Goal: Transaction & Acquisition: Purchase product/service

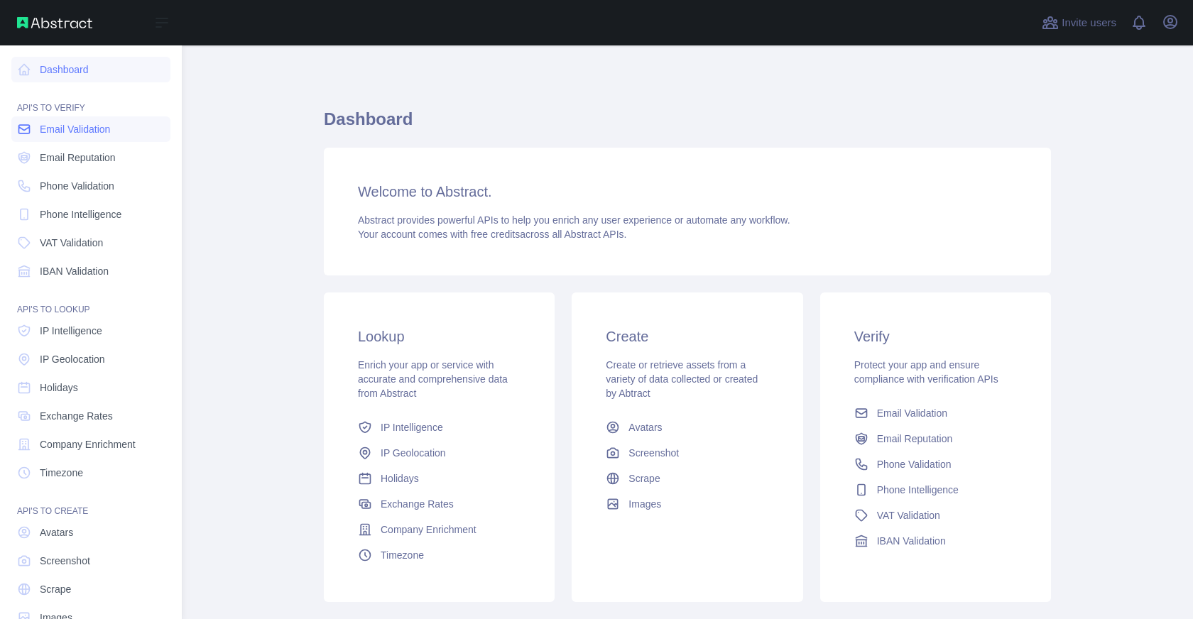
click at [110, 133] on span "Email Validation" at bounding box center [75, 129] width 70 height 14
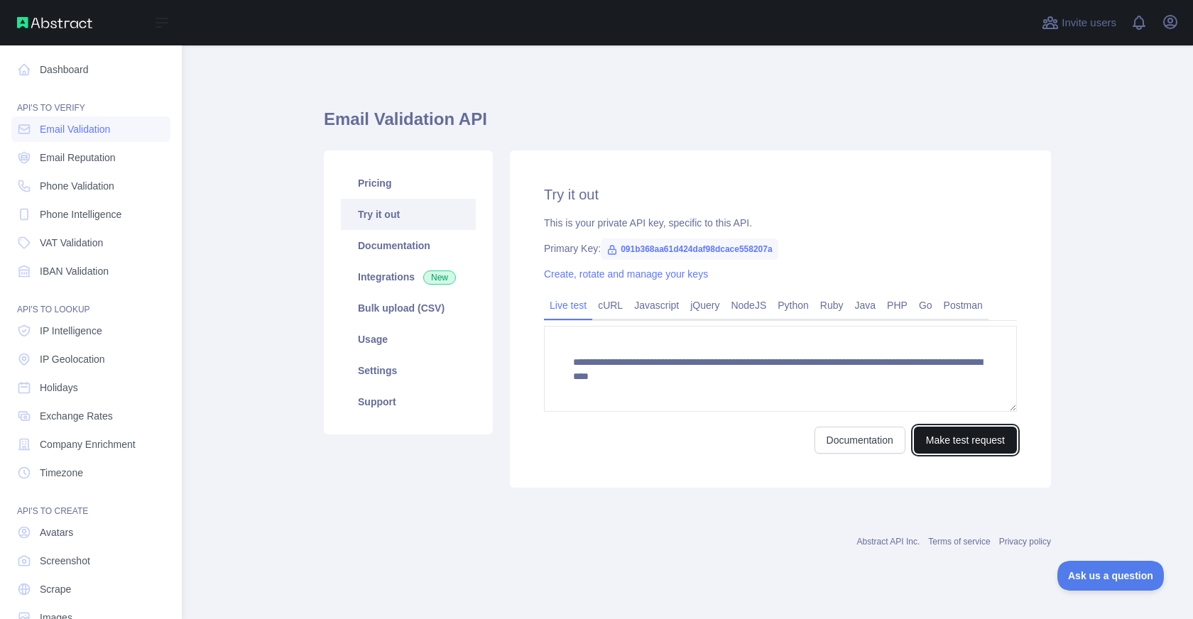
click at [977, 437] on button "Make test request" at bounding box center [965, 440] width 103 height 27
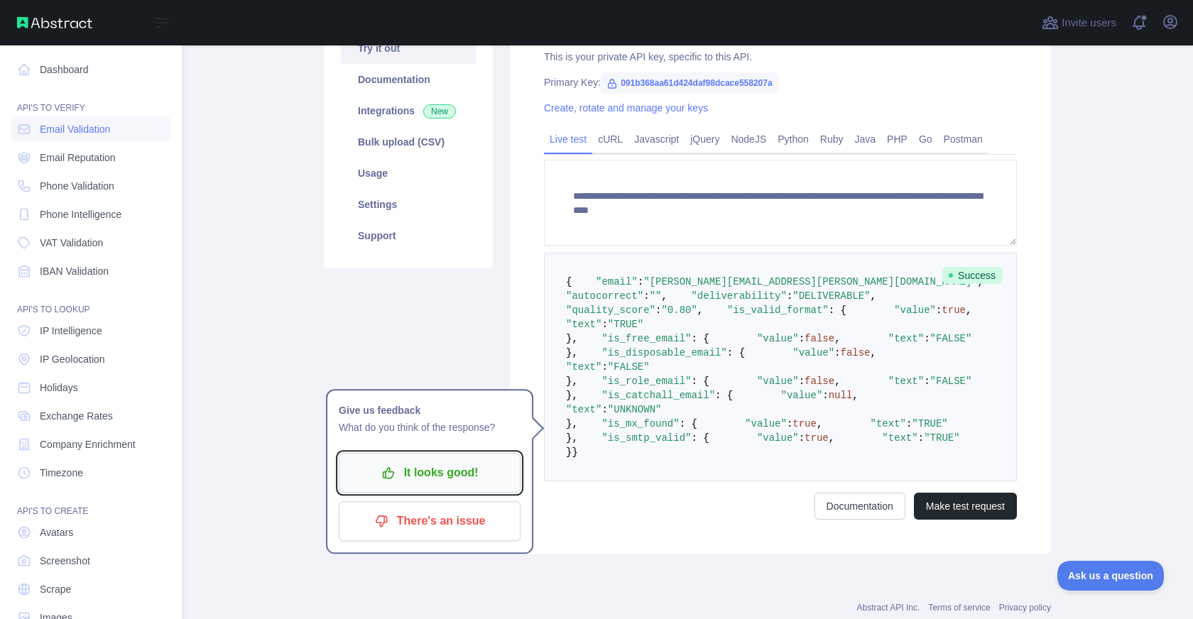
click at [453, 465] on p "It looks good!" at bounding box center [429, 473] width 161 height 24
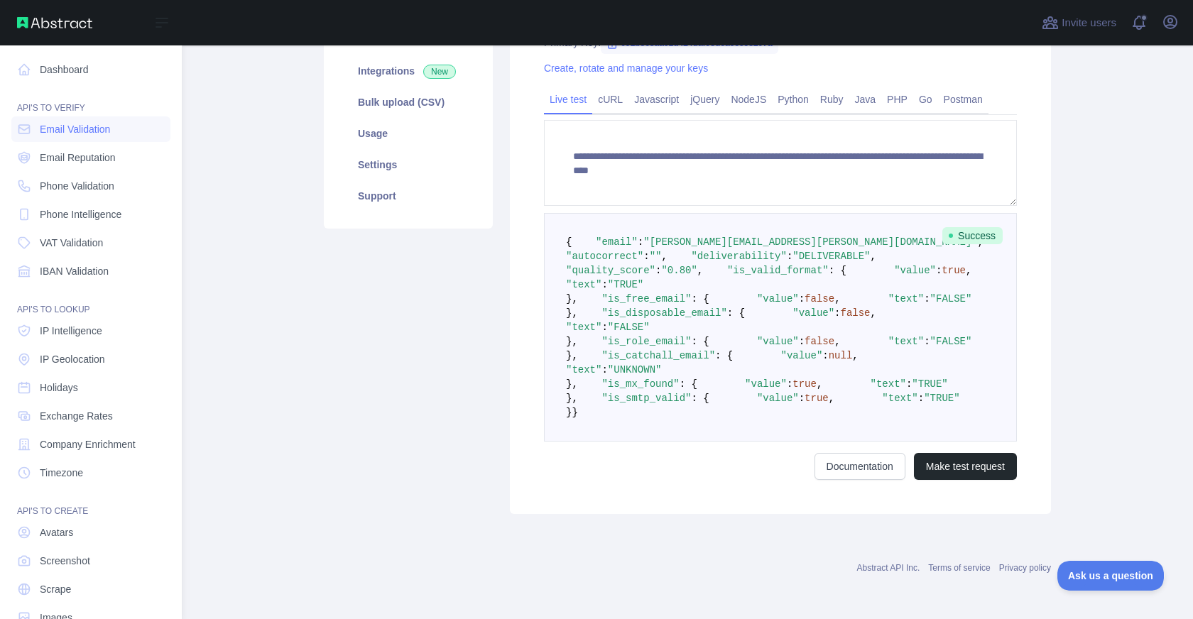
scroll to position [294, 0]
drag, startPoint x: 648, startPoint y: 168, endPoint x: 755, endPoint y: 188, distance: 108.5
click at [797, 237] on span ""nicolas.rios@abstractapi.com"" at bounding box center [810, 242] width 334 height 11
click at [793, 251] on span ""DELIVERABLE"" at bounding box center [831, 256] width 77 height 11
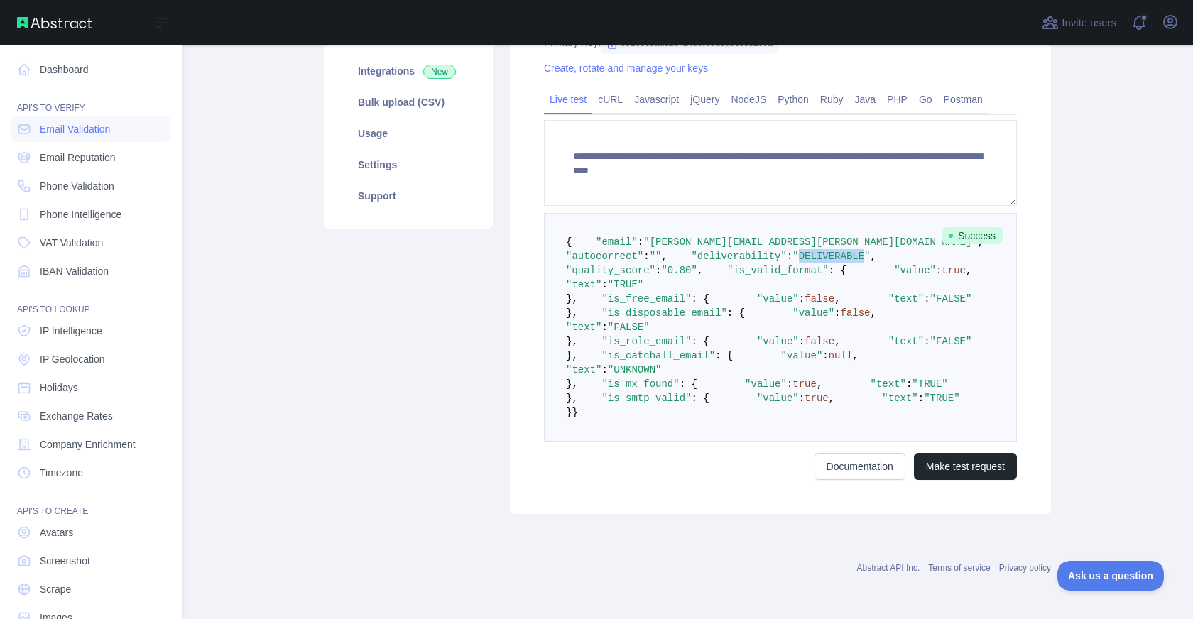
scroll to position [370, 0]
click at [727, 265] on span ""is_valid_format"" at bounding box center [778, 270] width 102 height 11
click at [646, 293] on span ""is_free_email"" at bounding box center [646, 298] width 89 height 11
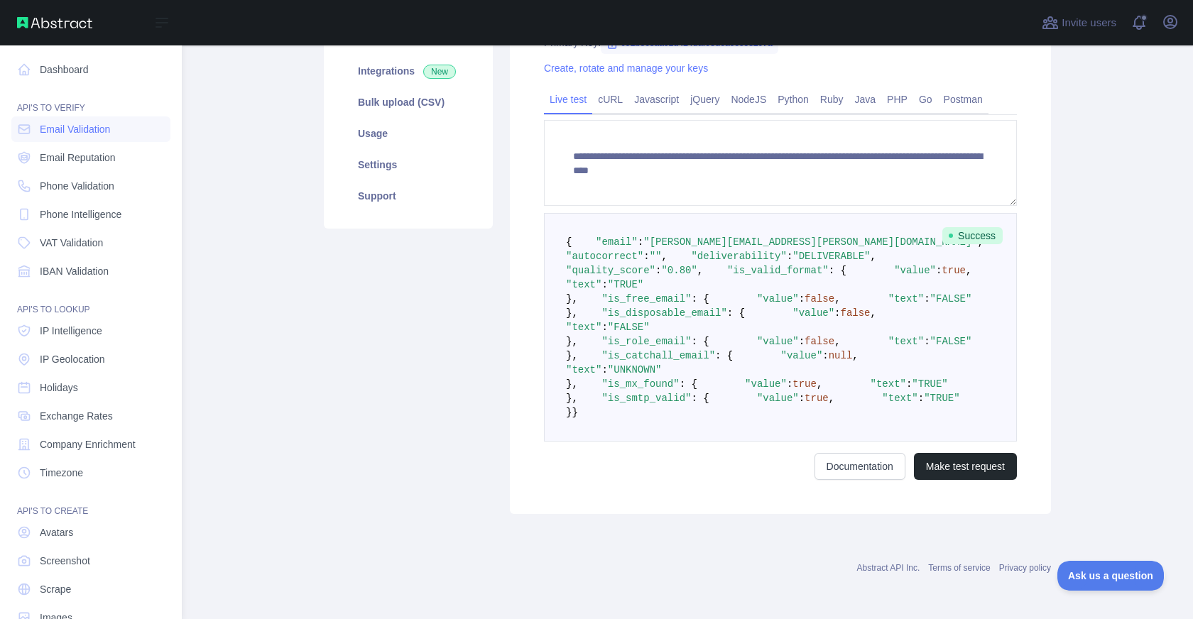
click at [930, 293] on span ""FALSE"" at bounding box center [951, 298] width 42 height 11
click at [658, 308] on span ""is_disposable_email"" at bounding box center [664, 313] width 125 height 11
click at [80, 155] on span "Email Reputation" at bounding box center [78, 158] width 76 height 14
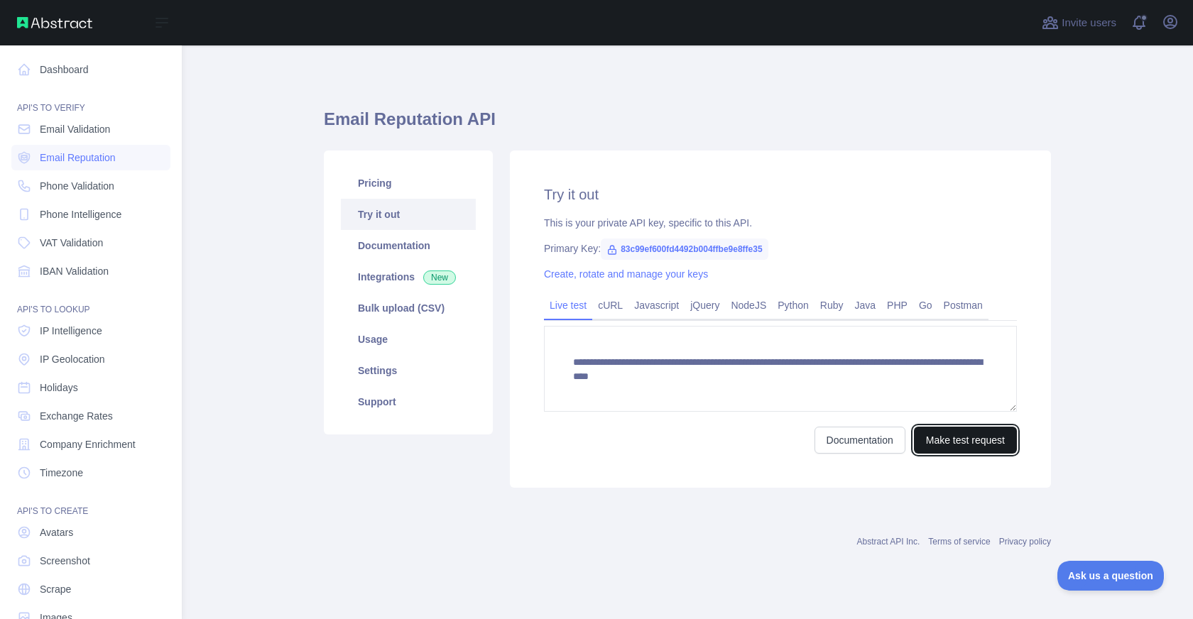
click at [966, 440] on button "Make test request" at bounding box center [965, 440] width 103 height 27
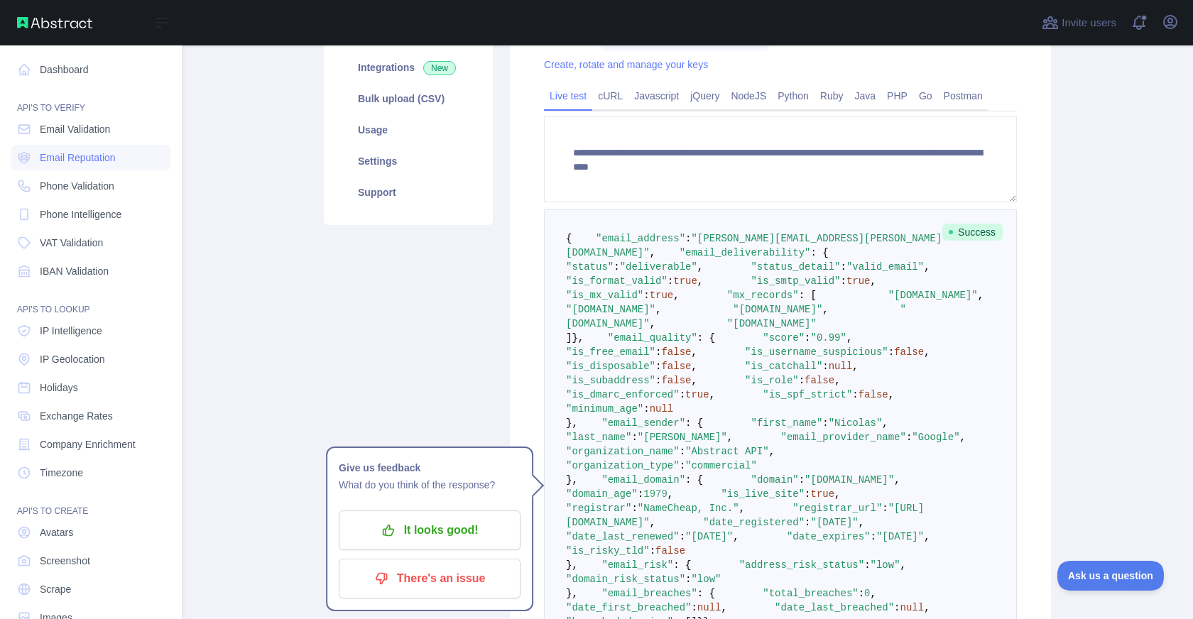
scroll to position [222, 0]
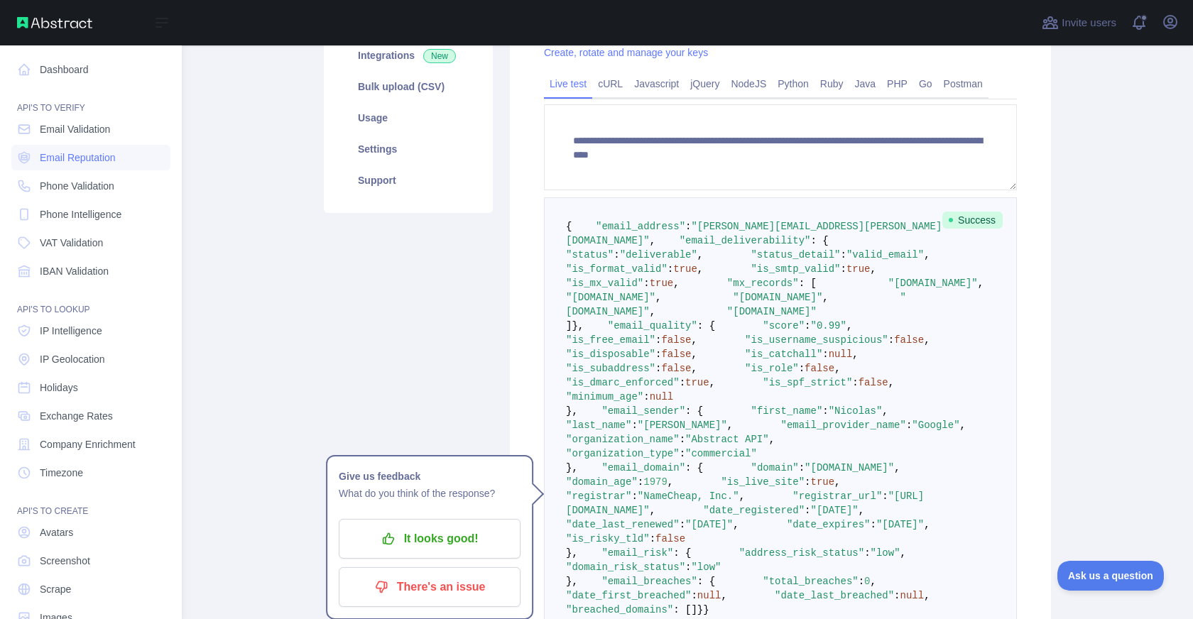
drag, startPoint x: 621, startPoint y: 431, endPoint x: 590, endPoint y: 253, distance: 181.0
click at [590, 253] on pre "{ "email_address" : "nicolas.rios@abstractapi.com" , "email_deliverability" : {…" at bounding box center [780, 418] width 473 height 442
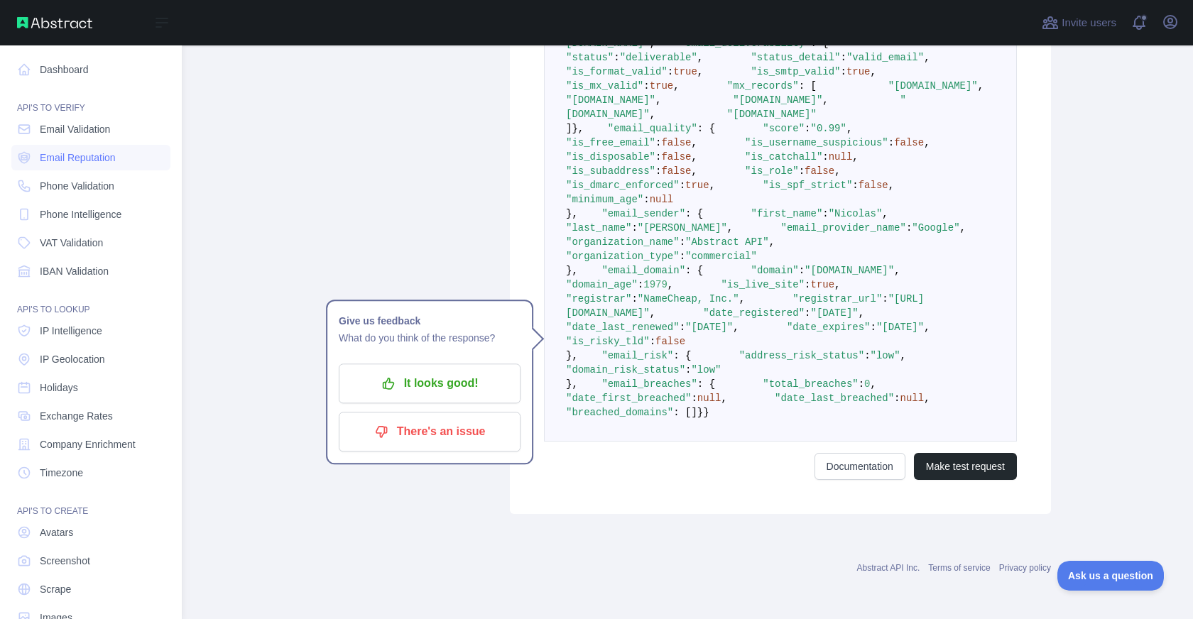
scroll to position [420, 0]
drag, startPoint x: 638, startPoint y: 273, endPoint x: 741, endPoint y: 277, distance: 103.8
click at [741, 277] on code "{ "email_address" : "nicolas.rios@abstractapi.com" , "email_deliverability" : {…" at bounding box center [810, 220] width 489 height 395
click at [691, 148] on span "false" at bounding box center [676, 142] width 30 height 11
click at [744, 264] on pre "{ "email_address" : "nicolas.rios@abstractapi.com" , "email_deliverability" : {…" at bounding box center [780, 221] width 473 height 442
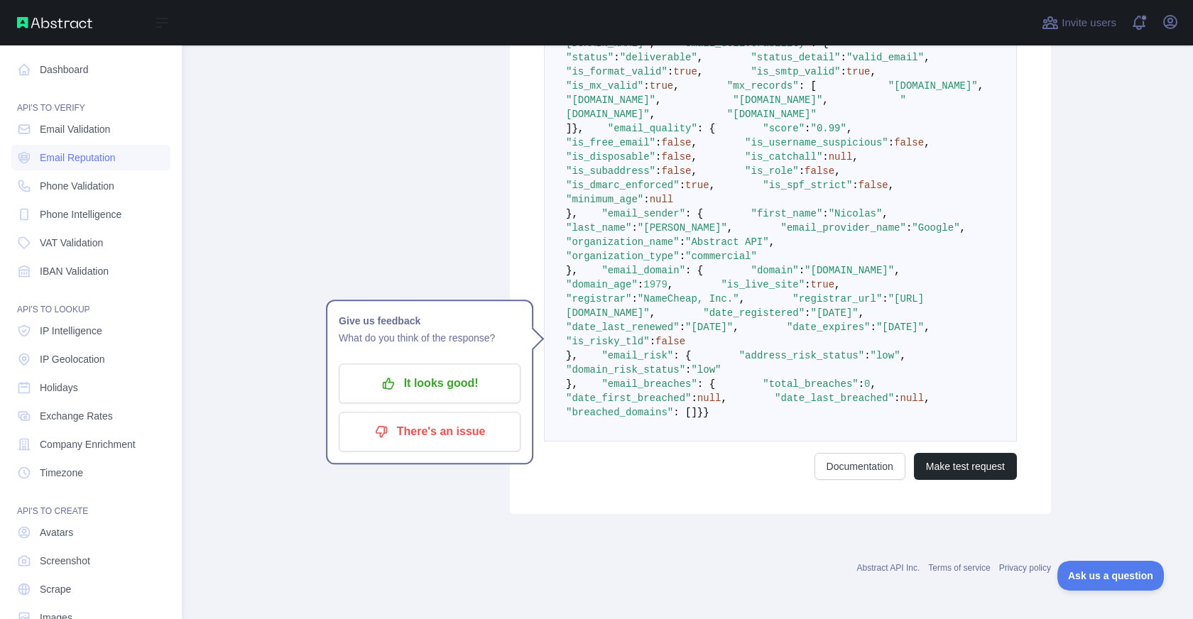
click at [650, 148] on span ""is_free_email"" at bounding box center [610, 142] width 89 height 11
click at [745, 148] on span ""is_username_suspicious"" at bounding box center [816, 142] width 143 height 11
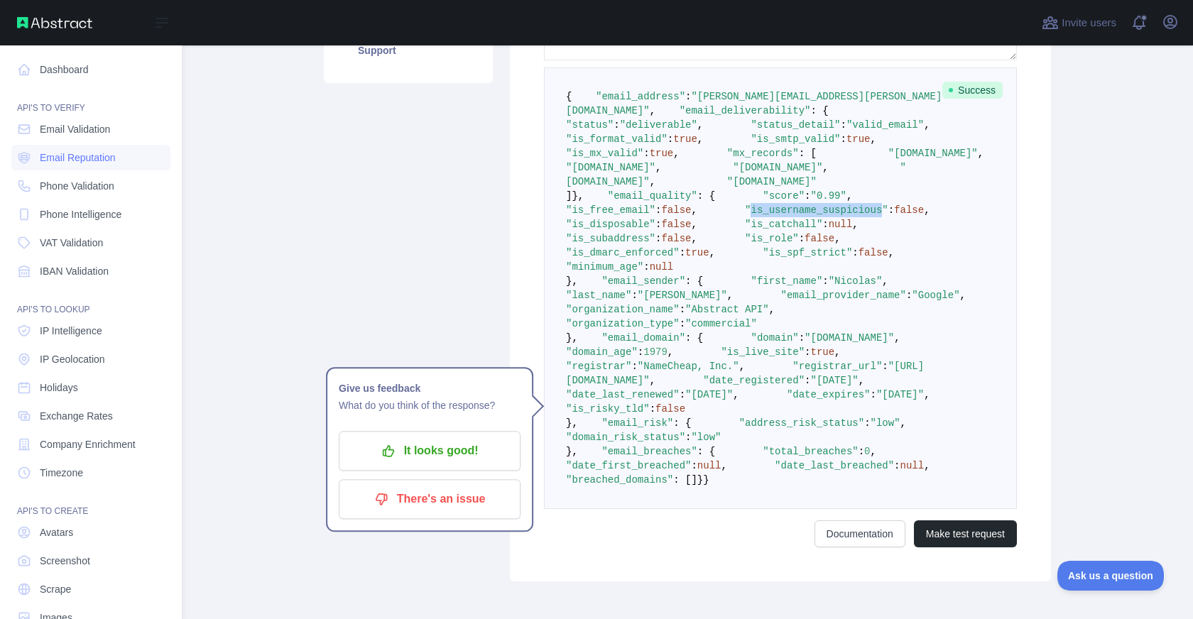
scroll to position [354, 0]
click at [656, 228] on span ""is_disposable"" at bounding box center [610, 222] width 89 height 11
click at [656, 242] on span ""is_subaddress"" at bounding box center [610, 236] width 89 height 11
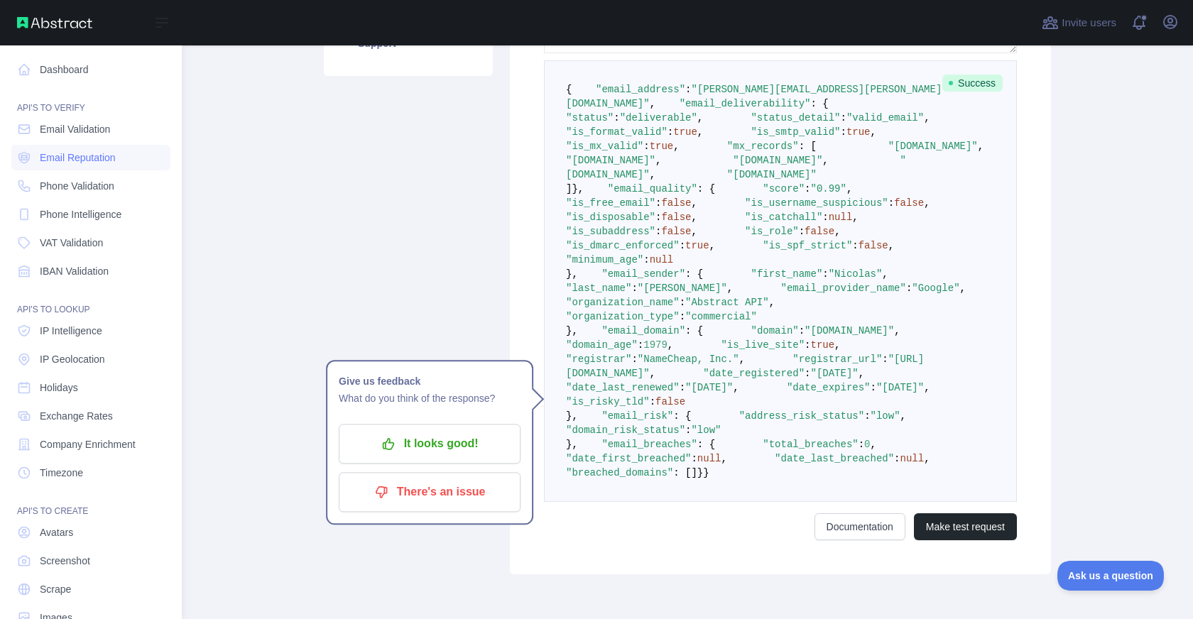
click at [659, 435] on pre "{ "email_address" : "nicolas.rios@abstractapi.com" , "email_deliverability" : {…" at bounding box center [780, 281] width 473 height 442
click at [763, 251] on span ""is_spf_strict"" at bounding box center [807, 245] width 89 height 11
click at [763, 250] on span ""is_spf_strict"" at bounding box center [807, 244] width 89 height 11
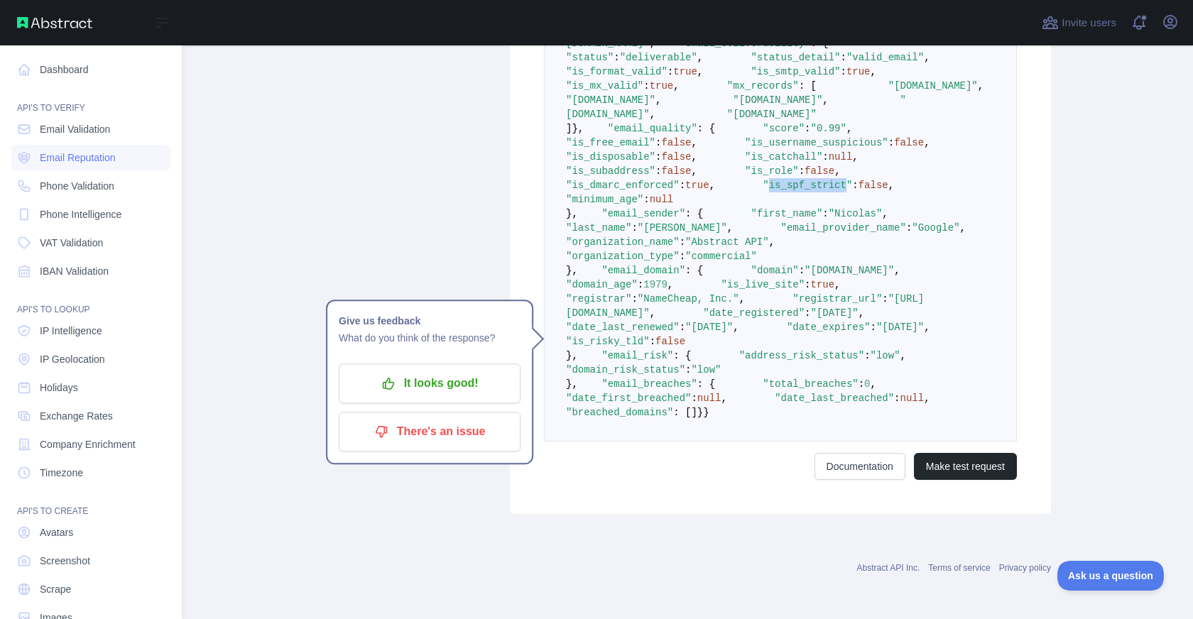
scroll to position [477, 0]
click at [829, 219] on span ""Nicolas"" at bounding box center [856, 213] width 54 height 11
click at [714, 403] on pre "{ "email_address" : "nicolas.rios@abstractapi.com" , "email_deliverability" : {…" at bounding box center [780, 221] width 473 height 442
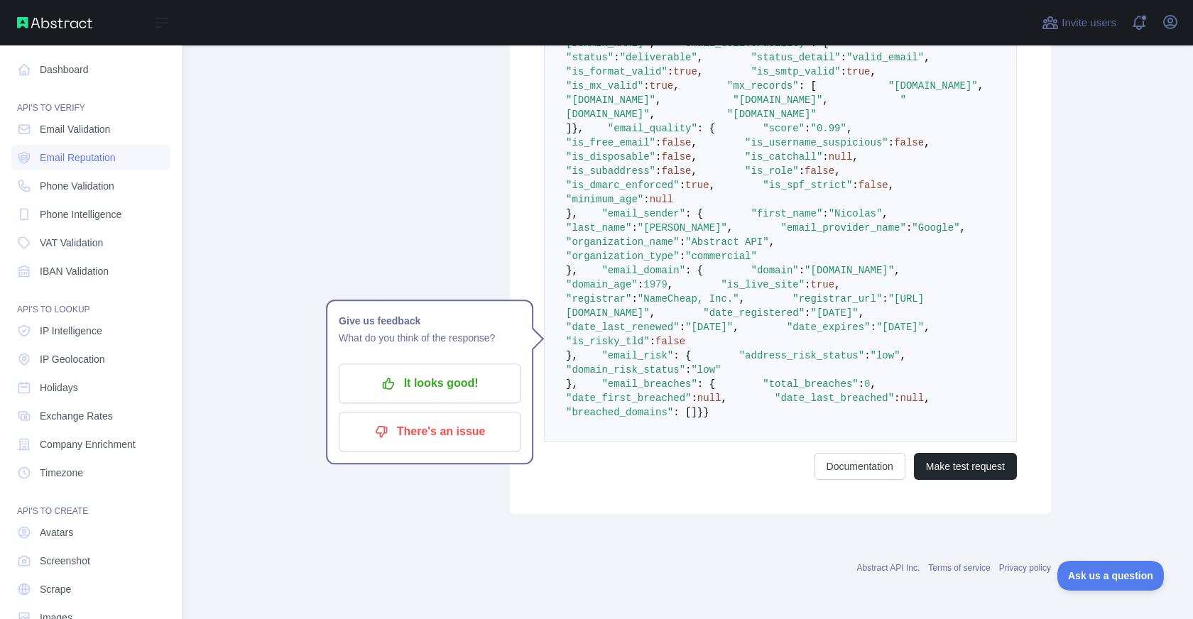
click at [912, 234] on span ""Google"" at bounding box center [936, 227] width 48 height 11
drag, startPoint x: 758, startPoint y: 430, endPoint x: 817, endPoint y: 426, distance: 59.8
click at [769, 248] on span ""Abstract API"" at bounding box center [727, 242] width 84 height 11
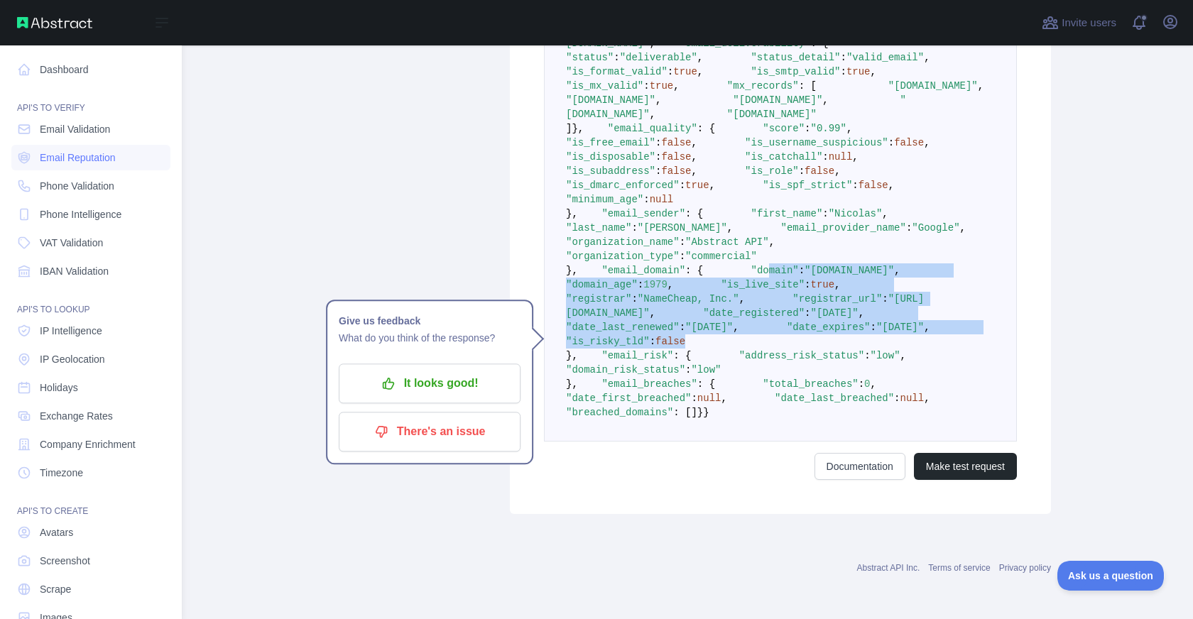
drag, startPoint x: 769, startPoint y: 511, endPoint x: 631, endPoint y: 396, distance: 180.1
click at [631, 397] on pre "{ "email_address" : "nicolas.rios@abstractapi.com" , "email_deliverability" : {…" at bounding box center [780, 221] width 473 height 442
click at [751, 276] on span ""domain"" at bounding box center [775, 270] width 48 height 11
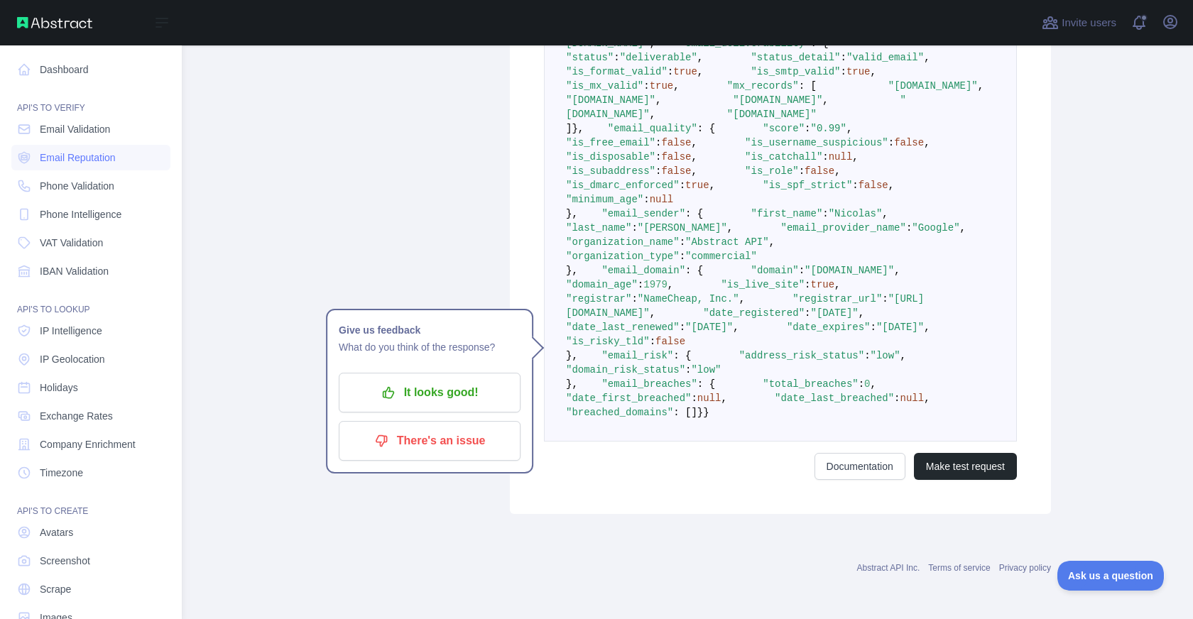
scroll to position [684, 0]
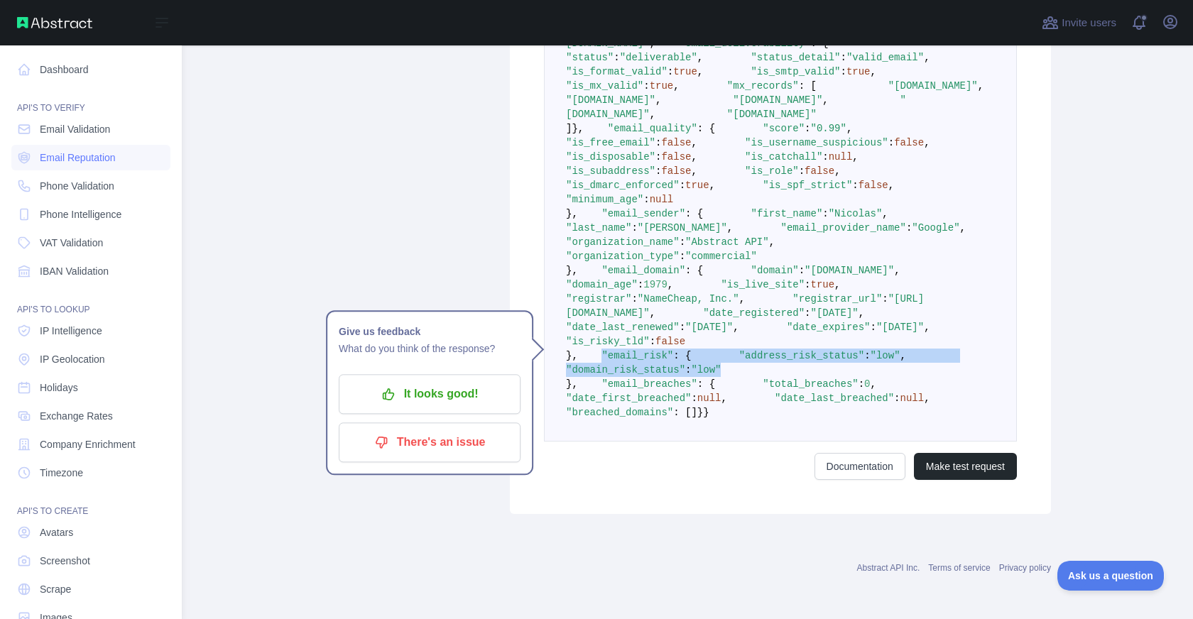
drag, startPoint x: 790, startPoint y: 447, endPoint x: 588, endPoint y: 414, distance: 204.3
click at [588, 414] on pre "{ "email_address" : "nicolas.rios@abstractapi.com" , "email_deliverability" : {…" at bounding box center [780, 221] width 473 height 442
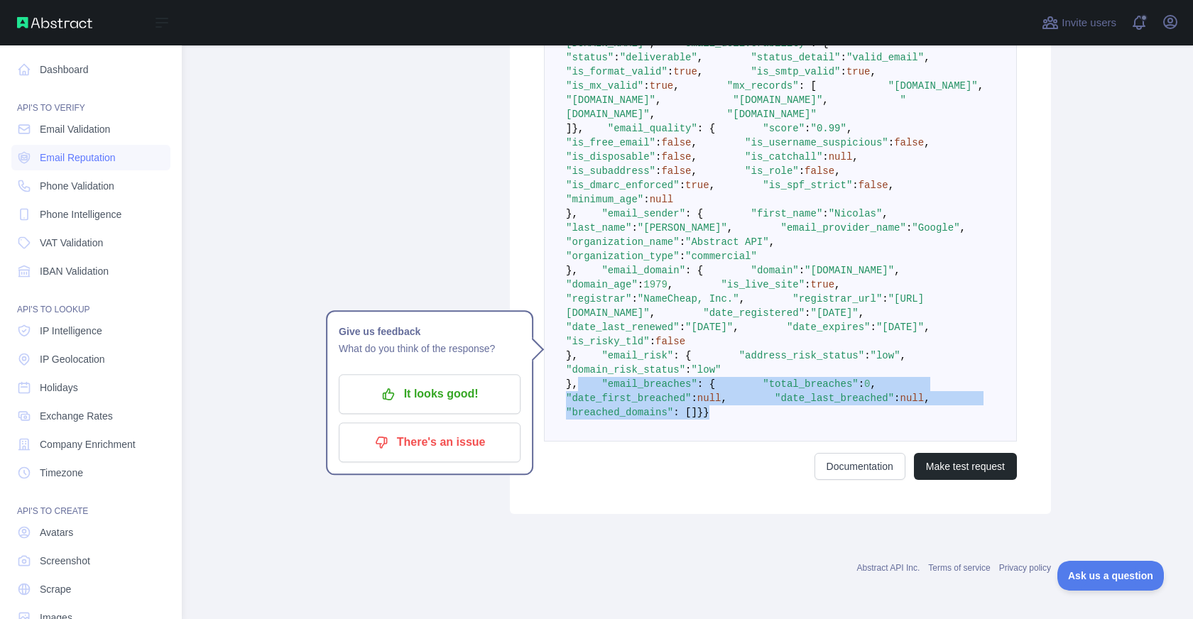
drag, startPoint x: 618, startPoint y: 543, endPoint x: 577, endPoint y: 461, distance: 92.1
click at [577, 442] on pre "{ "email_address" : "nicolas.rios@abstractapi.com" , "email_deliverability" : {…" at bounding box center [780, 221] width 473 height 442
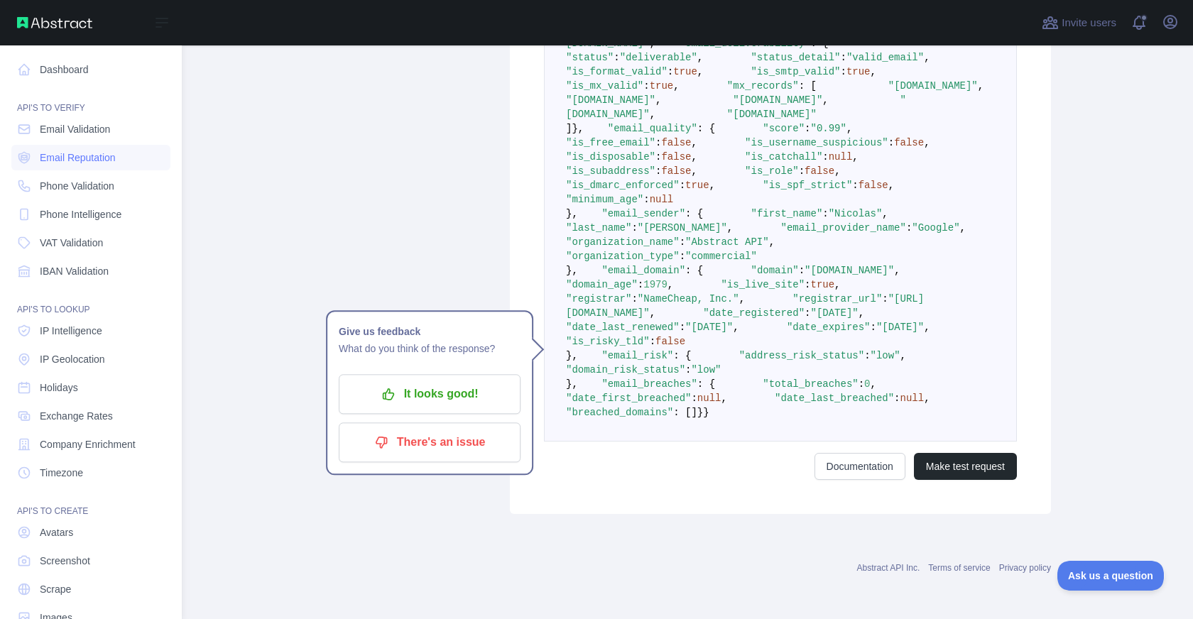
click at [234, 197] on main "**********" at bounding box center [687, 332] width 1011 height 574
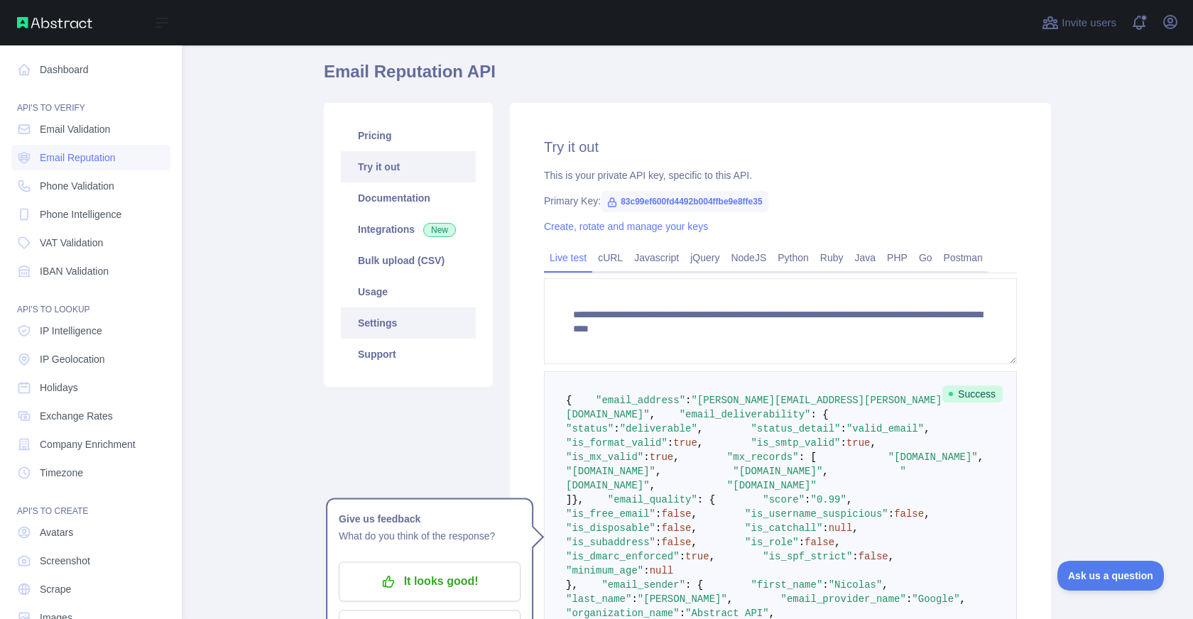
scroll to position [16, 0]
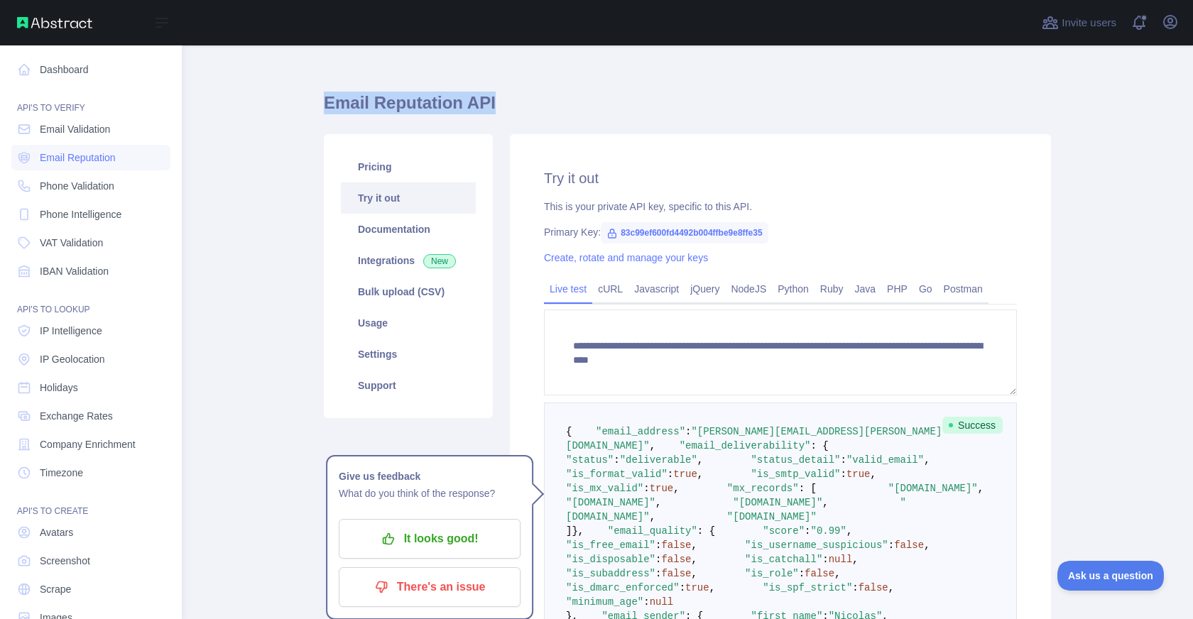
drag, startPoint x: 322, startPoint y: 103, endPoint x: 501, endPoint y: 104, distance: 178.3
click at [501, 104] on main "**********" at bounding box center [687, 332] width 1011 height 574
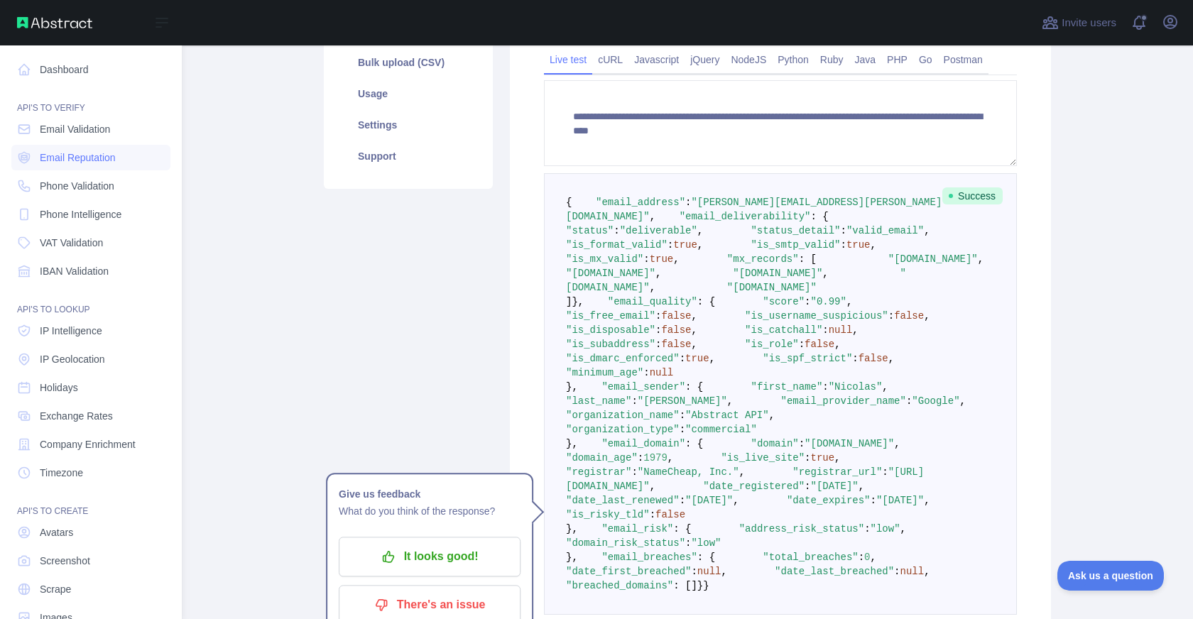
scroll to position [350, 0]
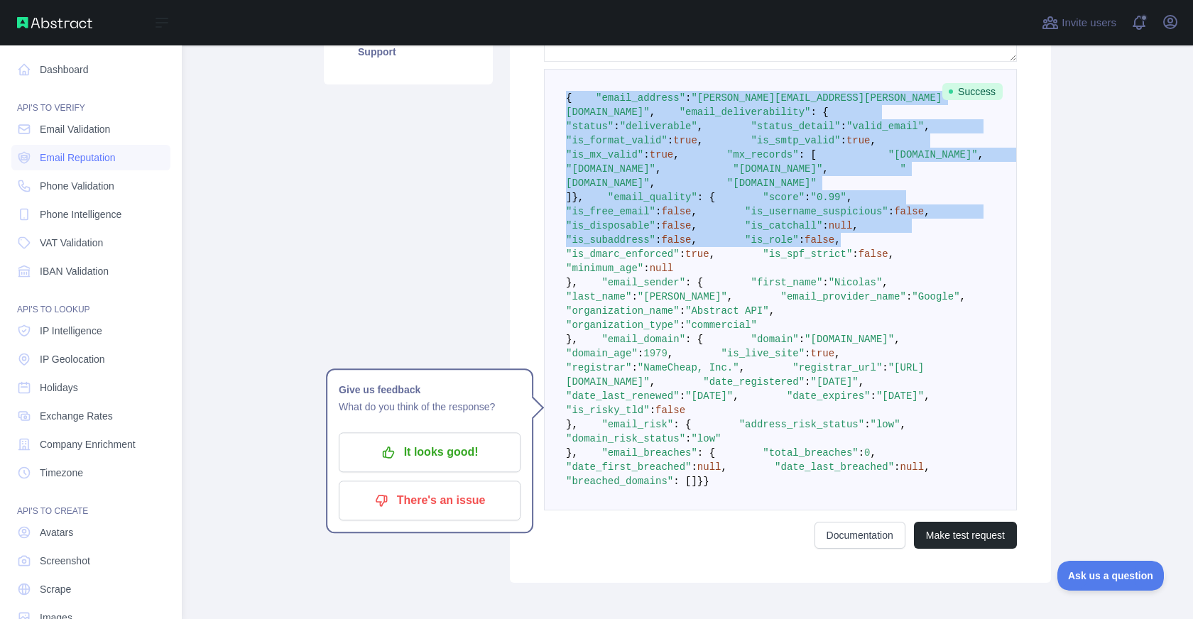
drag, startPoint x: 560, startPoint y: 96, endPoint x: 713, endPoint y: 419, distance: 357.7
click at [713, 419] on pre "{ "email_address" : "nicolas.rios@abstractapi.com" , "email_deliverability" : {…" at bounding box center [780, 290] width 473 height 442
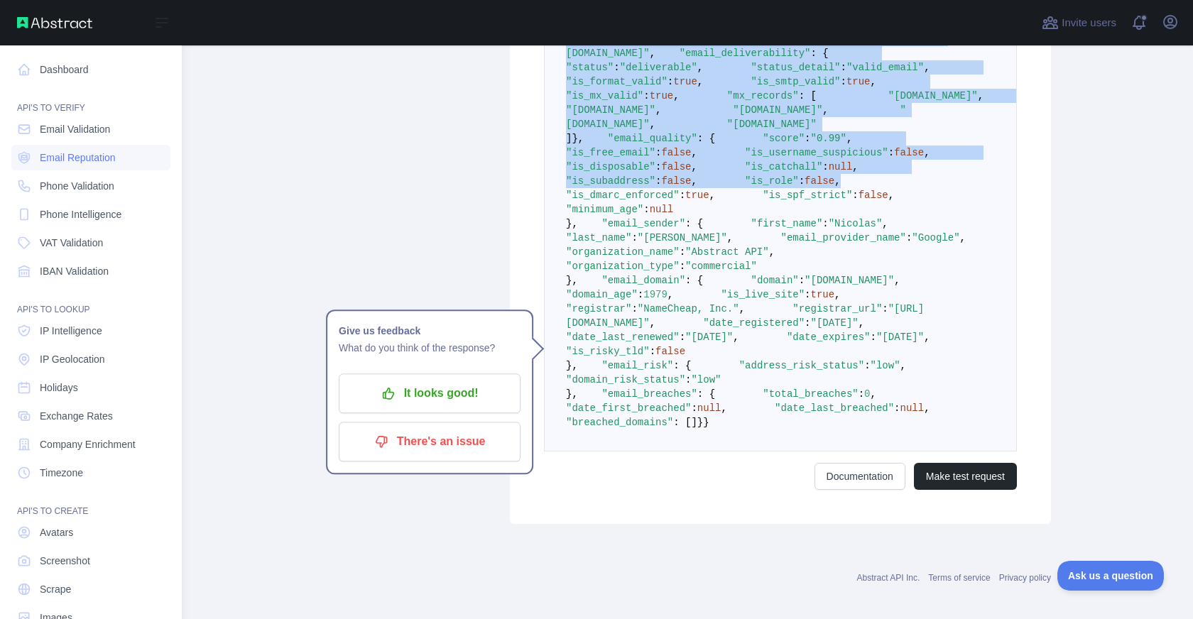
scroll to position [354, 0]
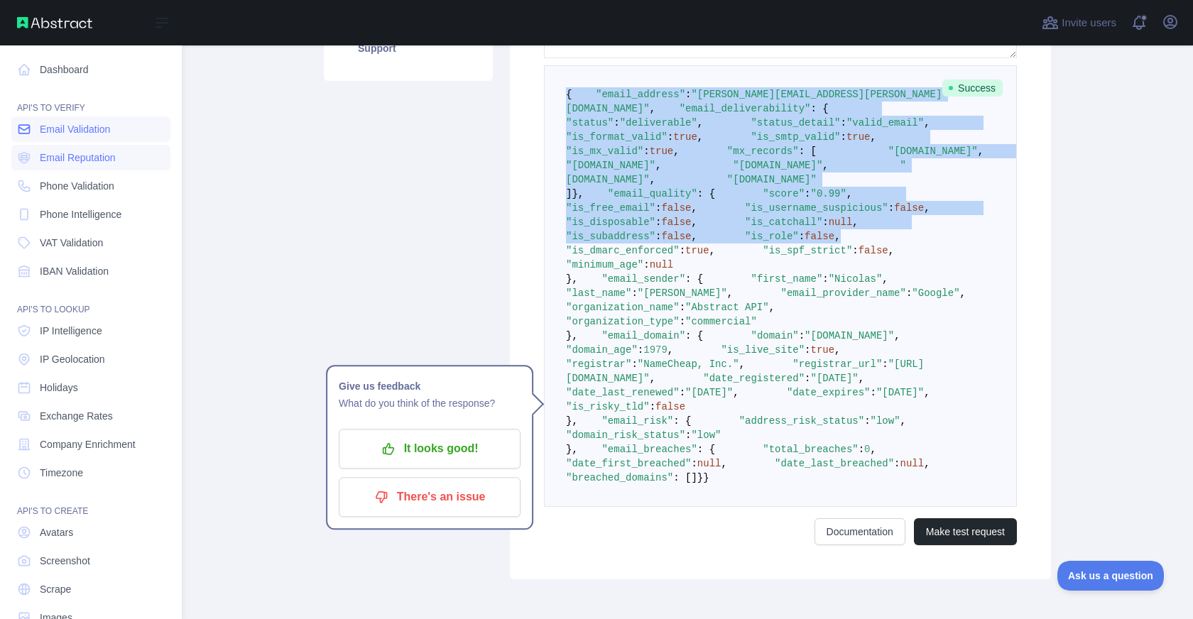
click at [97, 126] on span "Email Validation" at bounding box center [75, 129] width 70 height 14
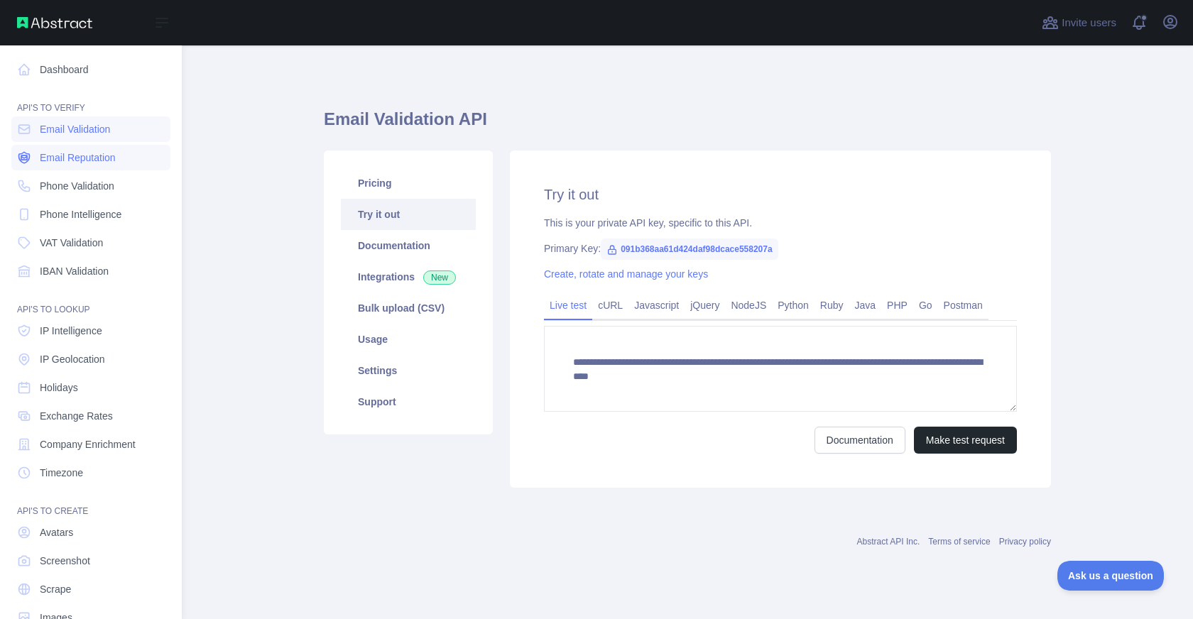
click at [64, 148] on link "Email Reputation" at bounding box center [90, 158] width 159 height 26
click at [64, 136] on span "Email Validation" at bounding box center [75, 129] width 70 height 14
drag, startPoint x: 329, startPoint y: 124, endPoint x: 523, endPoint y: 119, distance: 194.7
click at [523, 119] on h1 "Email Validation API" at bounding box center [687, 125] width 727 height 34
click at [1175, 22] on icon "button" at bounding box center [1170, 21] width 17 height 17
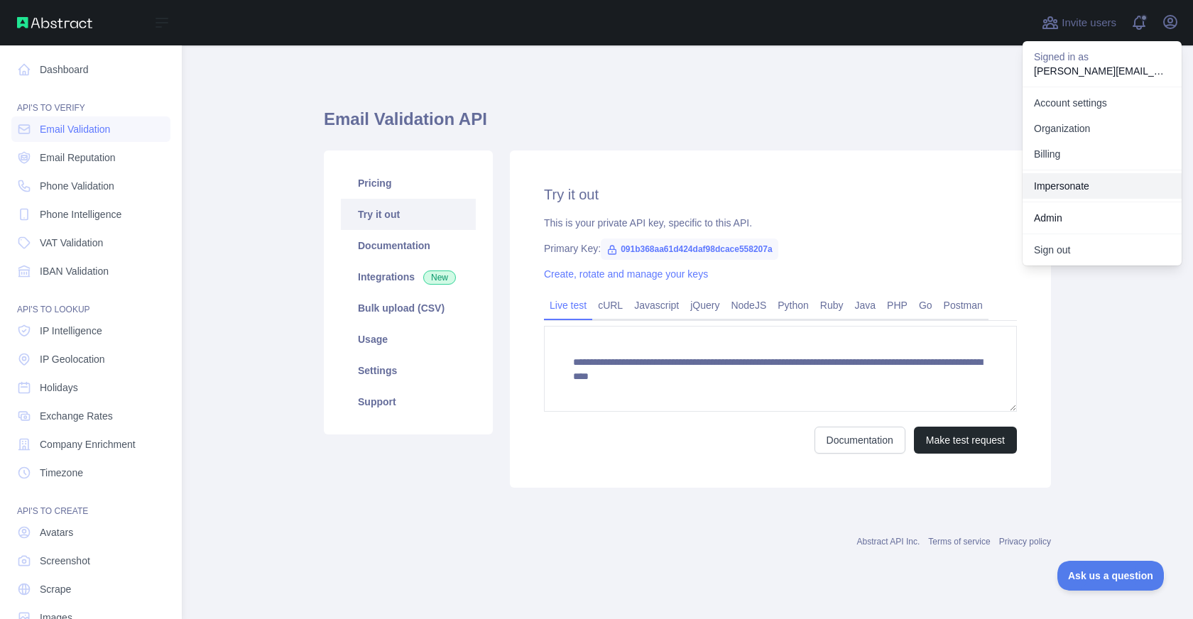
click at [1080, 180] on link "Impersonate" at bounding box center [1102, 186] width 159 height 26
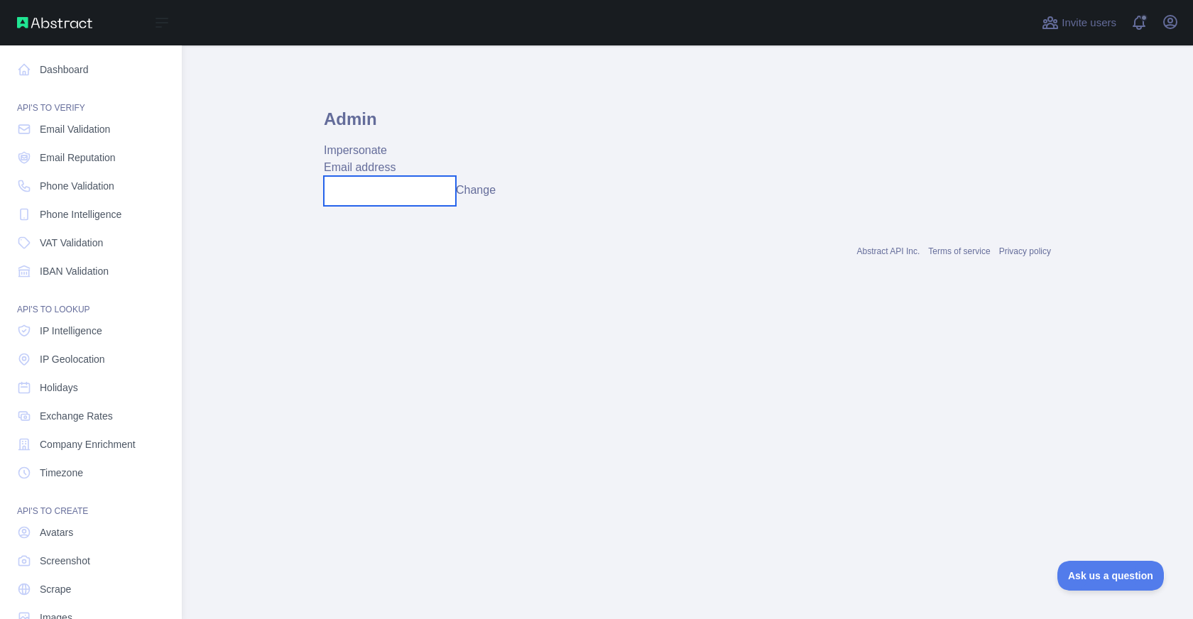
drag, startPoint x: 408, startPoint y: 180, endPoint x: 450, endPoint y: 186, distance: 43.0
click at [408, 180] on input "text" at bounding box center [390, 191] width 132 height 30
paste input "**********"
type input "**********"
click at [471, 188] on button "Change" at bounding box center [476, 190] width 40 height 17
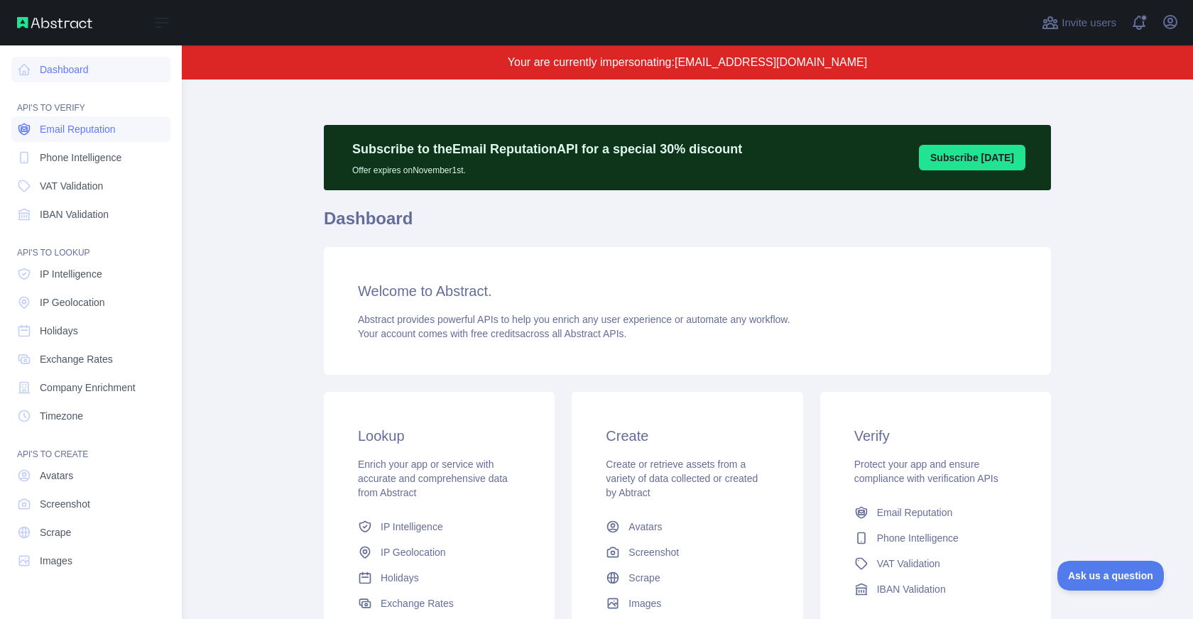
click at [112, 133] on span "Email Reputation" at bounding box center [78, 129] width 76 height 14
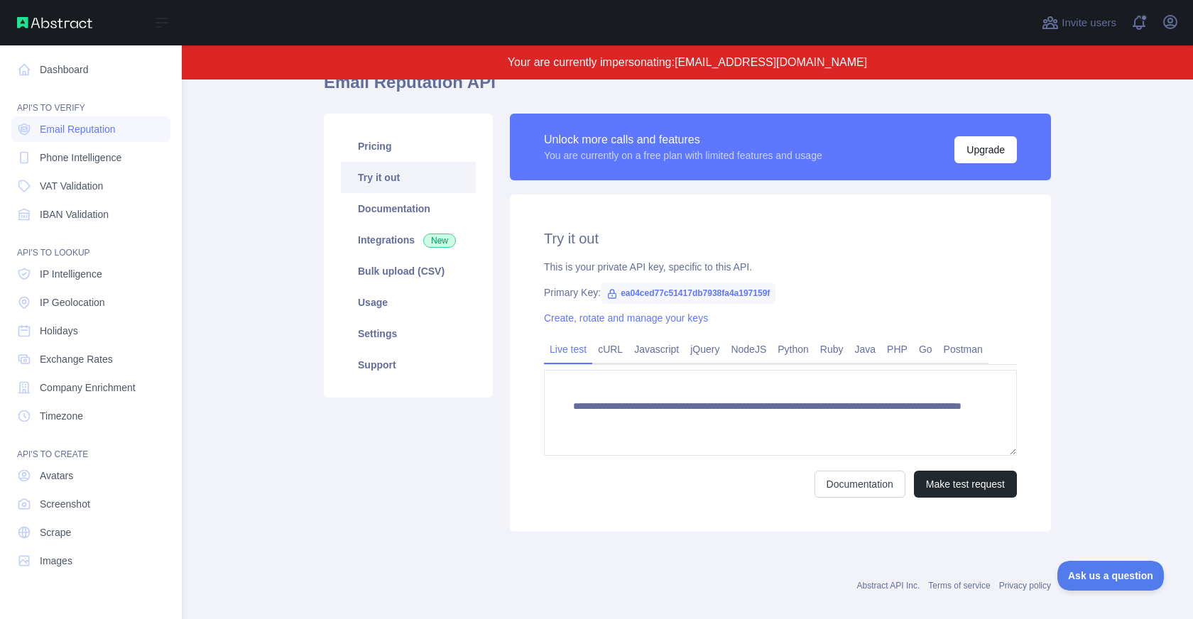
scroll to position [84, 0]
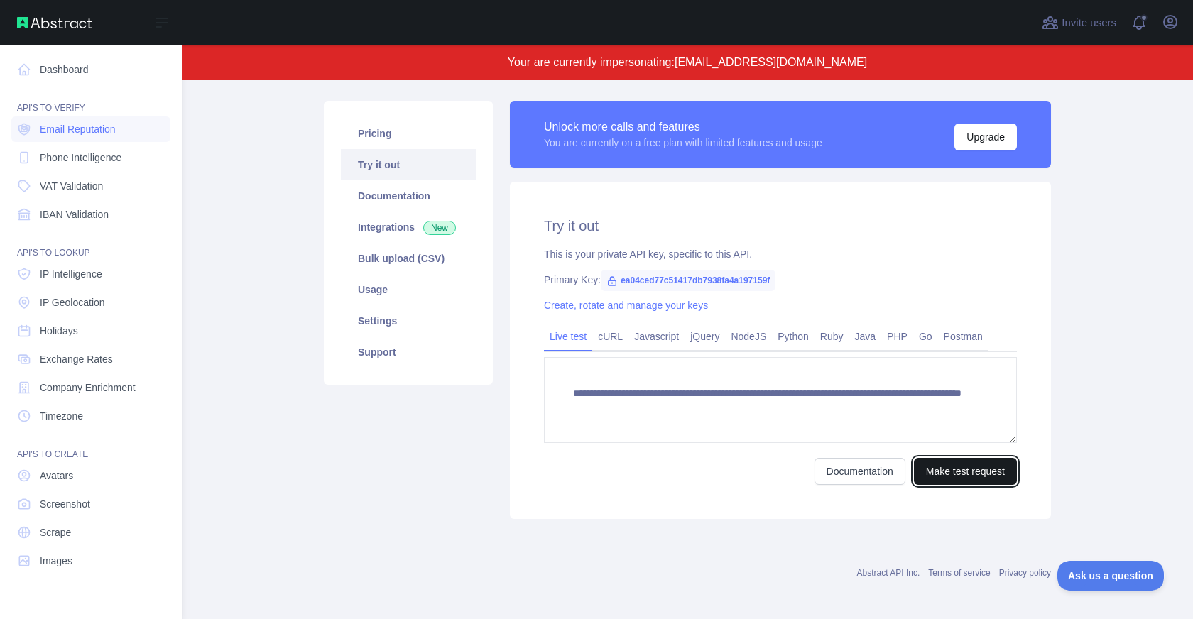
click at [952, 474] on button "Make test request" at bounding box center [965, 471] width 103 height 27
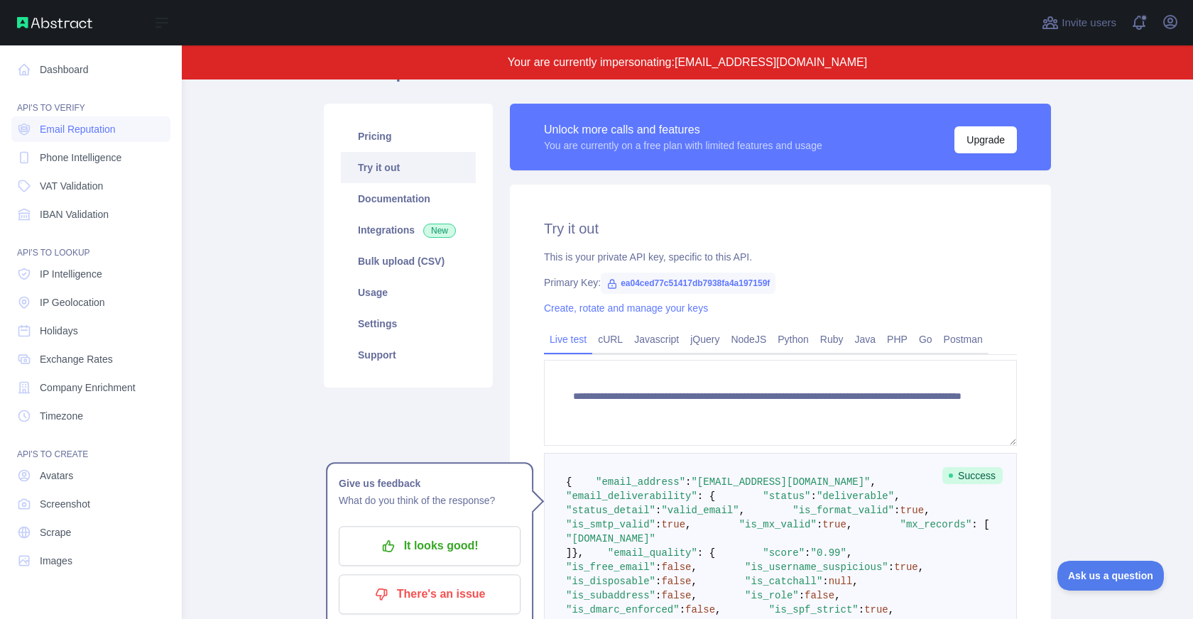
scroll to position [76, 0]
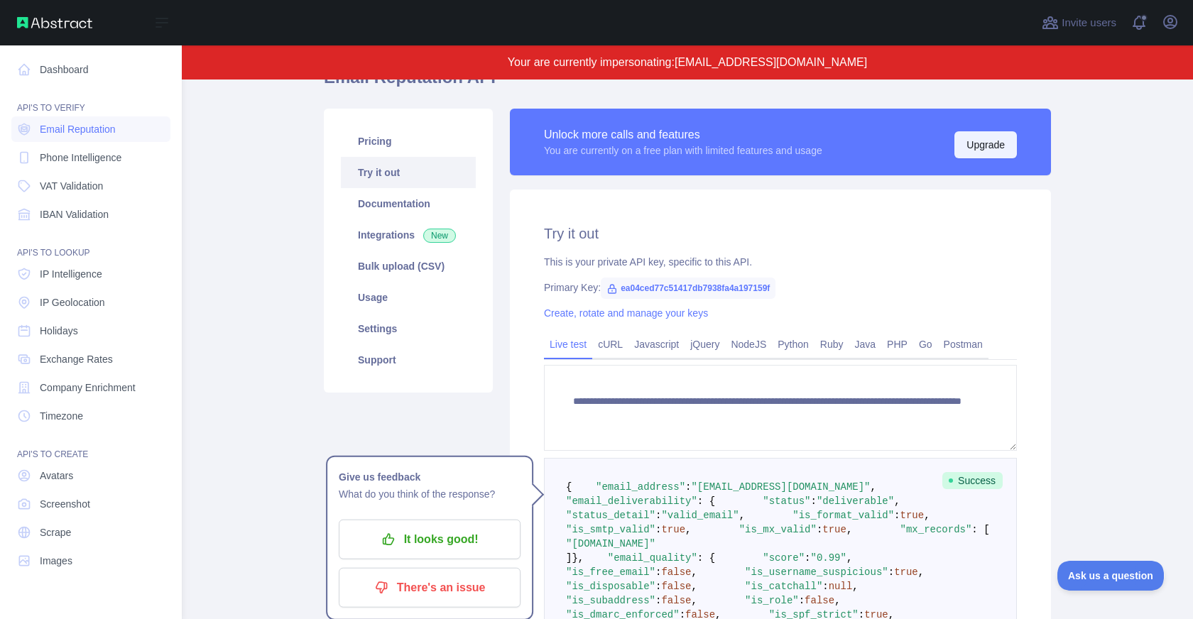
click at [987, 148] on button "Upgrade" at bounding box center [986, 144] width 63 height 27
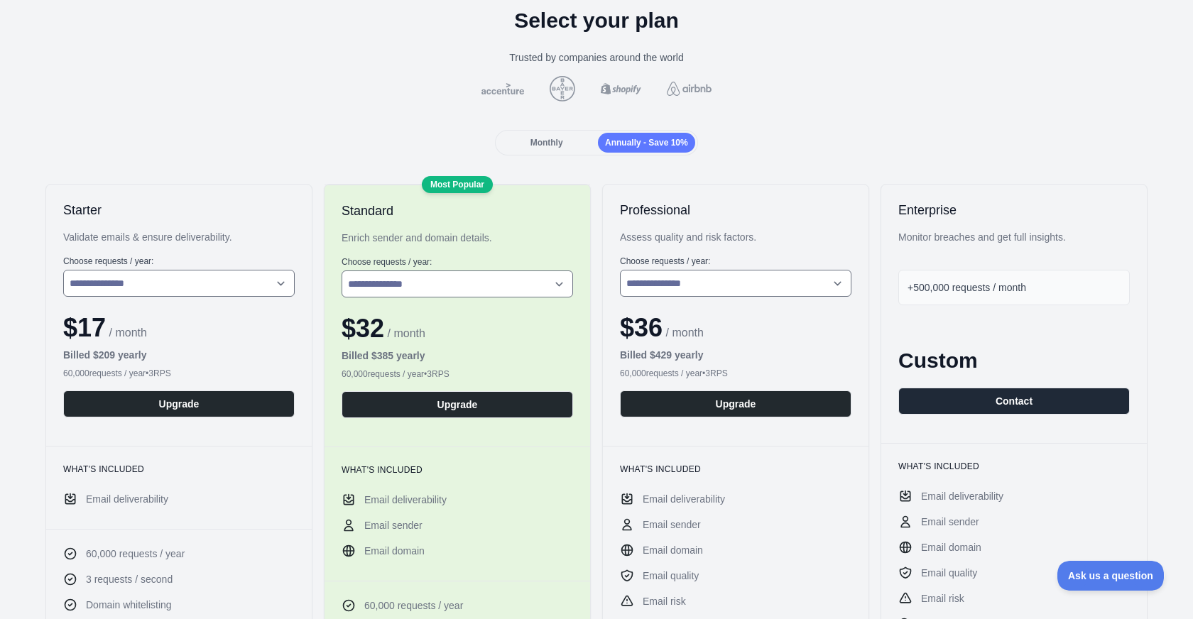
scroll to position [86, 0]
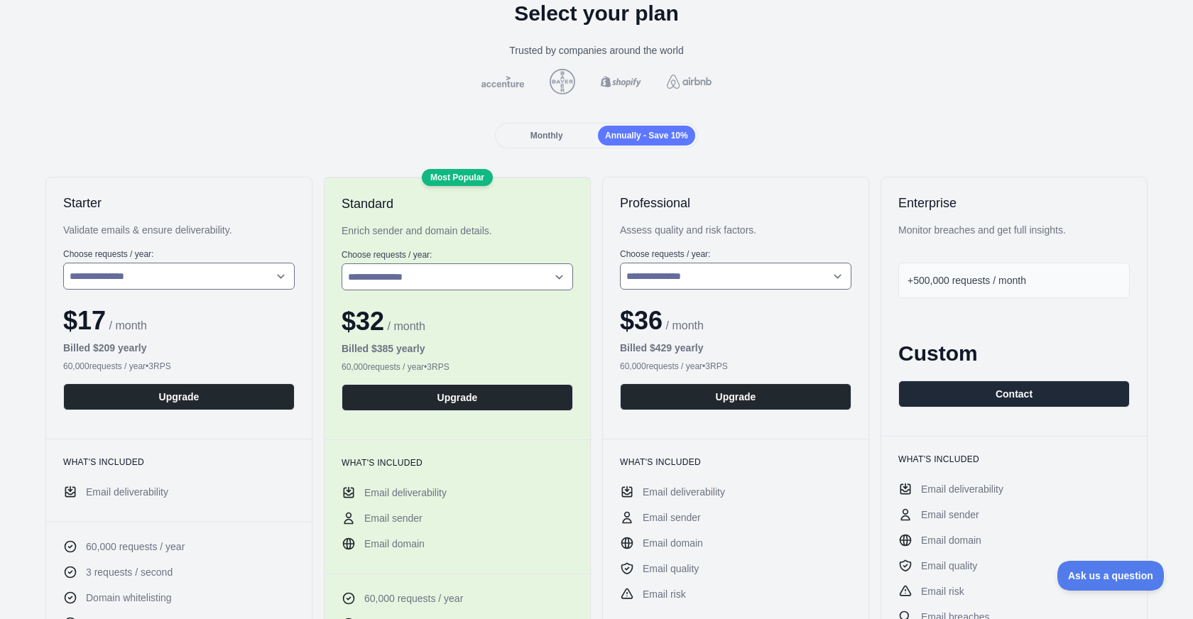
click at [531, 137] on span "Monthly" at bounding box center [547, 136] width 33 height 10
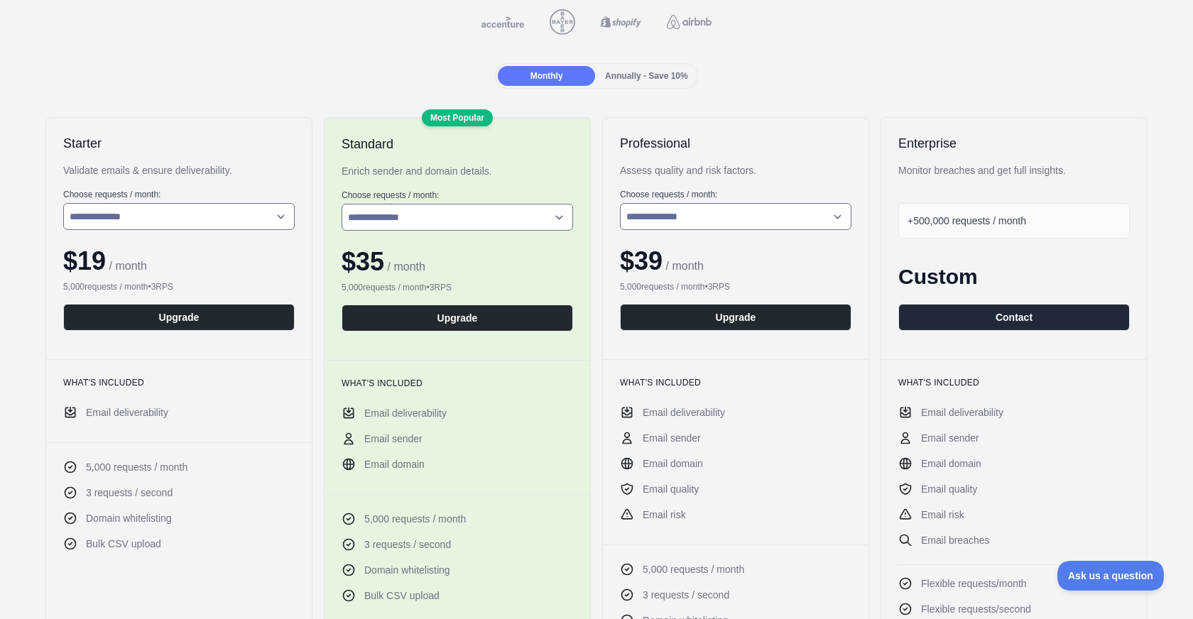
scroll to position [178, 0]
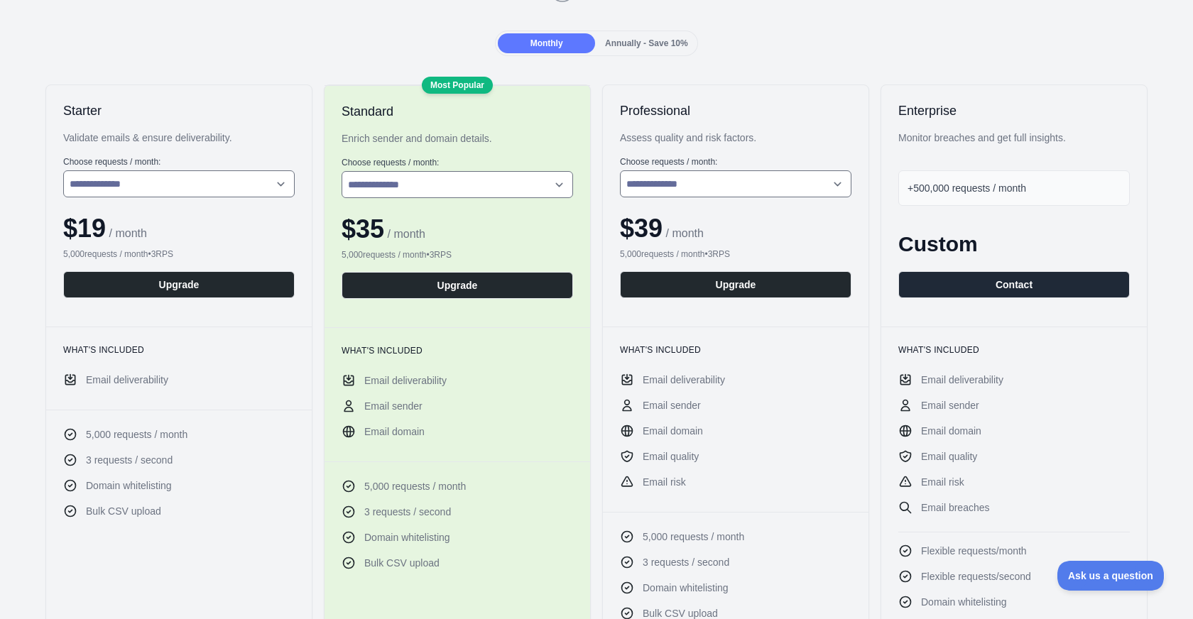
click at [150, 381] on span "Email deliverability" at bounding box center [127, 380] width 82 height 14
click at [210, 180] on select "**********" at bounding box center [179, 183] width 232 height 27
click at [63, 170] on select "**********" at bounding box center [179, 183] width 232 height 27
drag, startPoint x: 72, startPoint y: 227, endPoint x: 98, endPoint y: 224, distance: 25.7
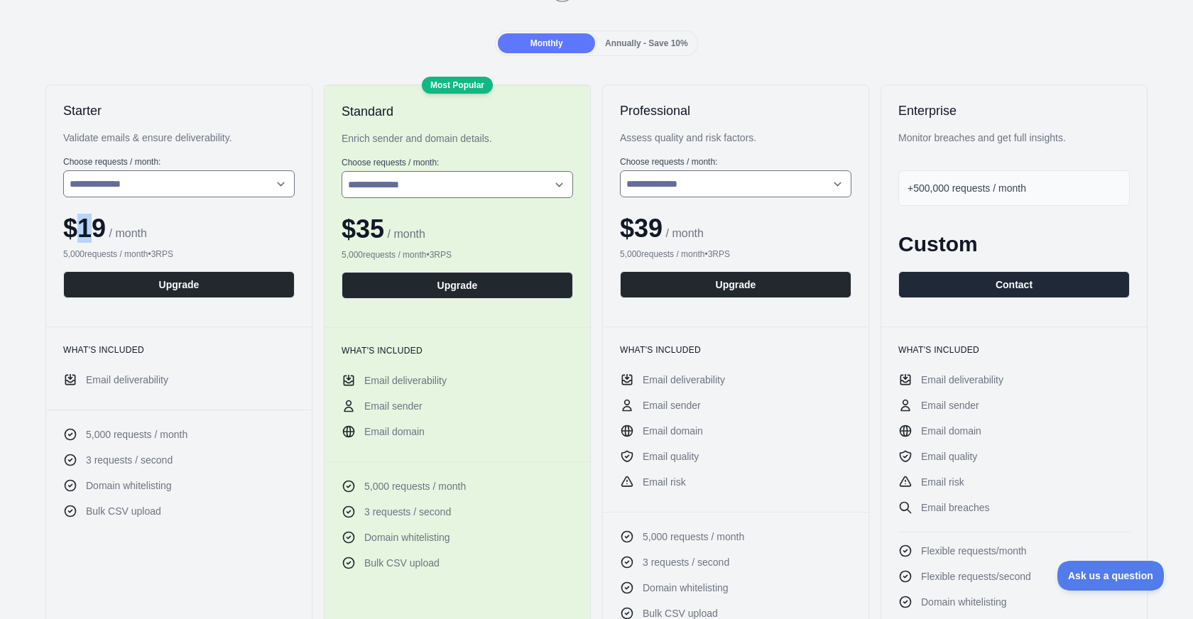
click at [98, 224] on span "$ 19" at bounding box center [84, 228] width 43 height 29
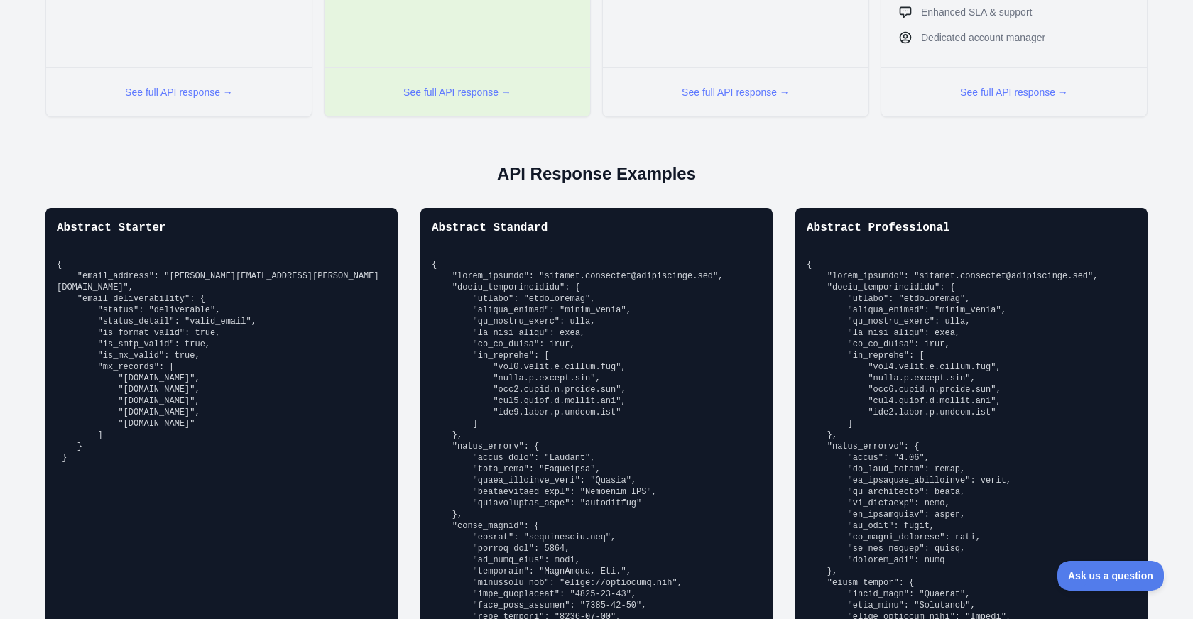
scroll to position [872, 0]
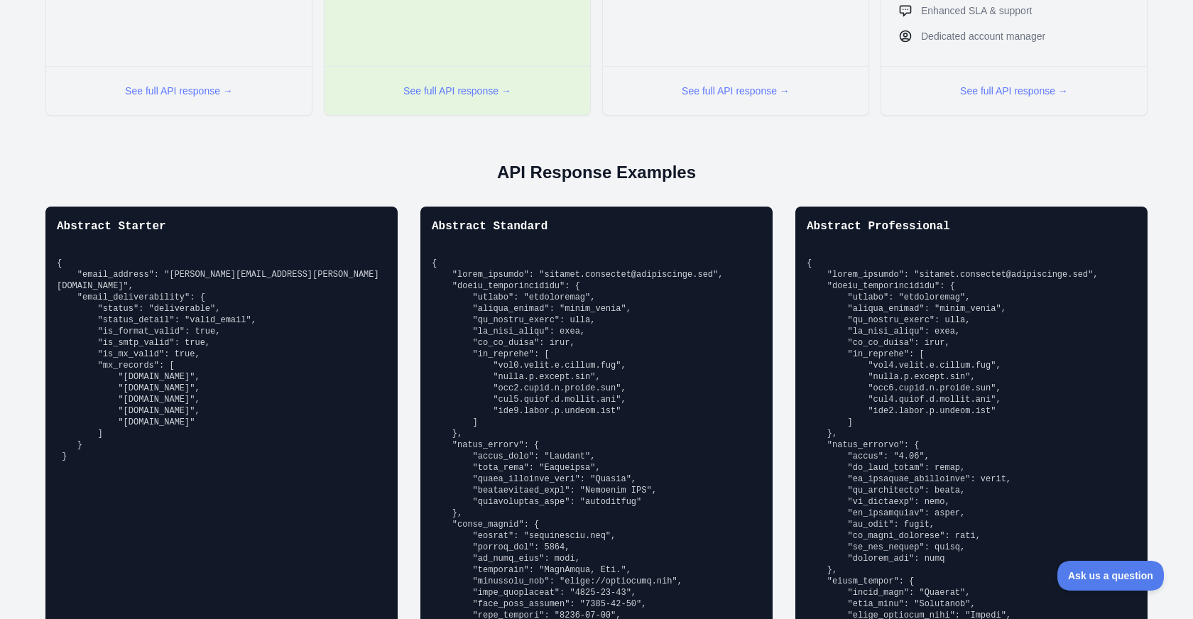
drag, startPoint x: 75, startPoint y: 442, endPoint x: 44, endPoint y: 259, distance: 185.9
click at [44, 259] on div "Abstract Starter { "email_address": "richard.hendricks@abstractapi.com", "email…" at bounding box center [596, 562] width 1170 height 710
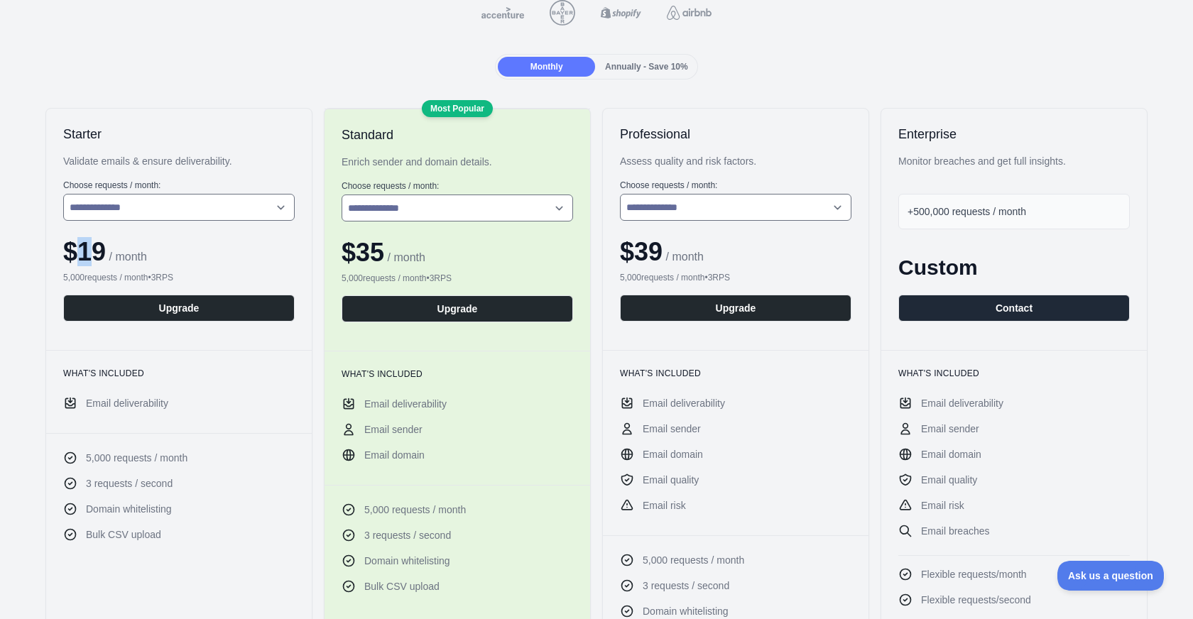
scroll to position [153, 0]
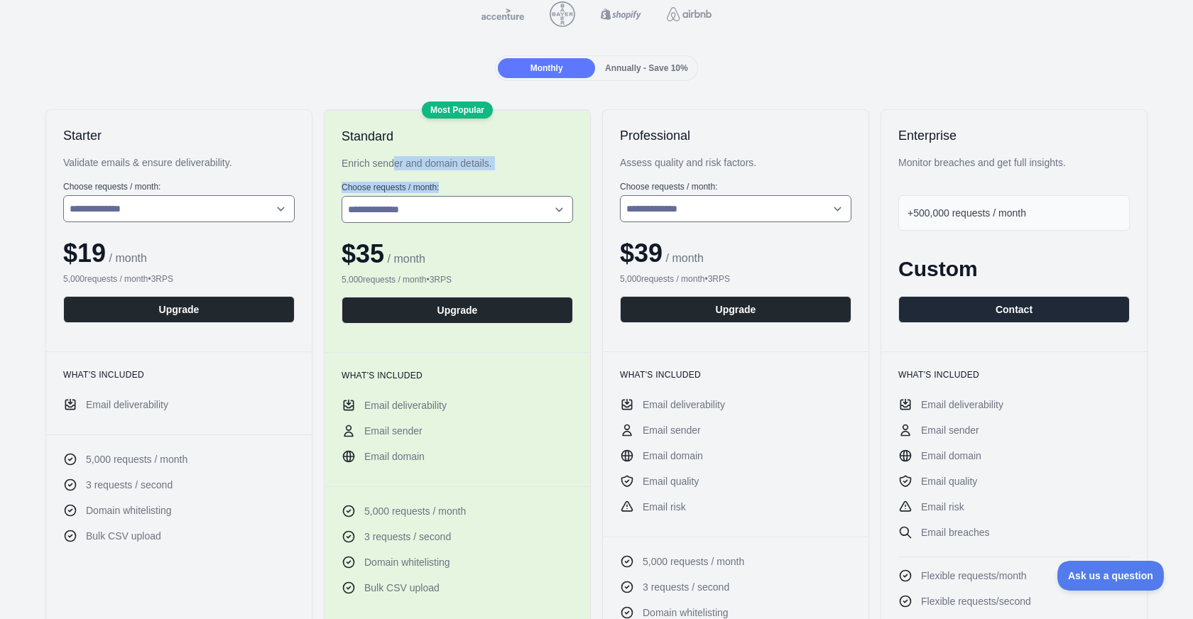
drag, startPoint x: 419, startPoint y: 161, endPoint x: 575, endPoint y: 172, distance: 155.9
click at [570, 180] on div "**********" at bounding box center [458, 231] width 266 height 242
drag, startPoint x: 624, startPoint y: 160, endPoint x: 759, endPoint y: 156, distance: 134.3
click at [759, 156] on div "Assess quality and risk factors." at bounding box center [736, 163] width 232 height 14
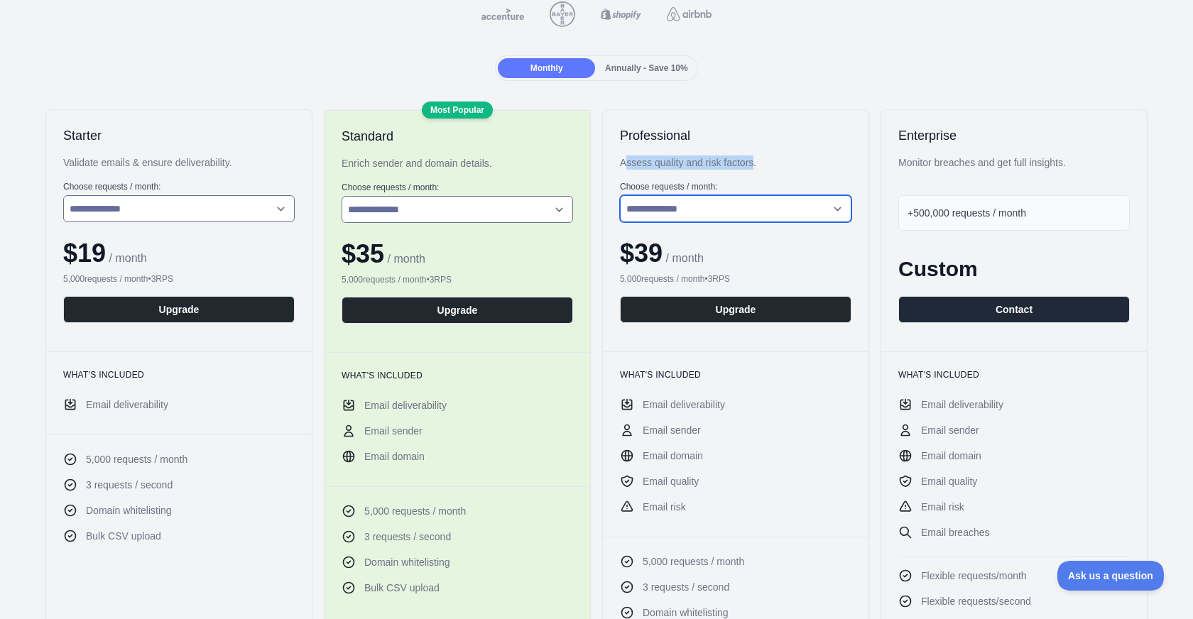
click at [719, 210] on select "**********" at bounding box center [736, 208] width 232 height 27
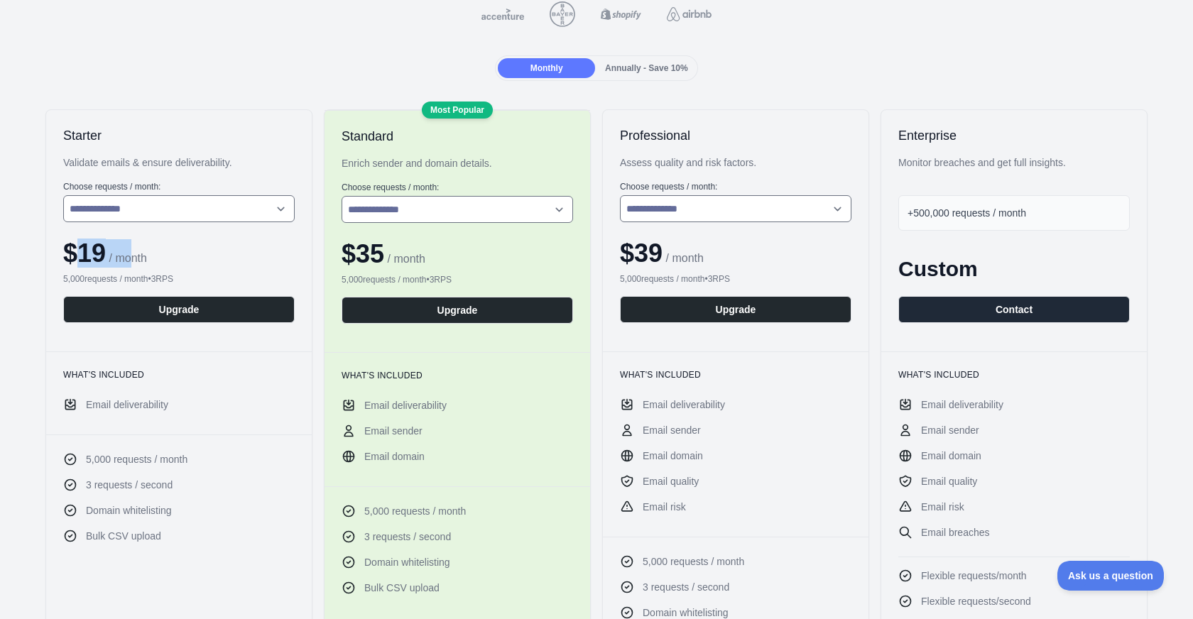
drag, startPoint x: 75, startPoint y: 257, endPoint x: 138, endPoint y: 256, distance: 63.2
click at [138, 256] on div "$ 19 / month" at bounding box center [179, 253] width 232 height 28
drag, startPoint x: 386, startPoint y: 254, endPoint x: 618, endPoint y: 266, distance: 231.9
click at [384, 254] on span "$ 35" at bounding box center [363, 253] width 43 height 29
drag, startPoint x: 600, startPoint y: 251, endPoint x: 732, endPoint y: 249, distance: 132.1
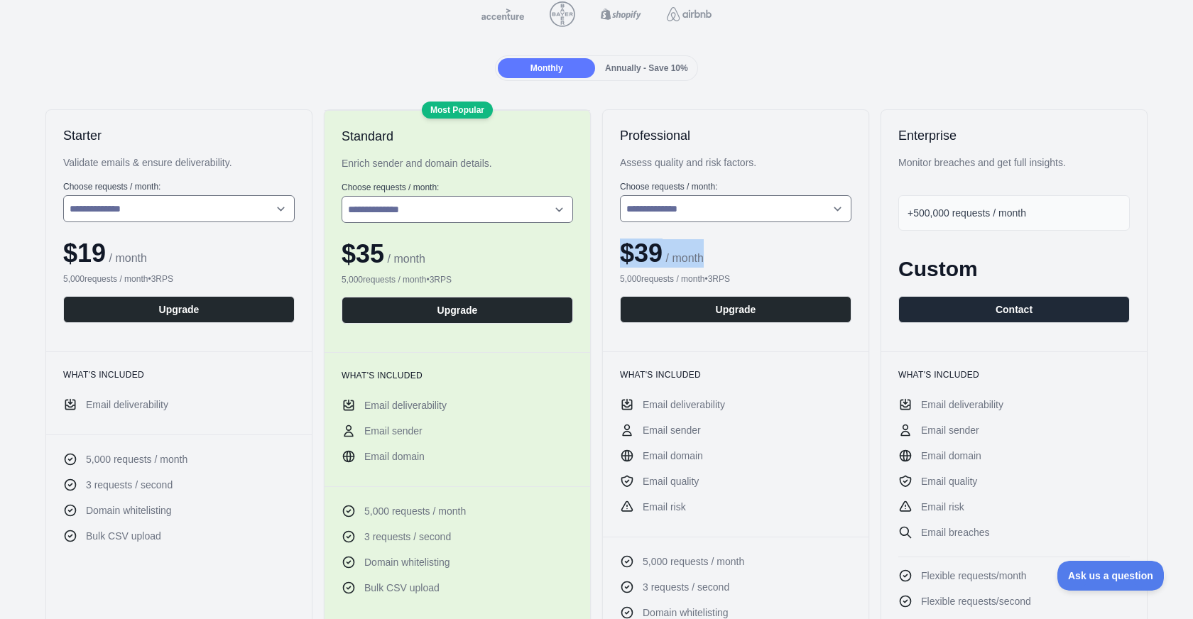
click at [732, 249] on div "**********" at bounding box center [596, 471] width 1170 height 725
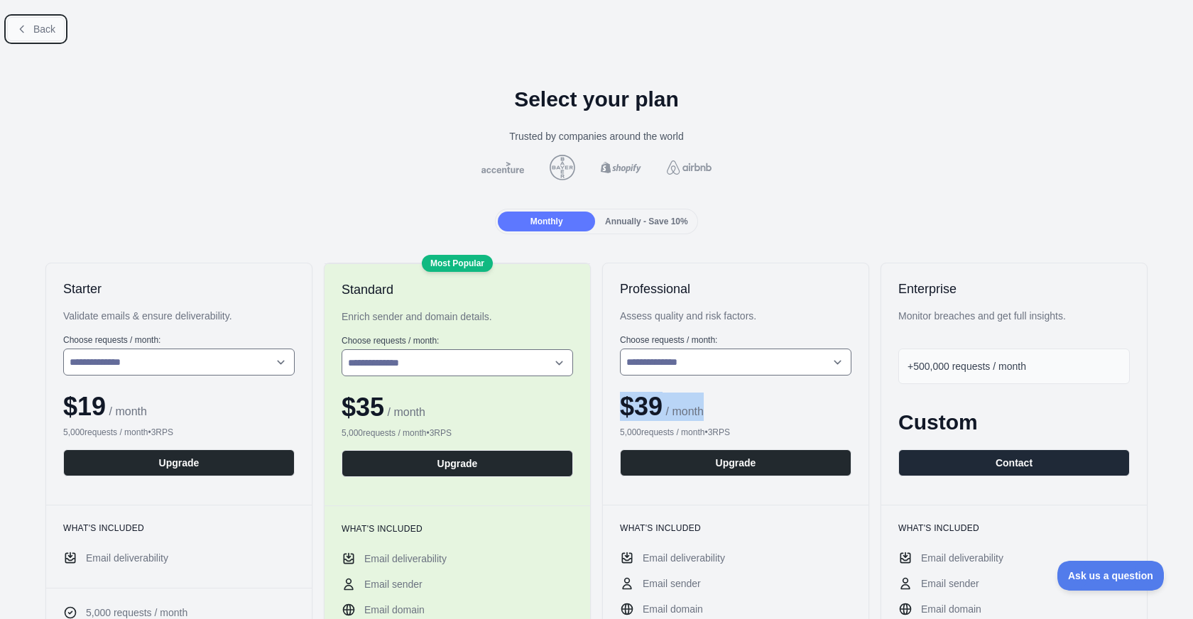
click at [28, 25] on button "Back" at bounding box center [36, 29] width 58 height 24
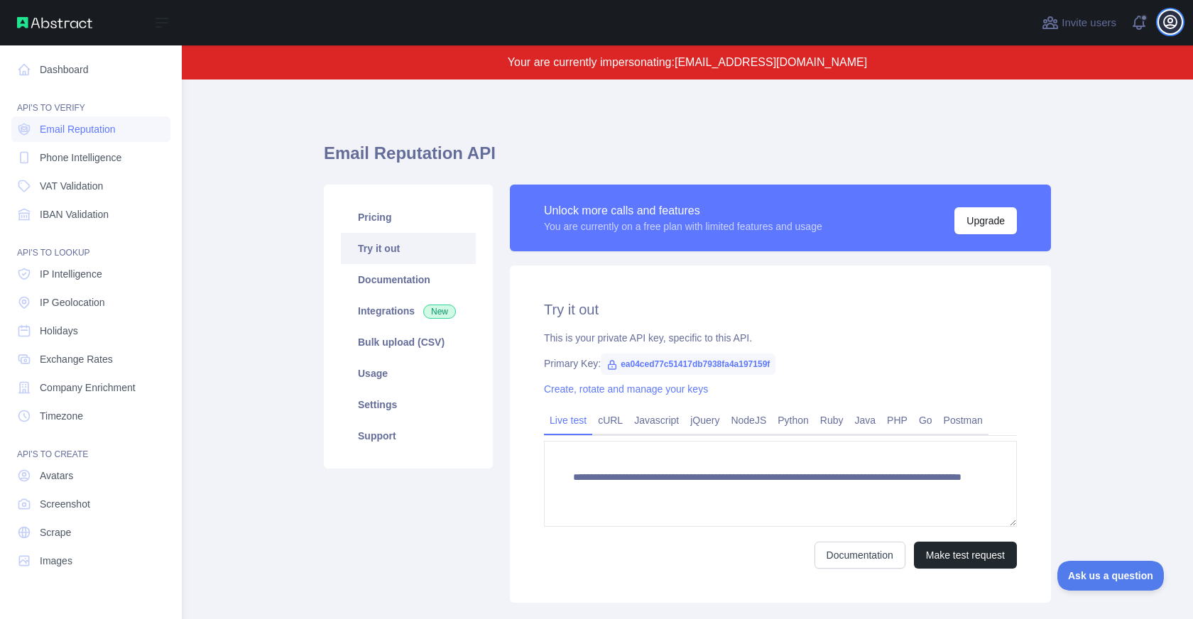
click at [1175, 20] on icon "button" at bounding box center [1170, 22] width 13 height 13
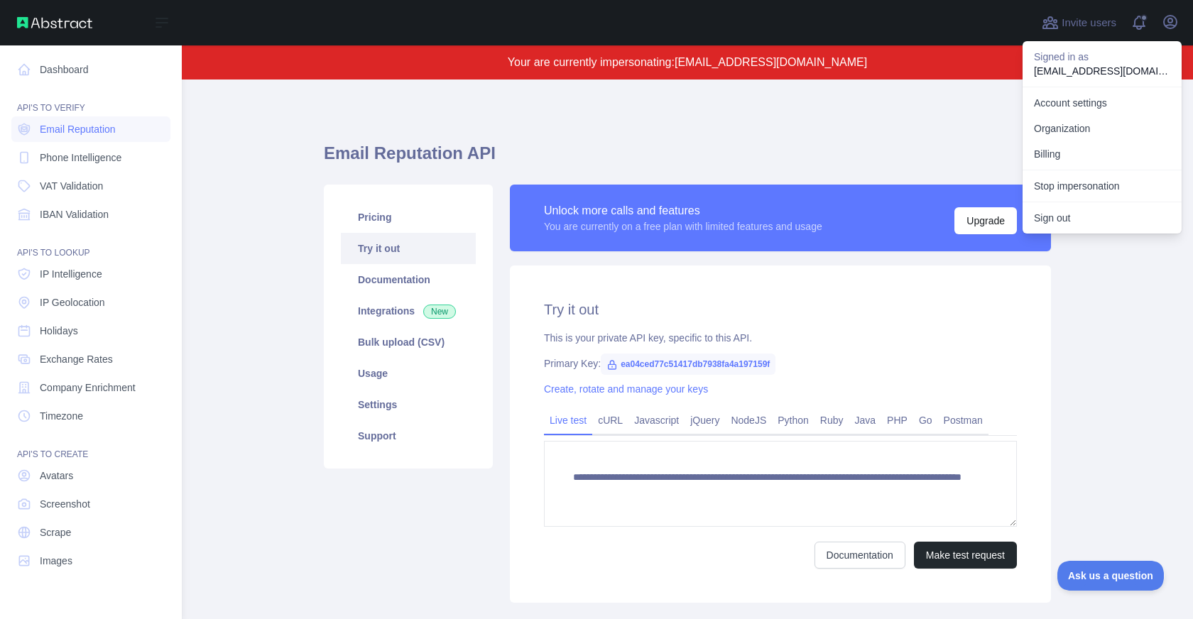
click at [359, 126] on div "**********" at bounding box center [687, 368] width 727 height 509
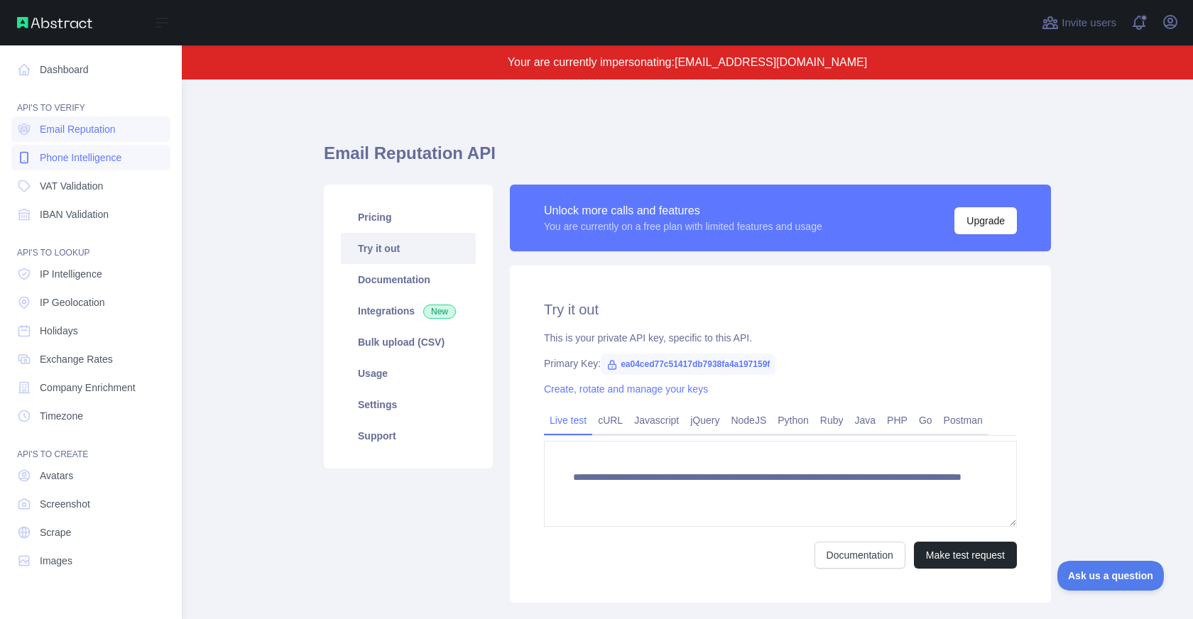
click at [90, 161] on span "Phone Intelligence" at bounding box center [81, 158] width 82 height 14
click at [1175, 23] on icon "button" at bounding box center [1170, 21] width 17 height 17
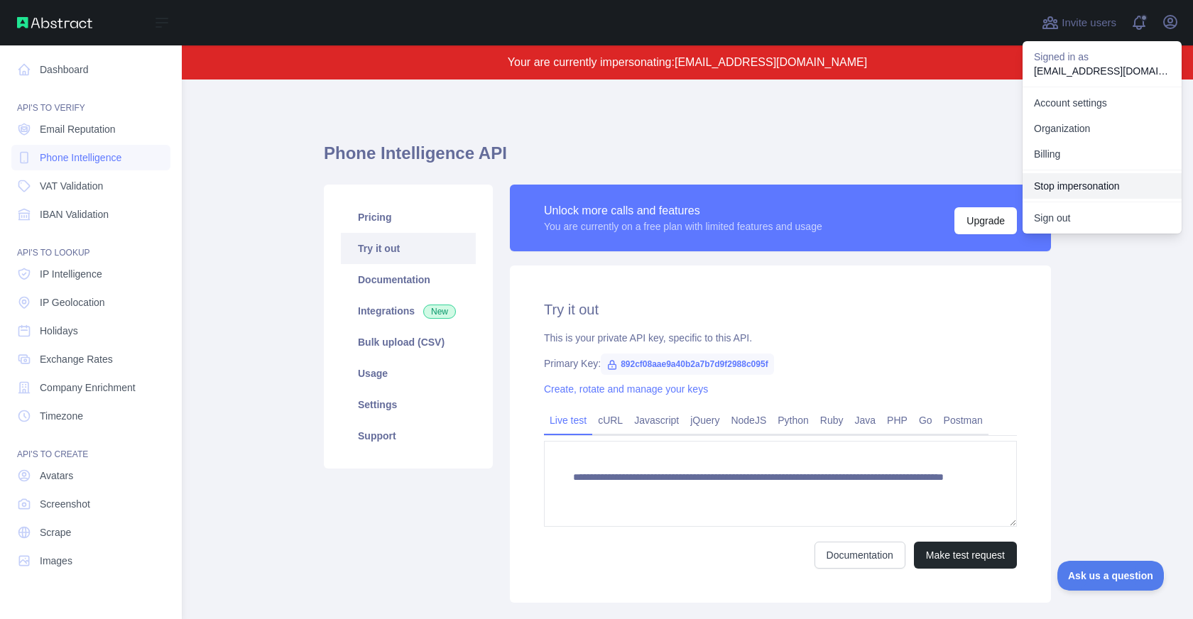
click at [1094, 185] on button "Stop impersonation" at bounding box center [1102, 186] width 159 height 26
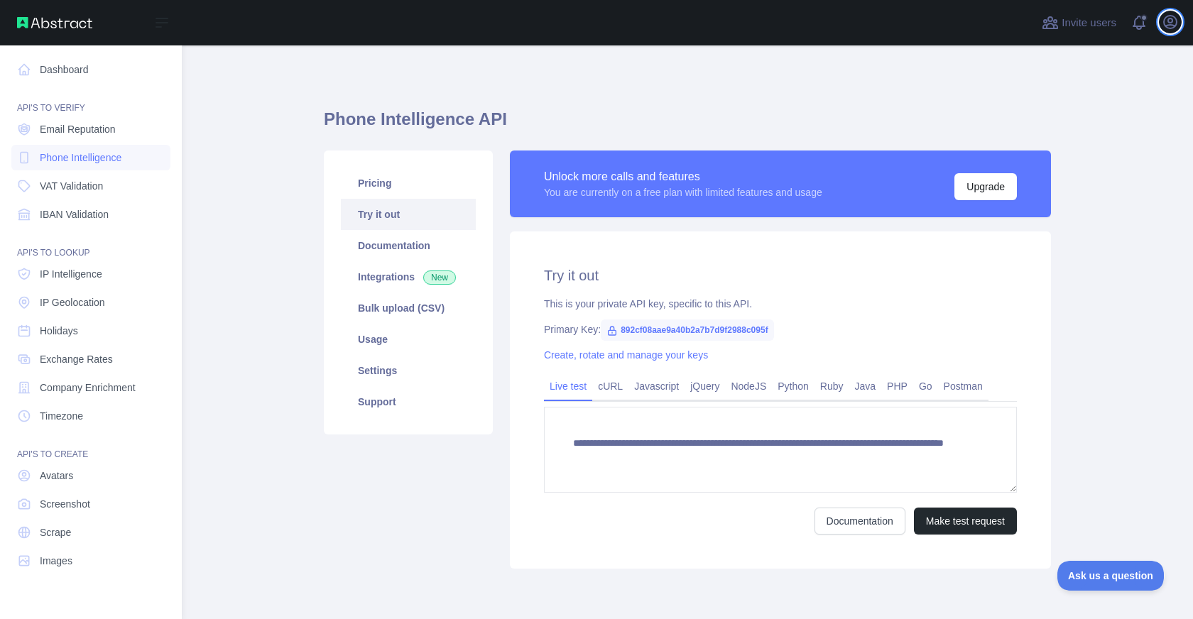
type textarea "**********"
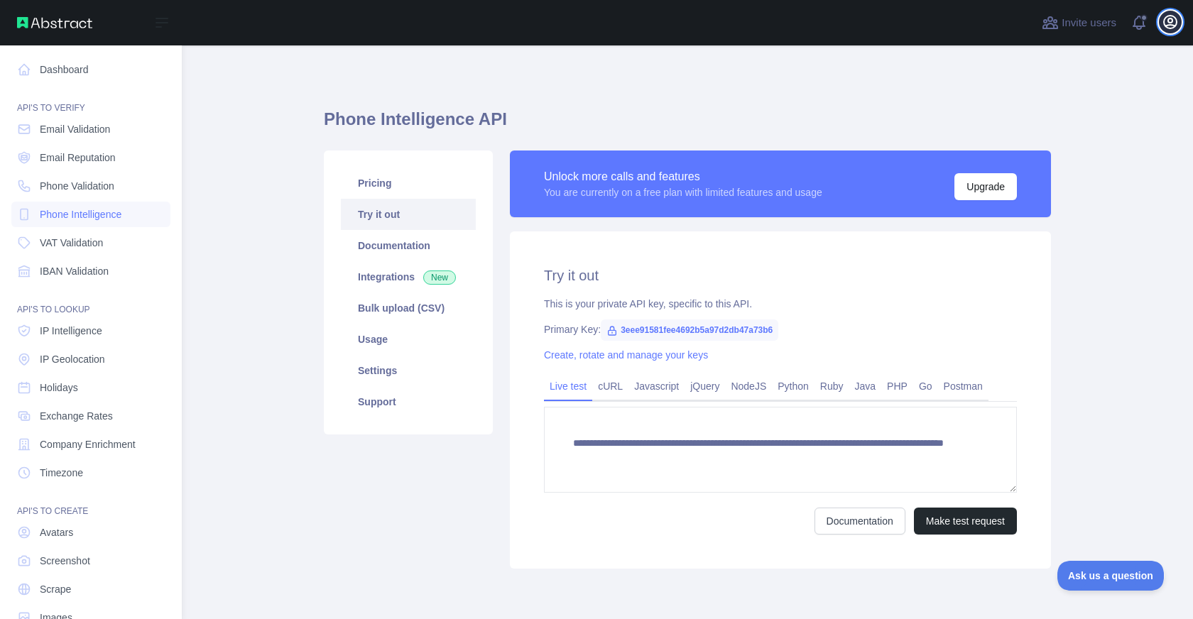
click at [1173, 20] on icon "button" at bounding box center [1170, 21] width 17 height 17
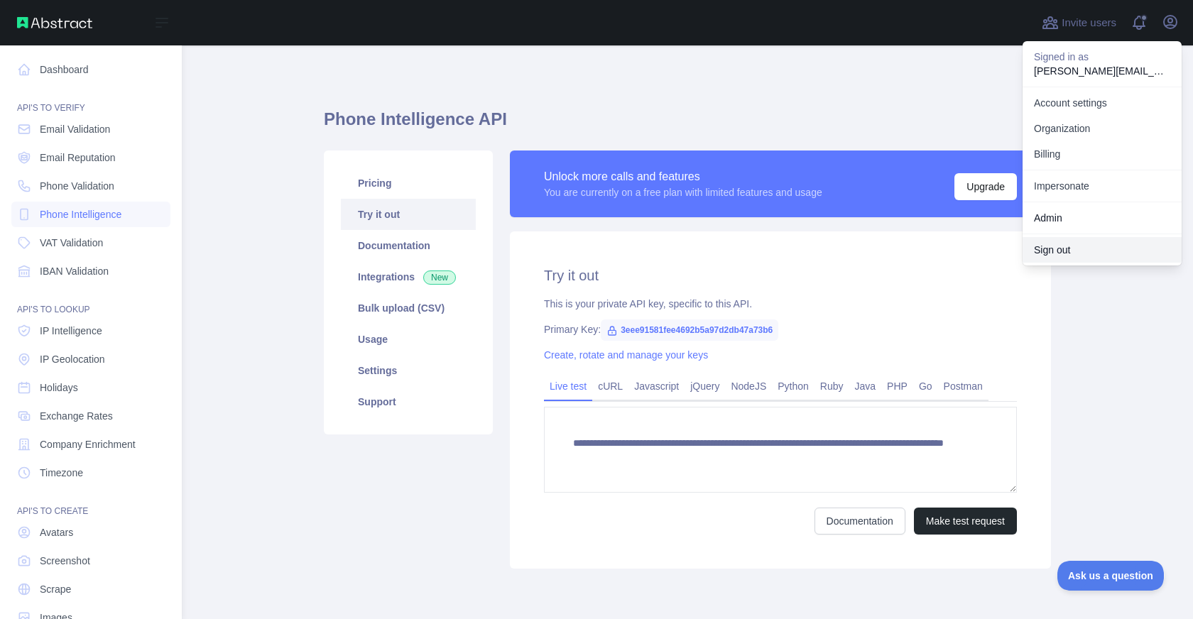
click at [1085, 254] on button "Sign out" at bounding box center [1102, 250] width 159 height 26
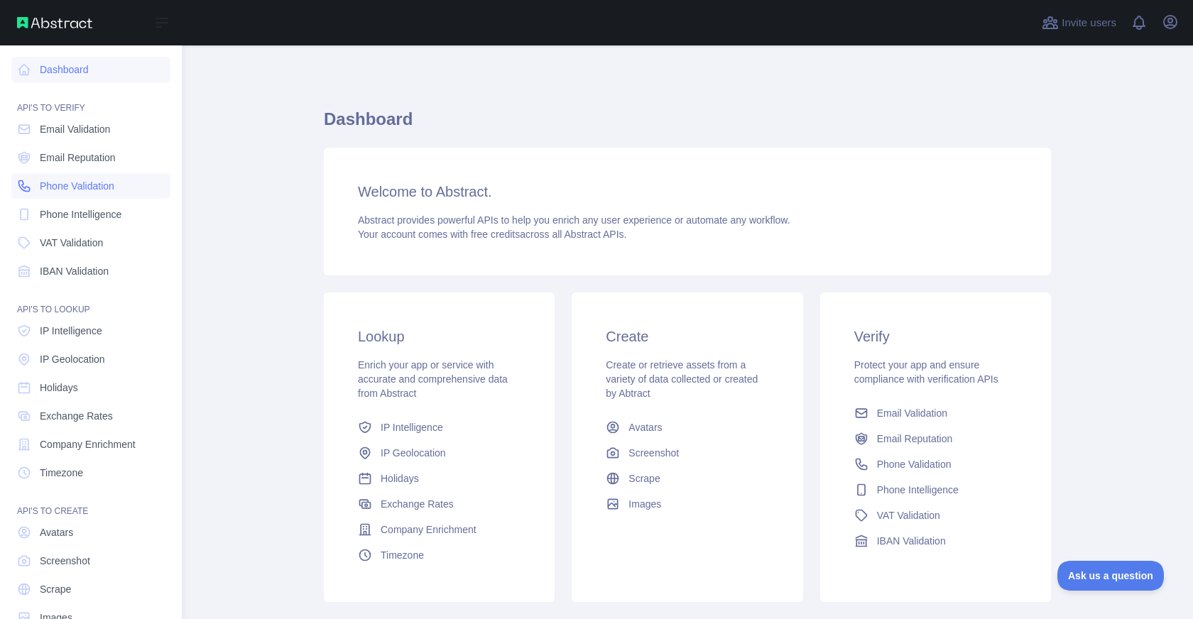
click at [97, 187] on span "Phone Validation" at bounding box center [77, 186] width 75 height 14
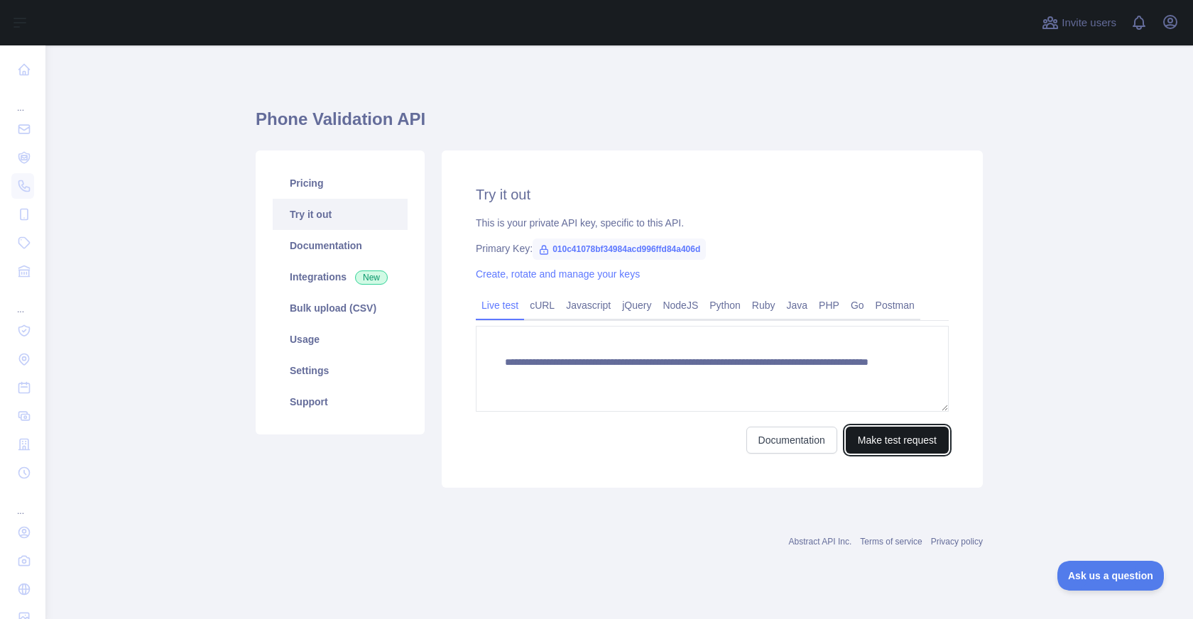
click at [877, 435] on button "Make test request" at bounding box center [897, 440] width 103 height 27
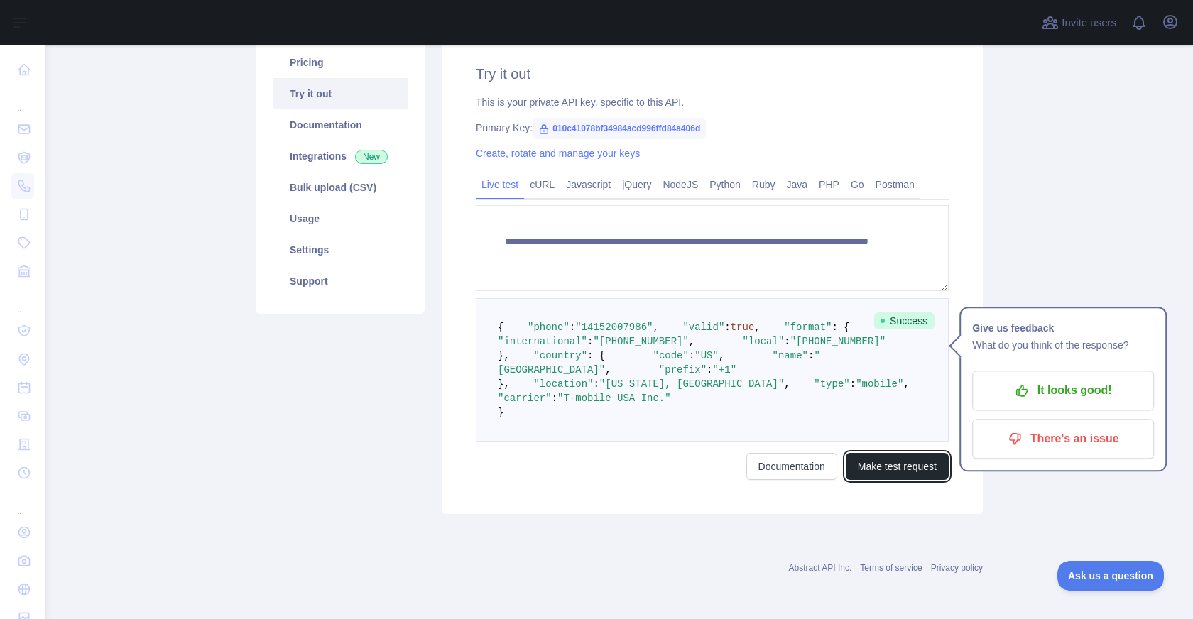
scroll to position [173, 0]
click at [604, 322] on span ""14152007986"" at bounding box center [613, 327] width 77 height 11
drag, startPoint x: 544, startPoint y: 351, endPoint x: 514, endPoint y: 327, distance: 38.5
click at [514, 327] on pre "{ "phone" : "[PHONE_NUMBER]" , "valid" : true , "format" : { "international" : …" at bounding box center [712, 369] width 473 height 143
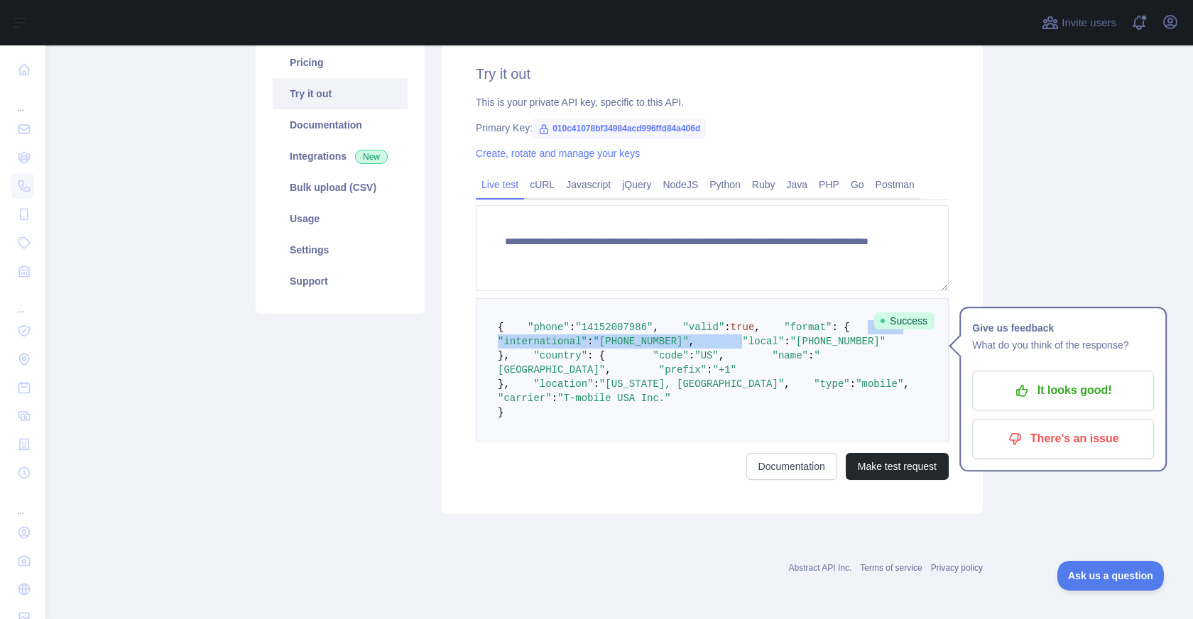
drag, startPoint x: 541, startPoint y: 428, endPoint x: 543, endPoint y: 386, distance: 41.9
click at [529, 379] on pre "{ "phone" : "[PHONE_NUMBER]" , "valid" : true , "format" : { "international" : …" at bounding box center [712, 369] width 473 height 143
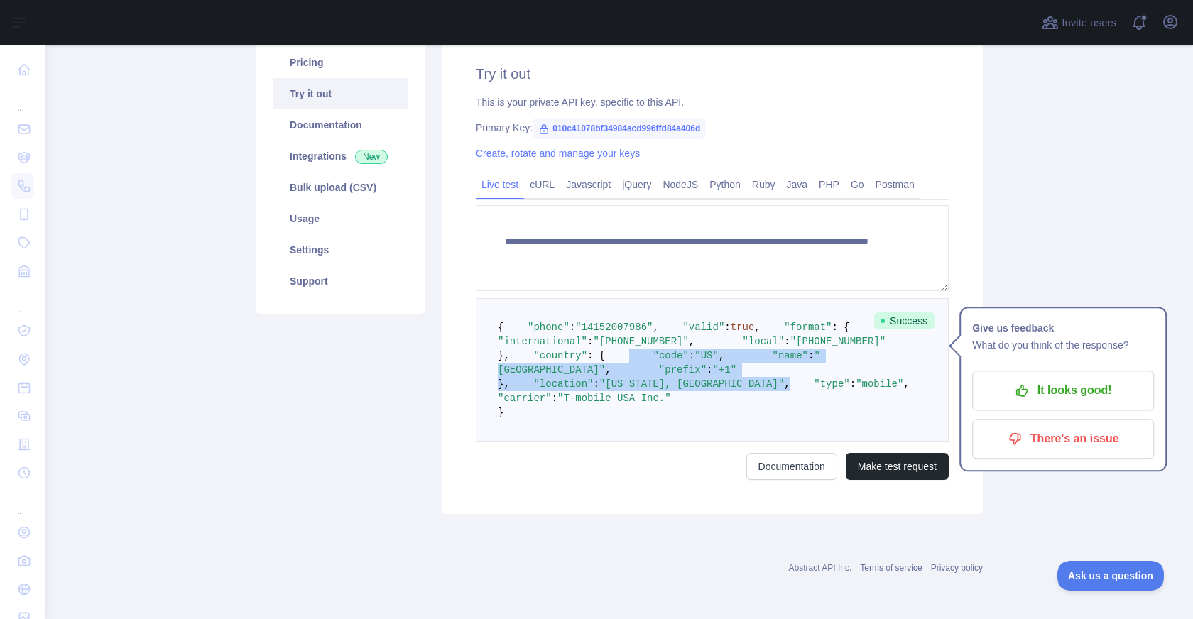
drag, startPoint x: 768, startPoint y: 450, endPoint x: 521, endPoint y: 387, distance: 255.6
click at [521, 387] on pre "{ "phone" : "[PHONE_NUMBER]" , "valid" : true , "format" : { "international" : …" at bounding box center [712, 369] width 473 height 143
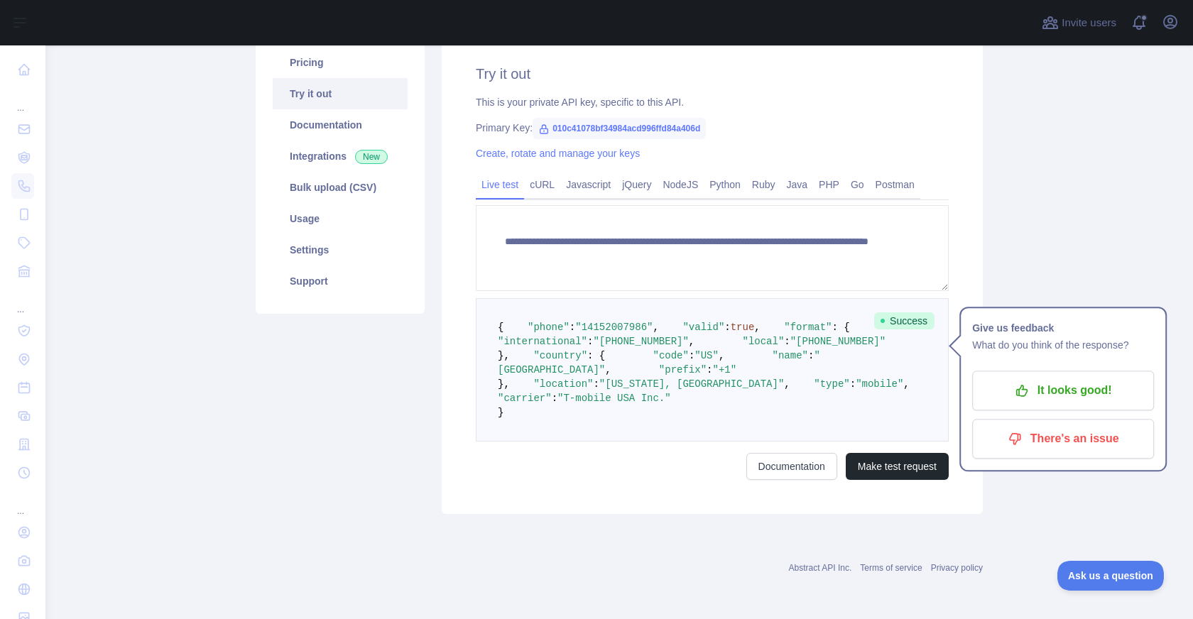
click at [814, 390] on span ""type"" at bounding box center [832, 384] width 36 height 11
drag, startPoint x: 543, startPoint y: 460, endPoint x: 545, endPoint y: 472, distance: 11.6
click at [814, 390] on span ""type"" at bounding box center [832, 384] width 36 height 11
click at [545, 404] on span ""carrier"" at bounding box center [525, 398] width 54 height 11
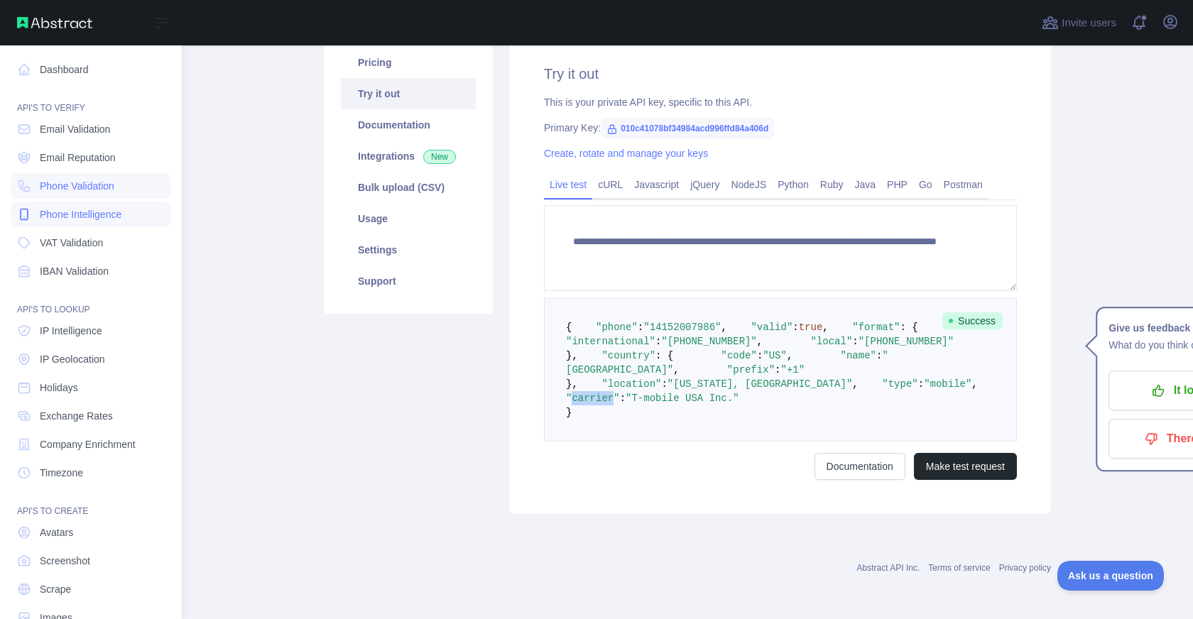
click at [81, 222] on link "Phone Intelligence" at bounding box center [90, 215] width 159 height 26
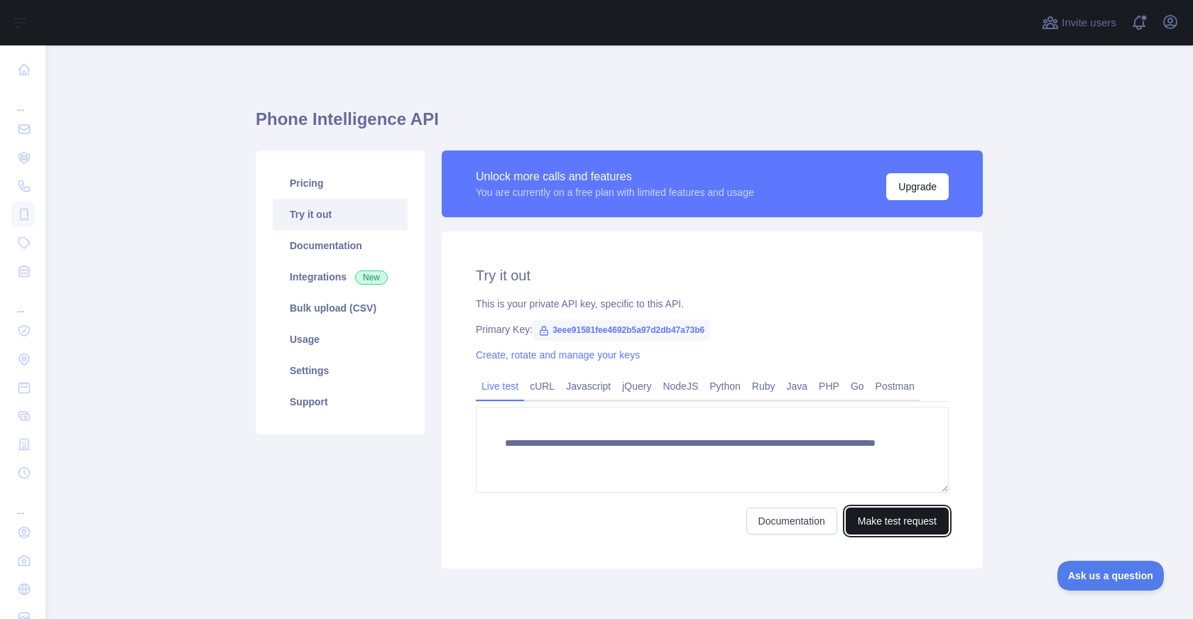
click at [915, 528] on button "Make test request" at bounding box center [897, 521] width 103 height 27
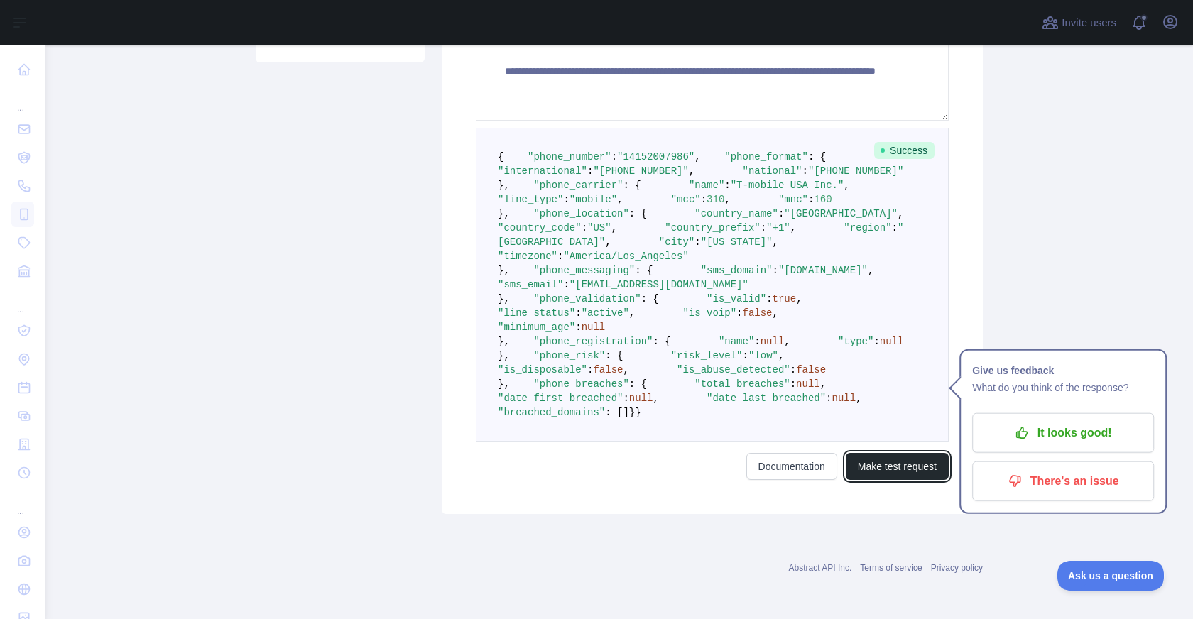
scroll to position [408, 0]
drag, startPoint x: 541, startPoint y: 191, endPoint x: 521, endPoint y: 153, distance: 43.5
click at [521, 153] on pre "{ "phone_number" : "[PHONE_NUMBER]" , "phone_format" : { "international" : "[PH…" at bounding box center [712, 285] width 473 height 314
drag, startPoint x: 561, startPoint y: 277, endPoint x: 540, endPoint y: 224, distance: 57.1
click at [540, 224] on pre "{ "phone_number" : "[PHONE_NUMBER]" , "phone_format" : { "international" : "[PH…" at bounding box center [712, 285] width 473 height 314
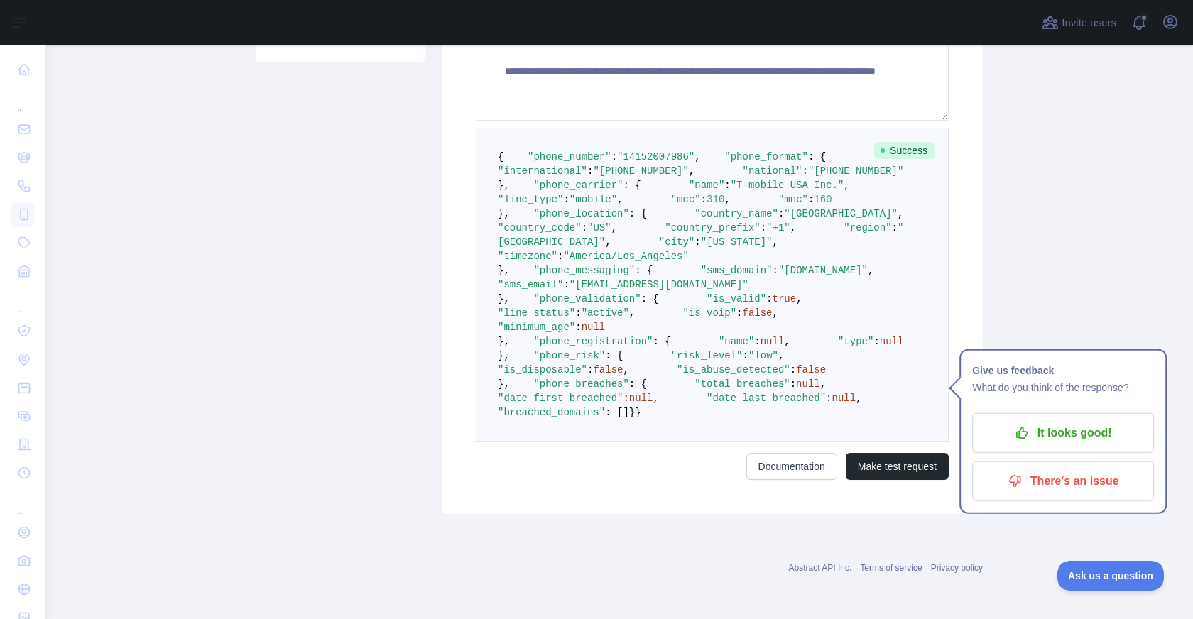
click at [724, 191] on span ":" at bounding box center [727, 185] width 6 height 11
click at [731, 191] on span ""T-mobile USA Inc."" at bounding box center [788, 185] width 114 height 11
click at [563, 205] on span ""line_type"" at bounding box center [530, 199] width 65 height 11
drag, startPoint x: 614, startPoint y: 268, endPoint x: 548, endPoint y: 246, distance: 69.6
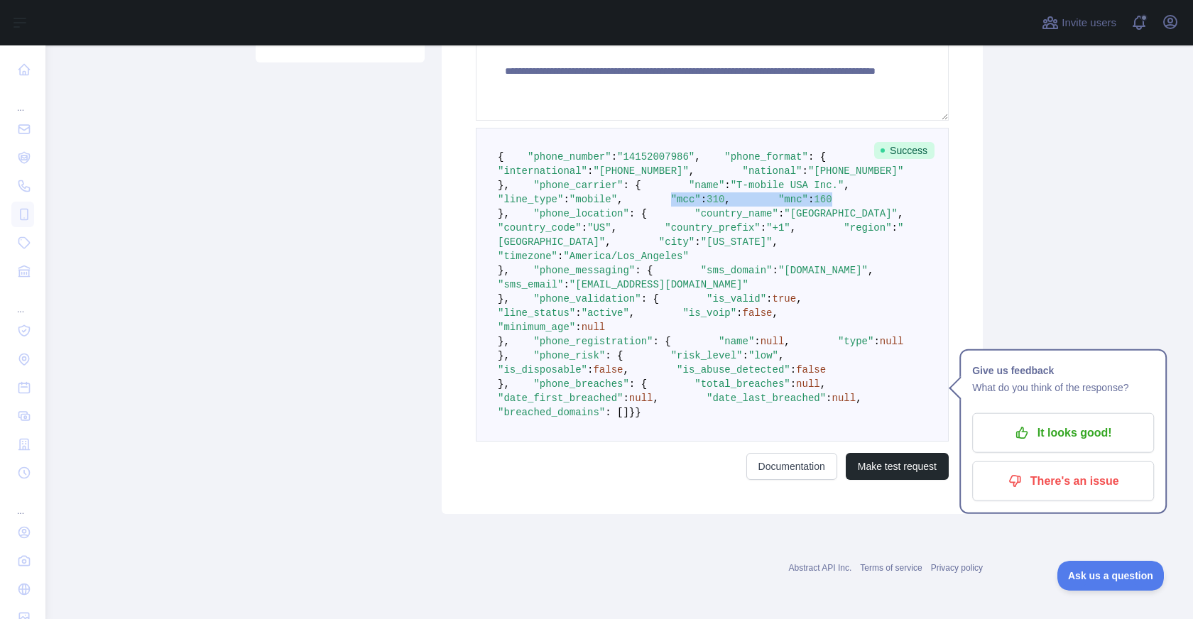
click at [548, 246] on pre "{ "phone_number" : "[PHONE_NUMBER]" , "phone_format" : { "international" : "[PH…" at bounding box center [712, 285] width 473 height 314
click at [808, 205] on span ":" at bounding box center [811, 199] width 6 height 11
drag, startPoint x: 556, startPoint y: 303, endPoint x: 521, endPoint y: 208, distance: 101.6
click at [521, 208] on pre "{ "phone_number" : "[PHONE_NUMBER]" , "phone_format" : { "international" : "[PH…" at bounding box center [712, 285] width 473 height 314
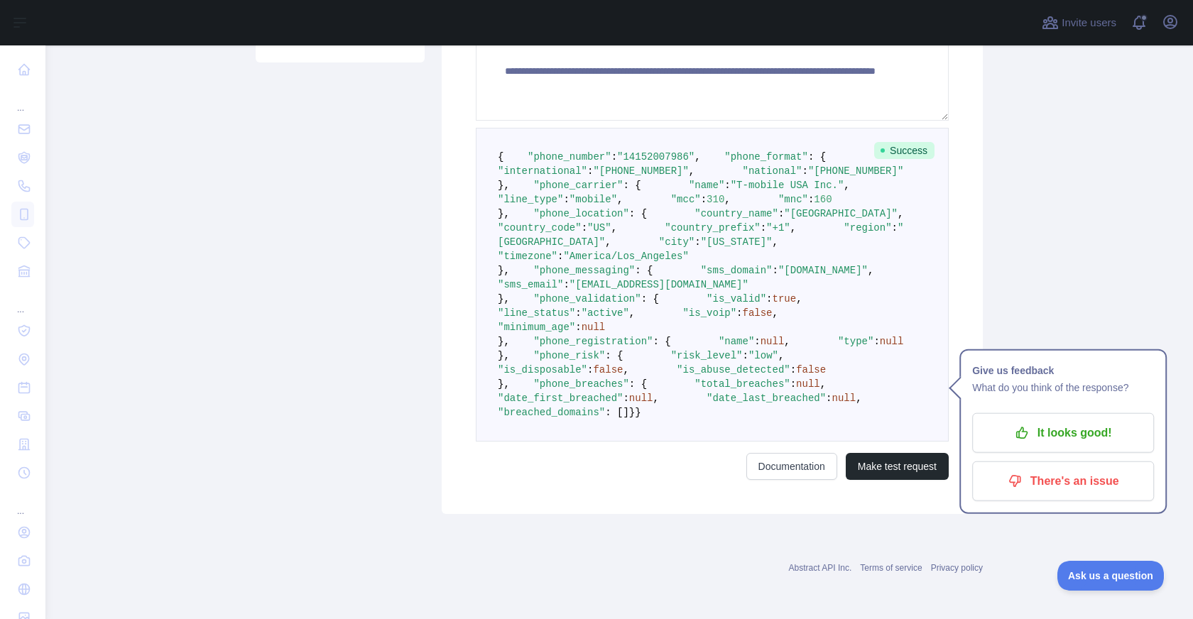
click at [643, 254] on pre "{ "phone_number" : "[PHONE_NUMBER]" , "phone_format" : { "international" : "[PH…" at bounding box center [712, 285] width 473 height 314
drag, startPoint x: 567, startPoint y: 277, endPoint x: 610, endPoint y: 280, distance: 43.4
click at [659, 248] on span ""city"" at bounding box center [677, 242] width 36 height 11
click at [701, 248] on span ""[US_STATE]"" at bounding box center [737, 242] width 72 height 11
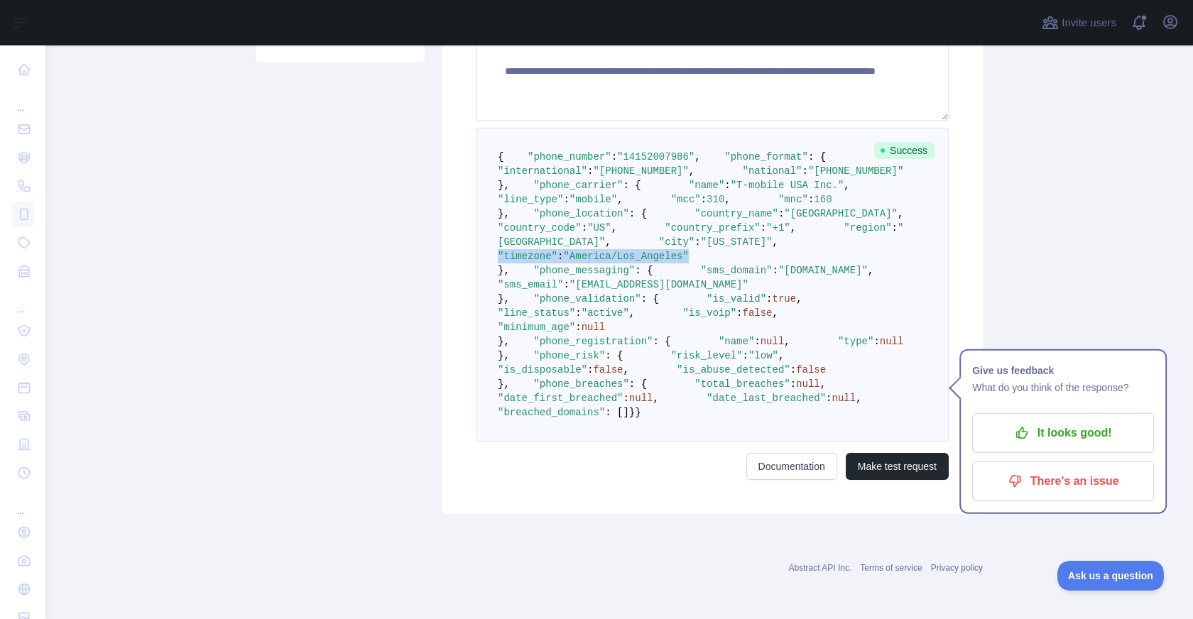
drag, startPoint x: 545, startPoint y: 293, endPoint x: 782, endPoint y: 290, distance: 237.2
click at [782, 290] on pre "{ "phone_number" : "[PHONE_NUMBER]" , "phone_format" : { "international" : "[PH…" at bounding box center [712, 285] width 473 height 314
drag, startPoint x: 540, startPoint y: 284, endPoint x: 615, endPoint y: 276, distance: 75.0
click at [526, 248] on pre "{ "phone_number" : "[PHONE_NUMBER]" , "phone_format" : { "international" : "[PH…" at bounding box center [712, 285] width 473 height 314
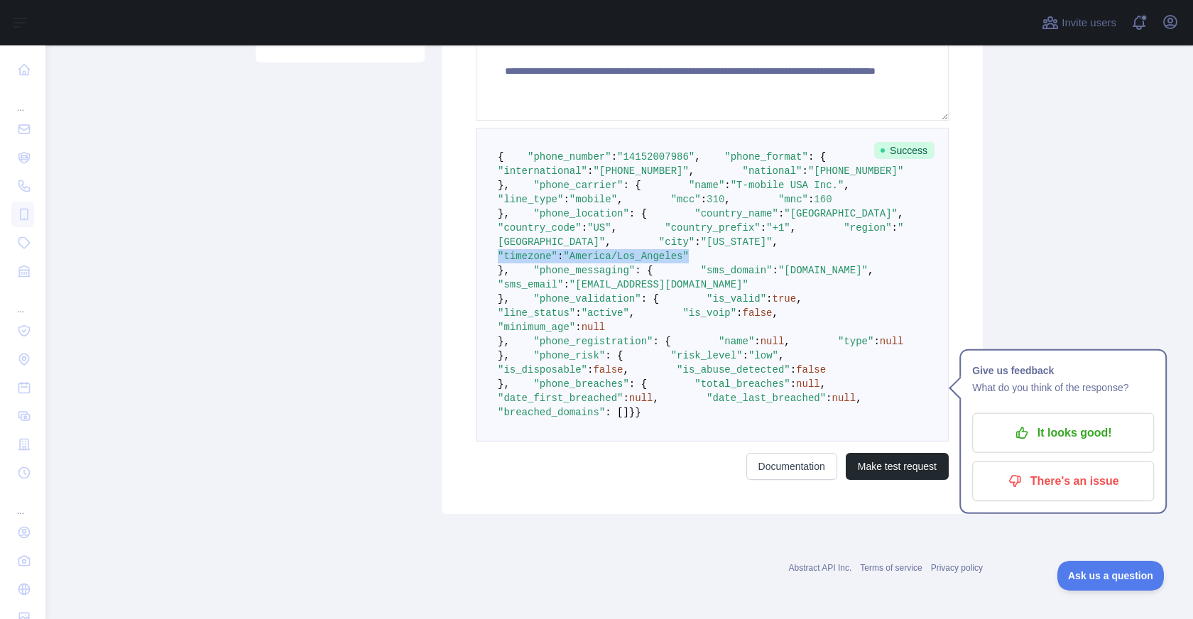
click at [569, 279] on span ":" at bounding box center [566, 284] width 6 height 11
drag, startPoint x: 629, startPoint y: 274, endPoint x: 762, endPoint y: 275, distance: 132.8
click at [749, 279] on span ""[EMAIL_ADDRESS][DOMAIN_NAME]"" at bounding box center [659, 284] width 179 height 11
click at [773, 293] on span "true" at bounding box center [785, 298] width 24 height 11
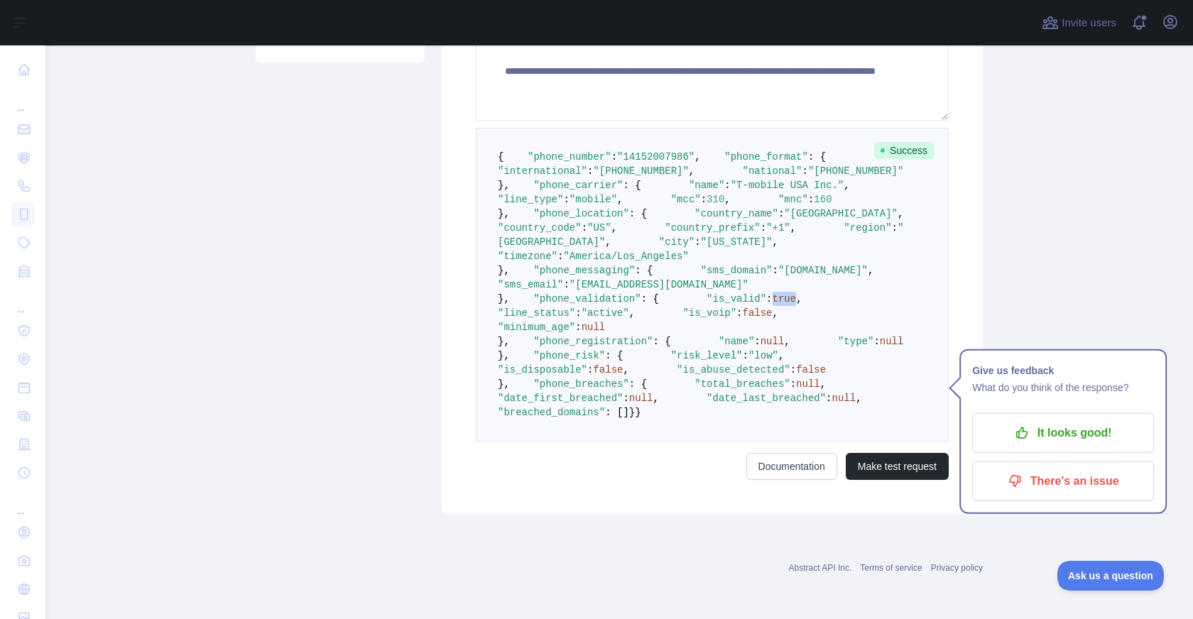
click at [773, 293] on span "true" at bounding box center [785, 298] width 24 height 11
click at [683, 308] on span ""is_voip"" at bounding box center [710, 313] width 54 height 11
drag, startPoint x: 542, startPoint y: 339, endPoint x: 519, endPoint y: 299, distance: 46.4
click at [519, 299] on pre "{ "phone_number" : "[PHONE_NUMBER]" , "phone_format" : { "international" : "[PH…" at bounding box center [712, 285] width 473 height 314
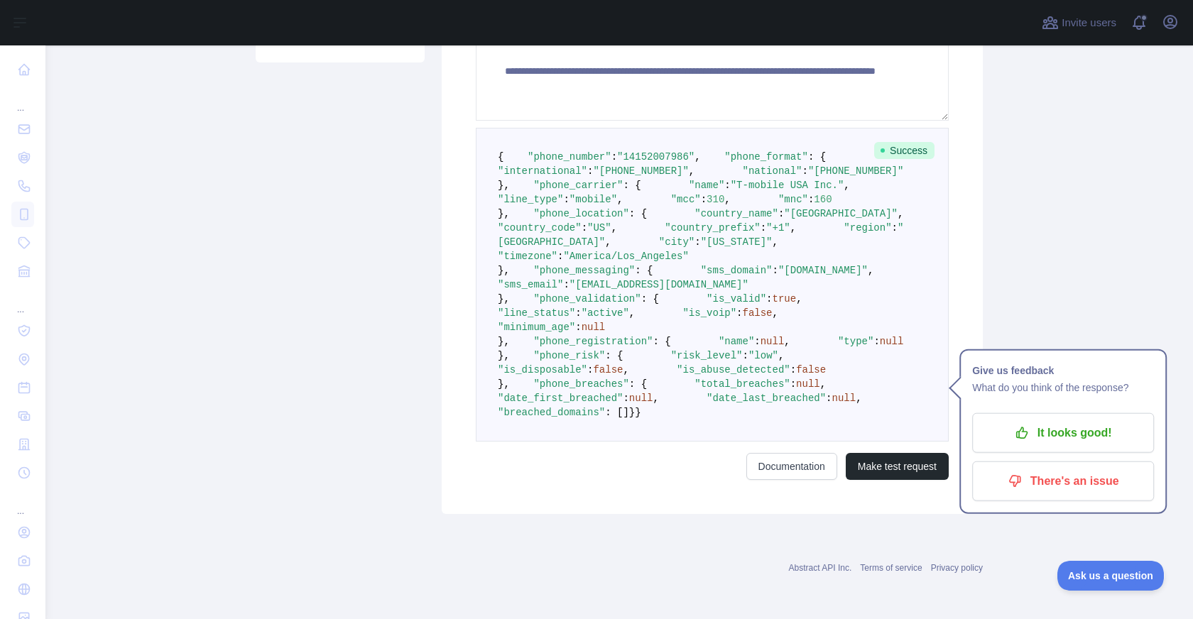
click at [761, 336] on span "null" at bounding box center [773, 341] width 24 height 11
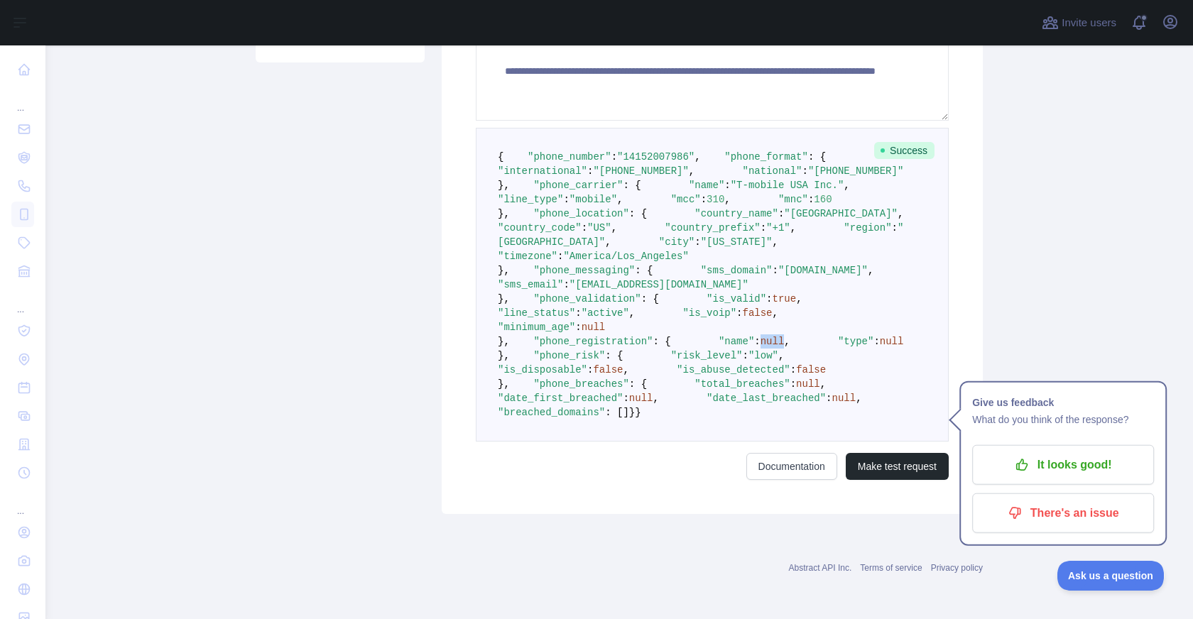
drag, startPoint x: 545, startPoint y: 353, endPoint x: 578, endPoint y: 319, distance: 47.2
click at [525, 305] on pre "{ "phone_number" : "[PHONE_NUMBER]" , "phone_format" : { "international" : "[PH…" at bounding box center [712, 285] width 473 height 314
click at [587, 364] on span ""is_disposable"" at bounding box center [542, 369] width 89 height 11
click at [677, 364] on span ""is_abuse_detected"" at bounding box center [734, 369] width 114 height 11
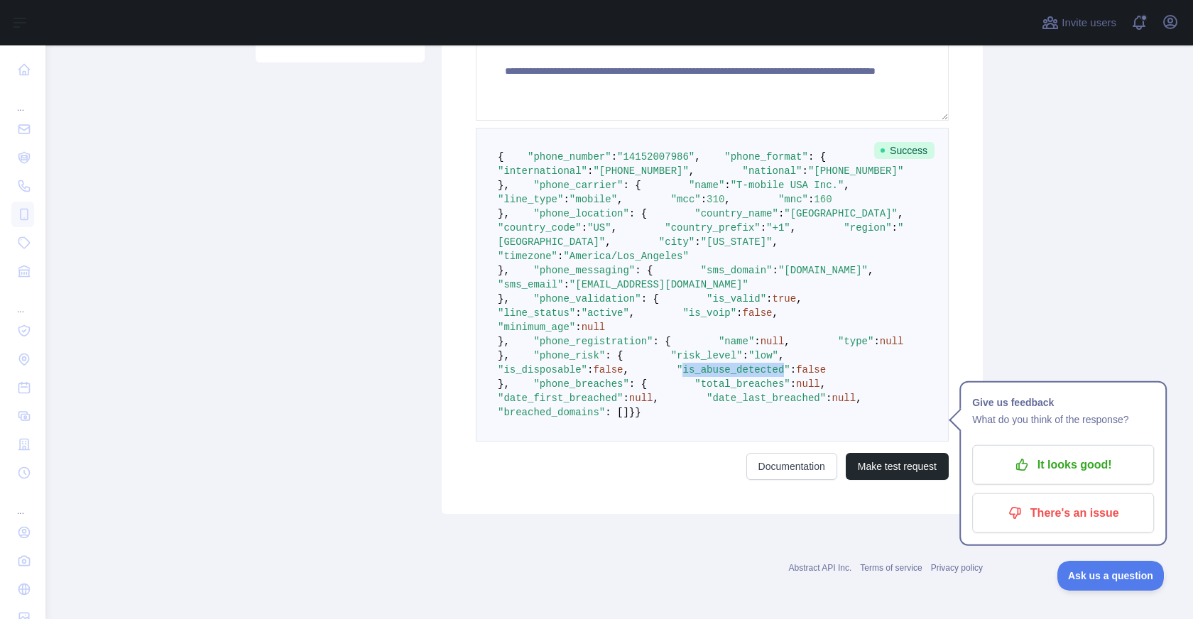
click at [677, 364] on span ""is_abuse_detected"" at bounding box center [734, 369] width 114 height 11
drag, startPoint x: 542, startPoint y: 442, endPoint x: 518, endPoint y: 378, distance: 68.3
click at [518, 378] on pre "{ "phone_number" : "[PHONE_NUMBER]" , "phone_format" : { "international" : "[PH…" at bounding box center [712, 285] width 473 height 314
click at [748, 366] on pre "{ "phone_number" : "[PHONE_NUMBER]" , "phone_format" : { "international" : "[PH…" at bounding box center [712, 285] width 473 height 314
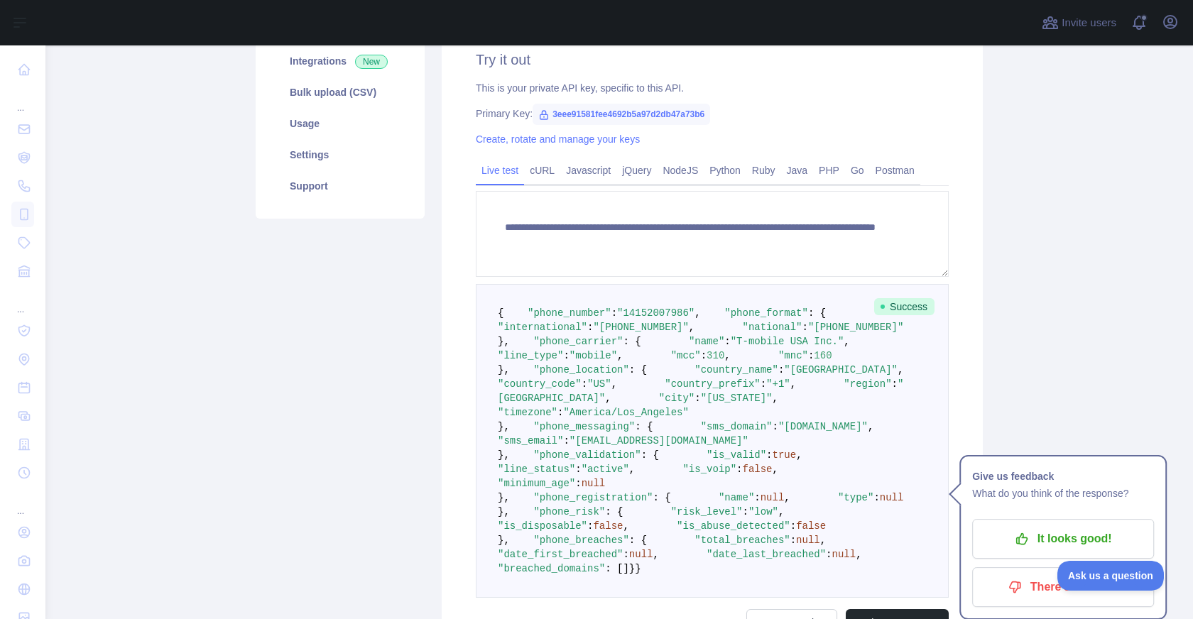
scroll to position [0, 0]
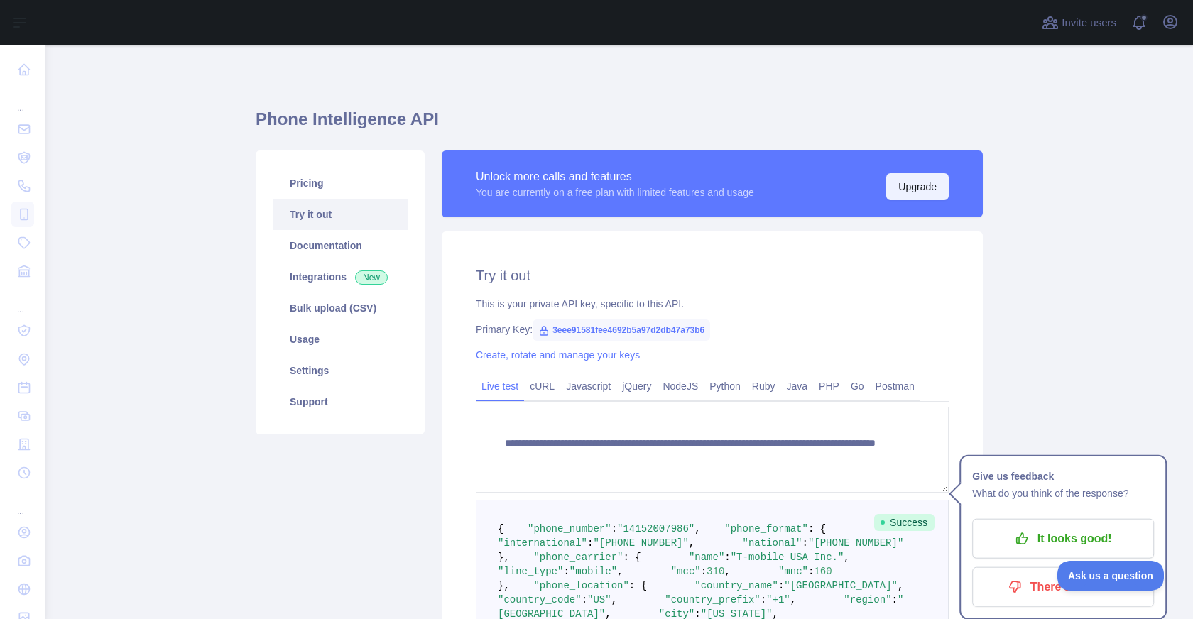
click at [918, 182] on button "Upgrade" at bounding box center [917, 186] width 63 height 27
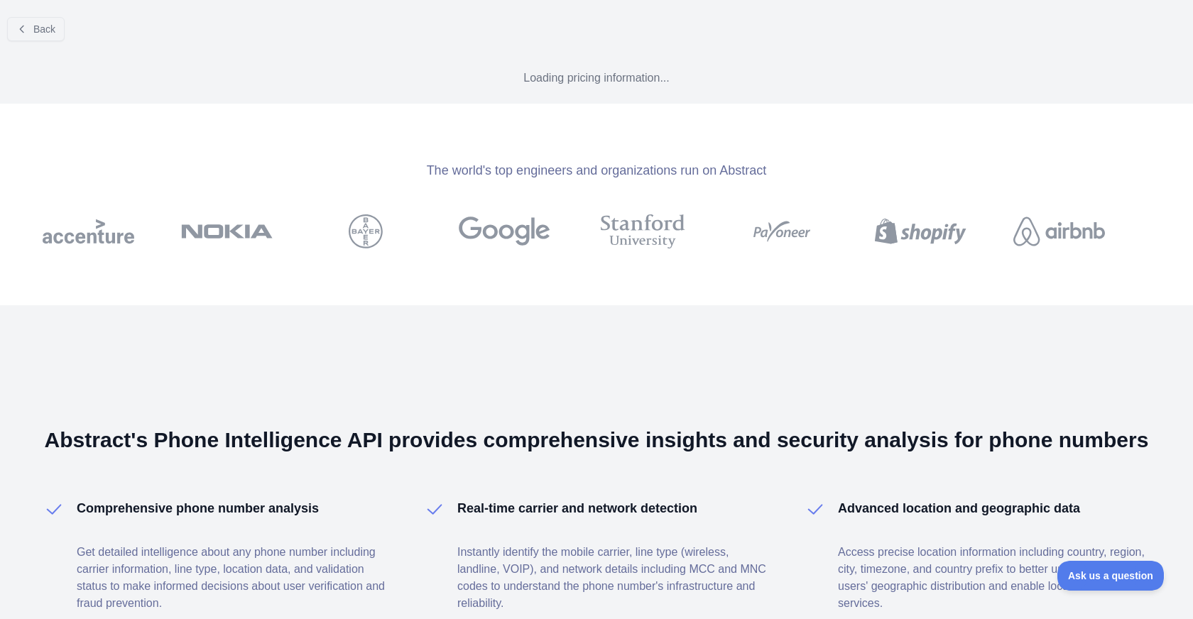
scroll to position [1, 0]
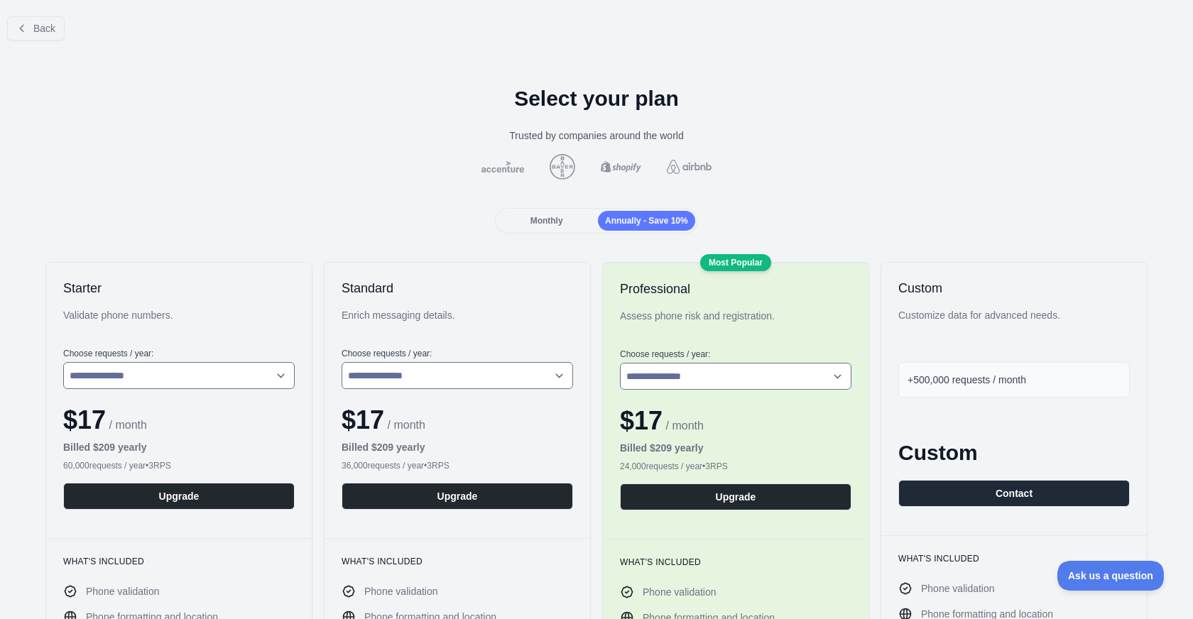
click at [531, 218] on span "Monthly" at bounding box center [547, 221] width 33 height 10
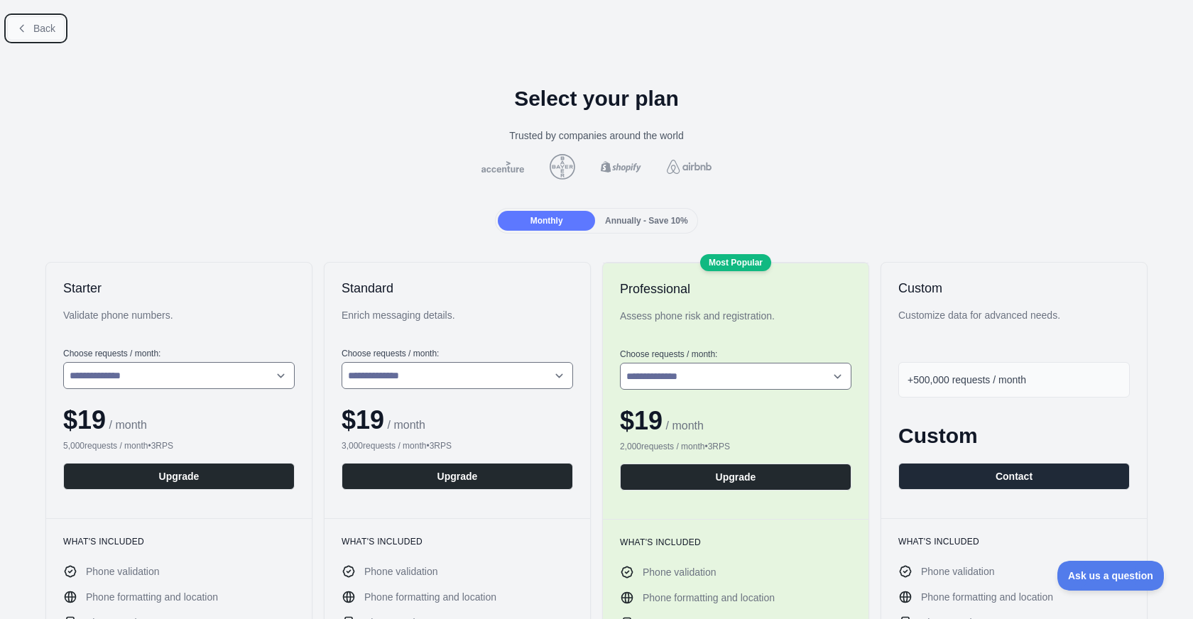
click at [60, 36] on button "Back" at bounding box center [36, 28] width 58 height 24
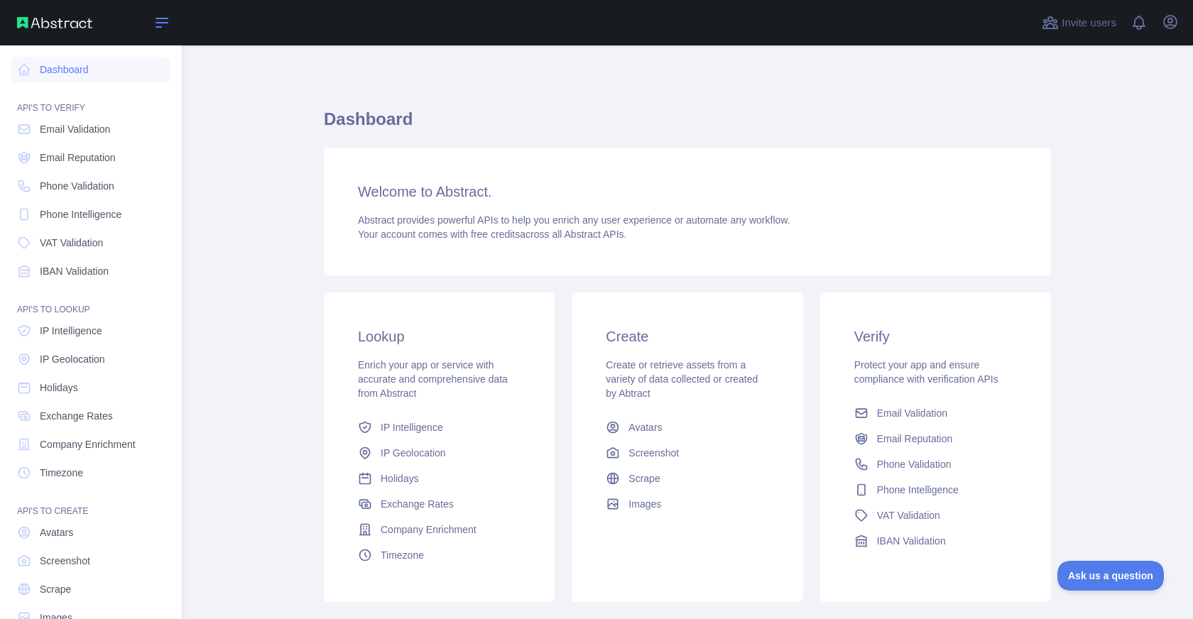
click at [161, 26] on icon at bounding box center [161, 22] width 17 height 17
click at [35, 217] on link "Phone Intelligence" at bounding box center [90, 215] width 159 height 26
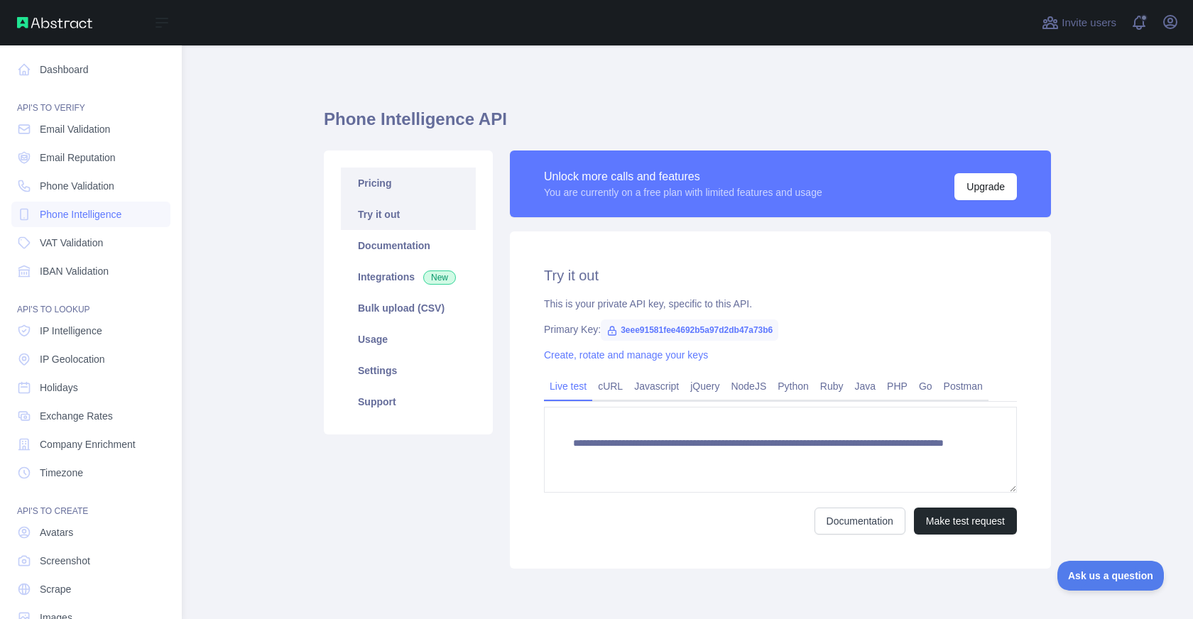
click at [401, 182] on link "Pricing" at bounding box center [408, 183] width 135 height 31
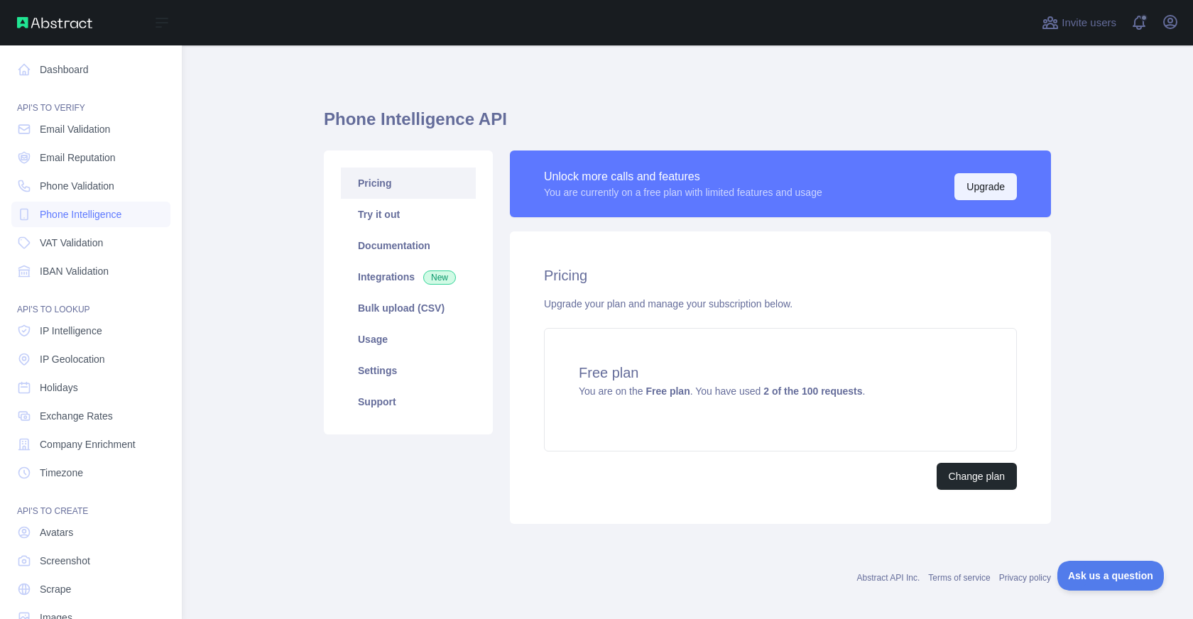
click at [977, 188] on button "Upgrade" at bounding box center [986, 186] width 63 height 27
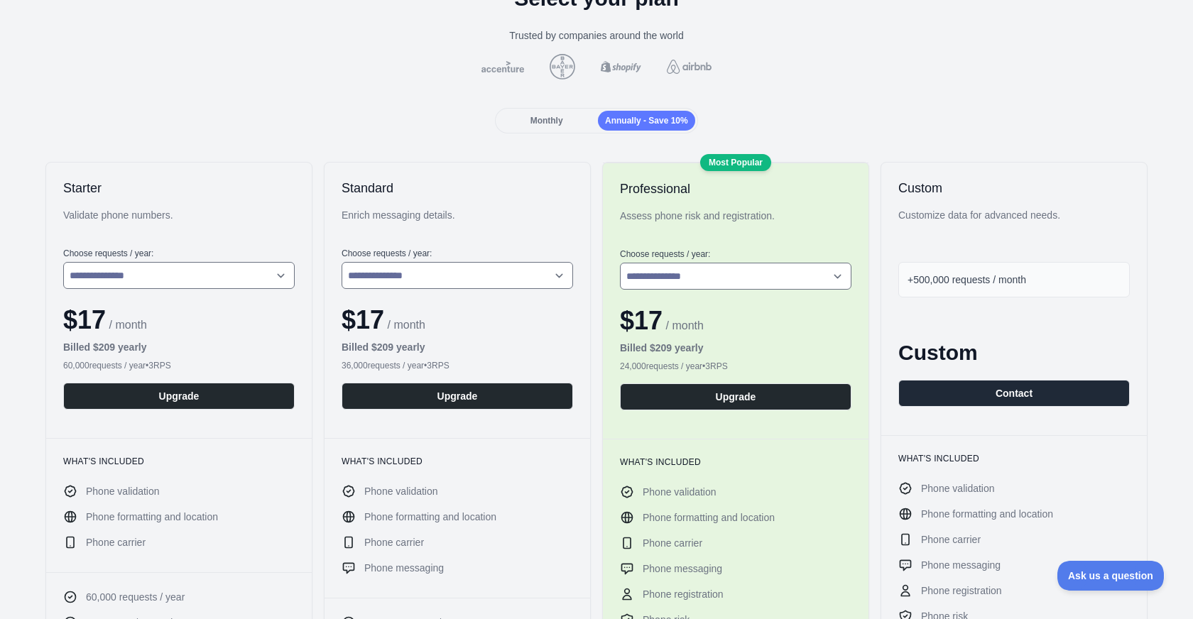
scroll to position [79, 0]
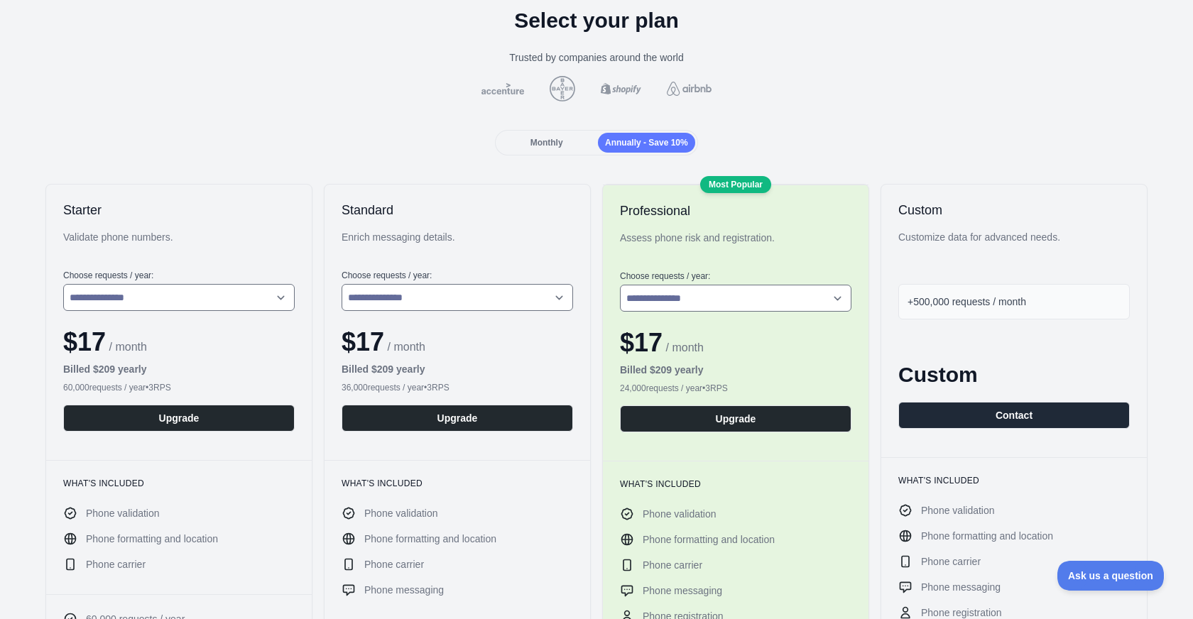
click at [538, 134] on div "Monthly" at bounding box center [546, 143] width 97 height 20
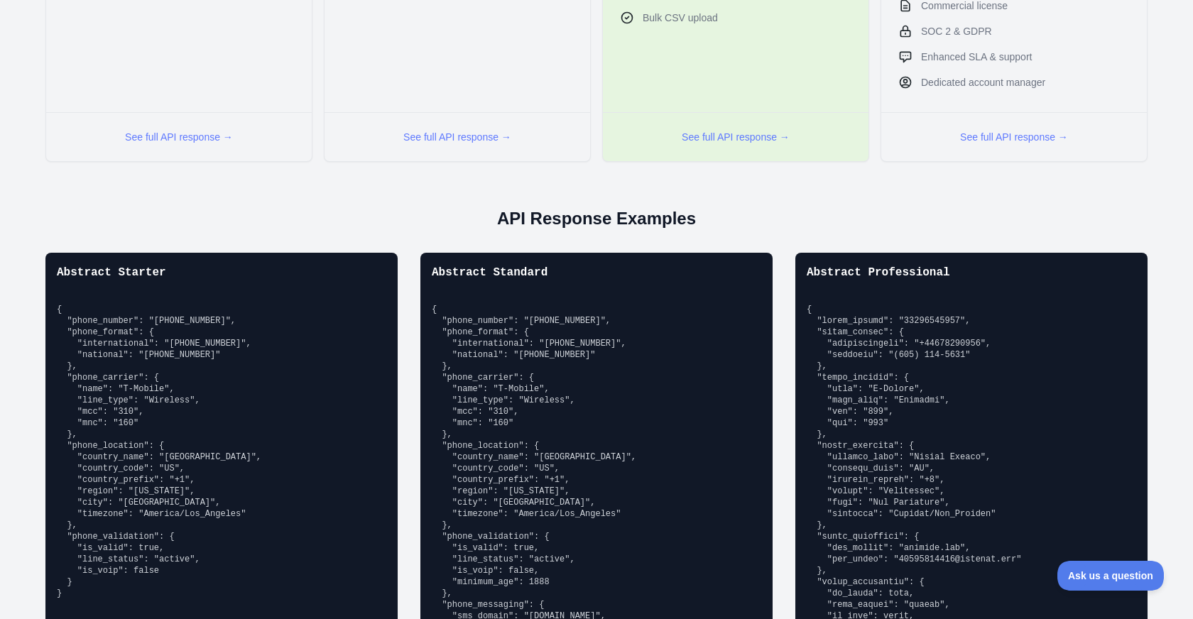
scroll to position [1012, 0]
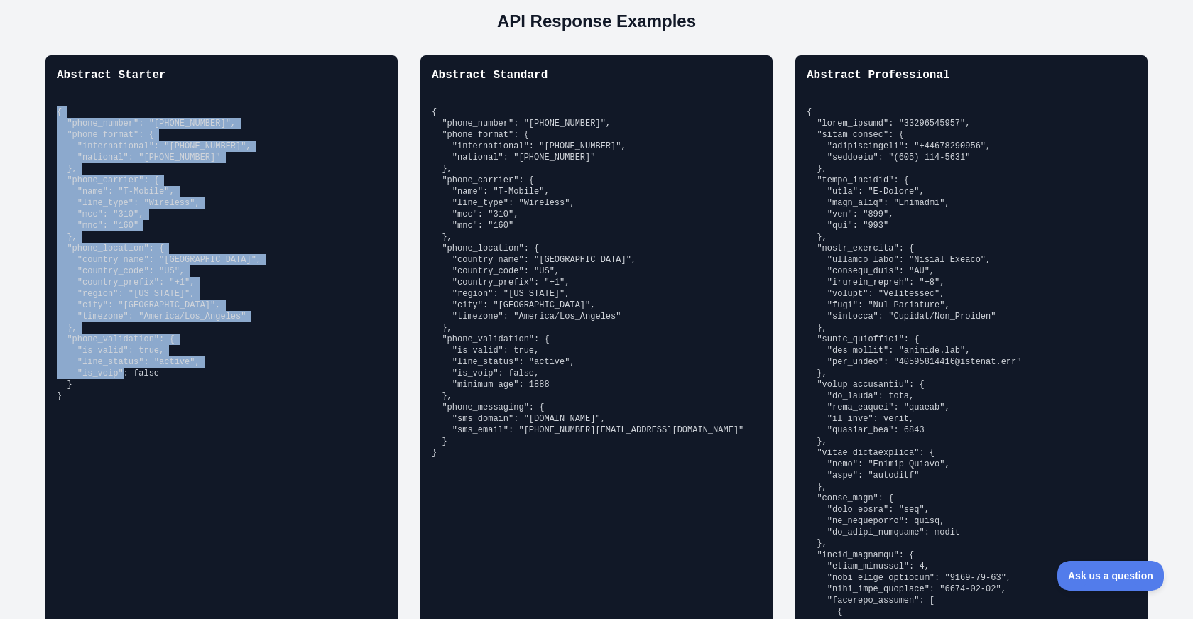
drag, startPoint x: 75, startPoint y: 398, endPoint x: 43, endPoint y: 95, distance: 304.9
click at [43, 95] on div "Abstract Starter { "phone_number": "14159929960", "phone_format": { "internatio…" at bounding box center [596, 376] width 1170 height 642
click at [119, 297] on pre "{ "phone_number": "[PHONE_NUMBER]", "phone_format": { "international": "[PHONE_…" at bounding box center [222, 254] width 330 height 295
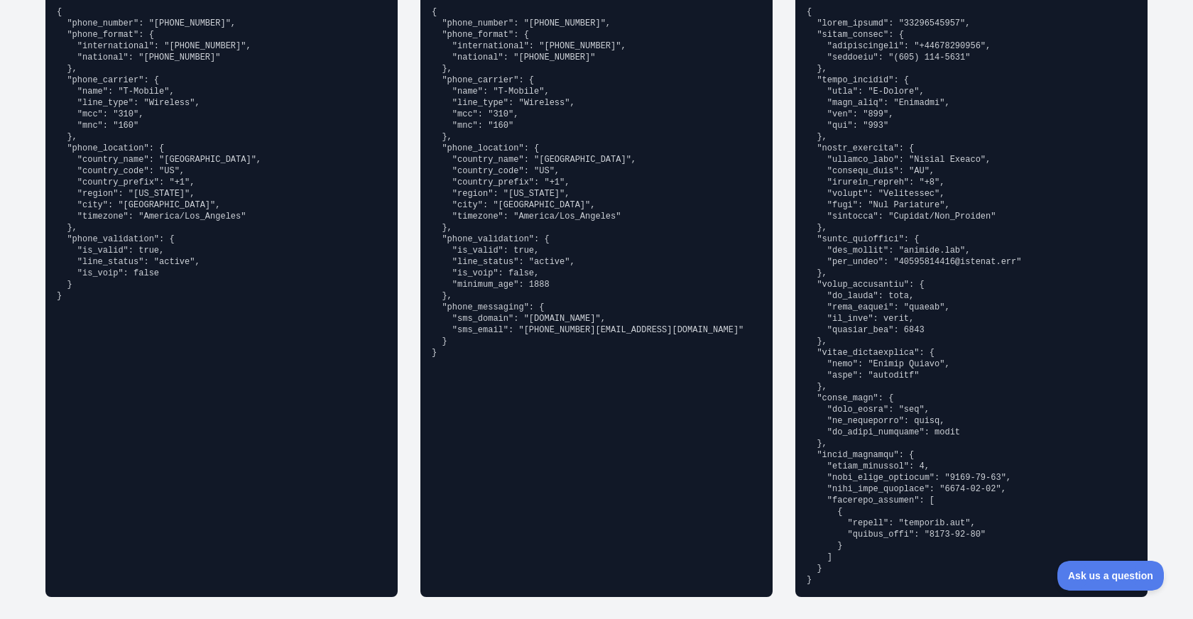
scroll to position [1118, 0]
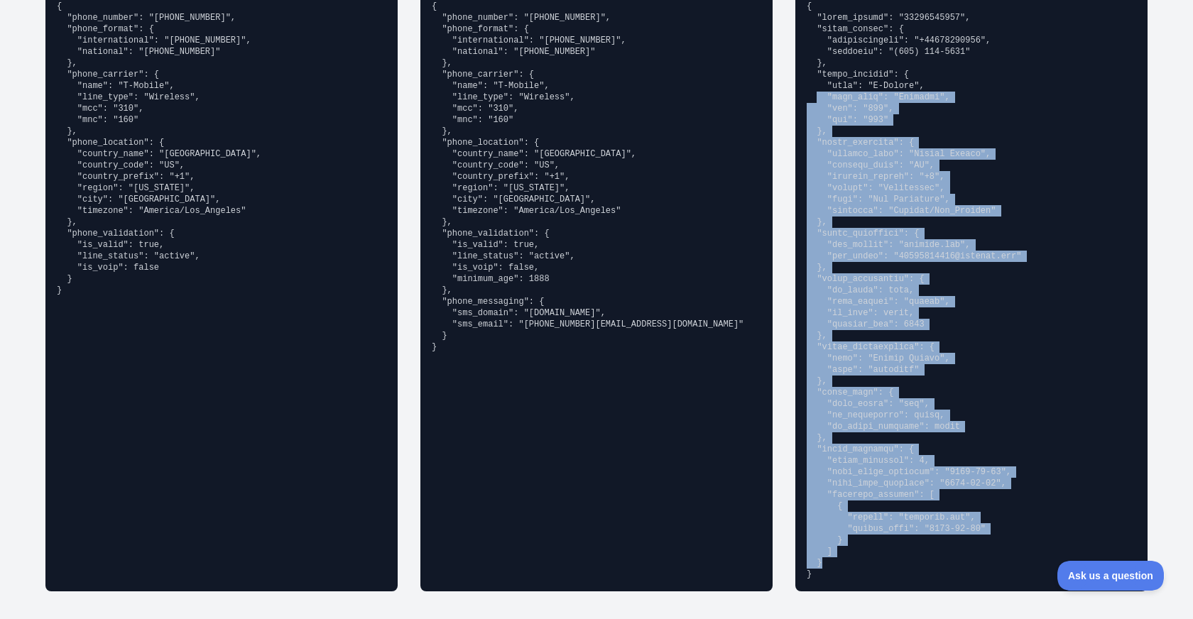
drag, startPoint x: 865, startPoint y: 551, endPoint x: 815, endPoint y: 94, distance: 460.2
click at [815, 94] on pre at bounding box center [972, 291] width 330 height 580
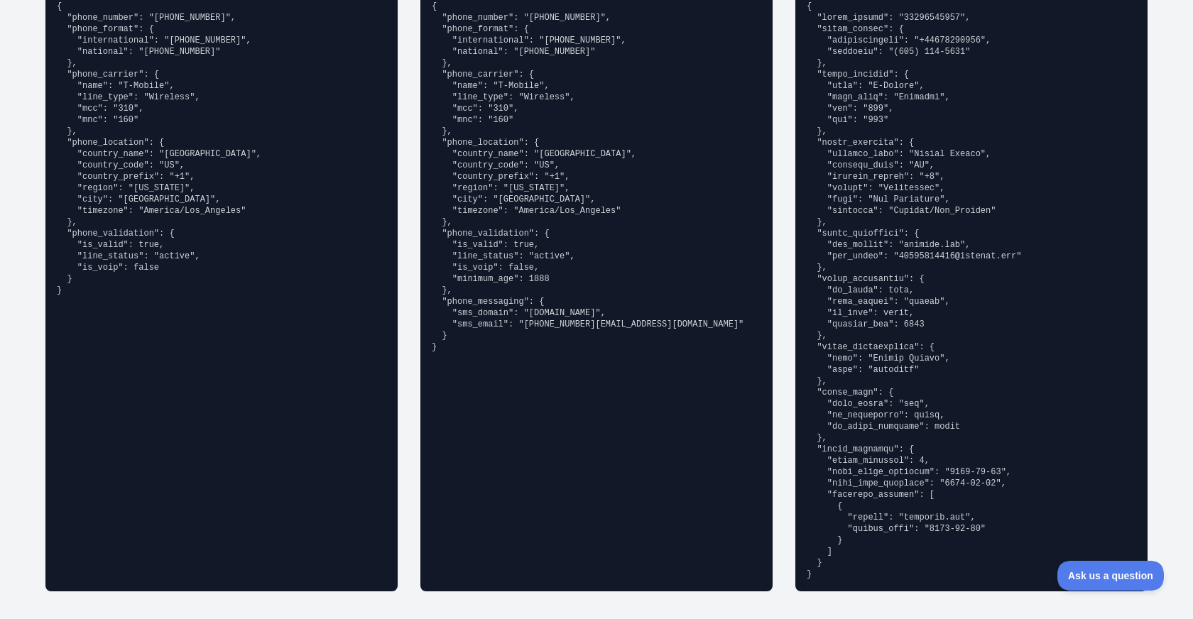
click at [881, 215] on pre at bounding box center [972, 291] width 330 height 580
drag, startPoint x: 873, startPoint y: 357, endPoint x: 942, endPoint y: 350, distance: 69.9
click at [942, 350] on pre at bounding box center [972, 291] width 330 height 580
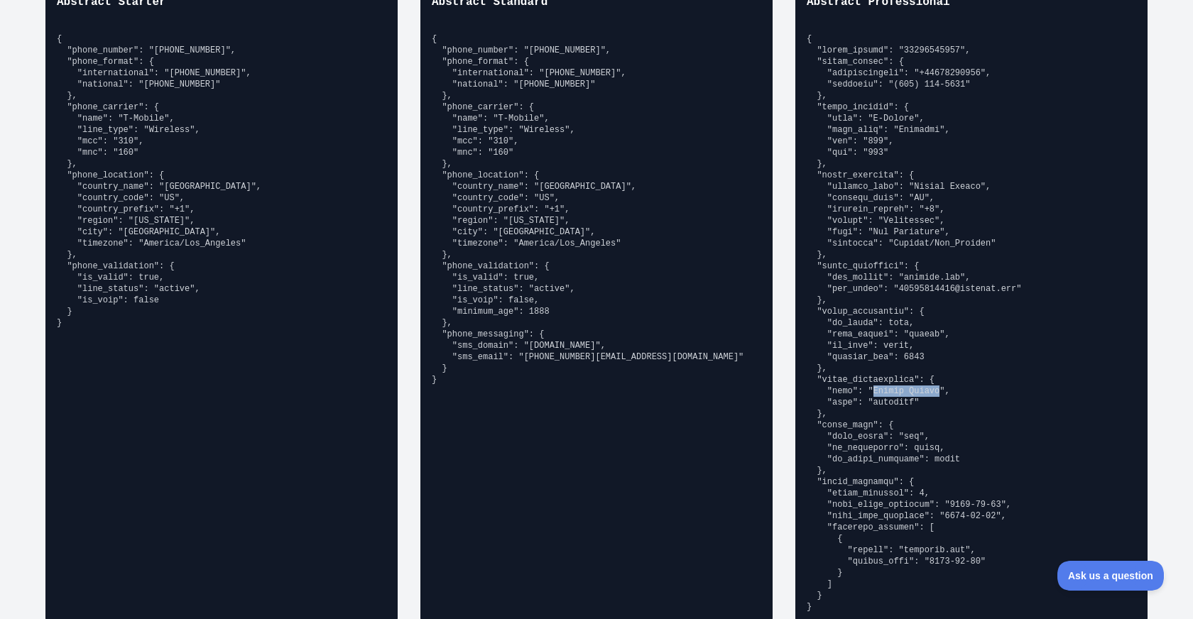
scroll to position [1070, 0]
